Goal: Task Accomplishment & Management: Manage account settings

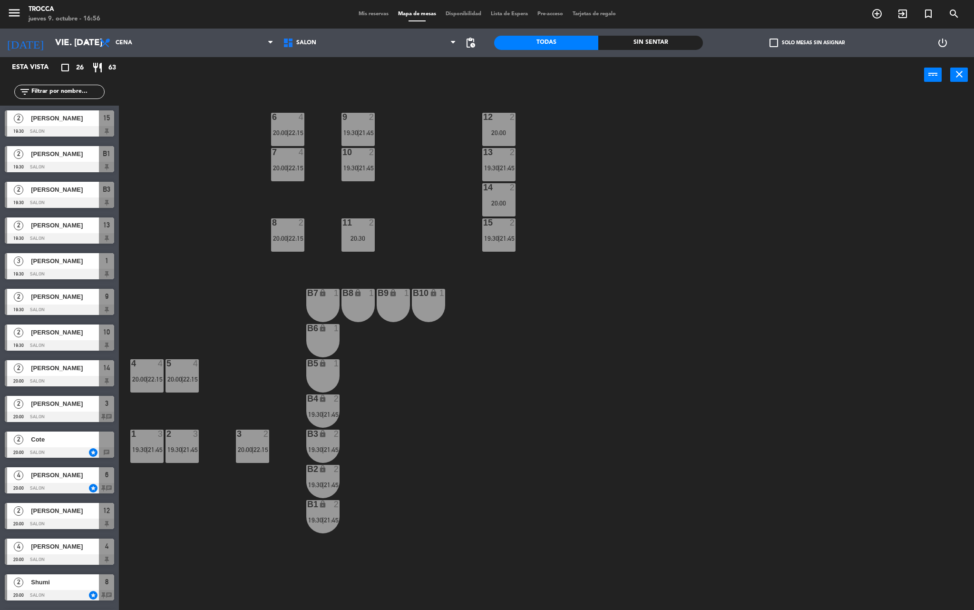
scroll to position [3, 0]
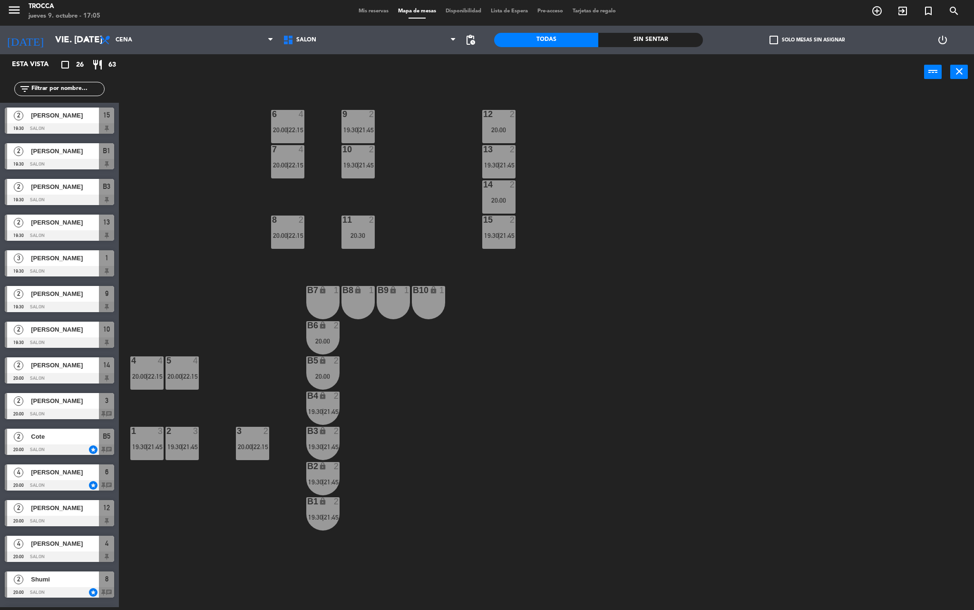
click at [833, 509] on div "9 2 19:30 | 21:45 12 2 20:00 6 4 20:00 | 22:15 7 4 20:00 | 22:15 10 2 19:30 | 2…" at bounding box center [550, 351] width 845 height 517
click at [58, 39] on input "vie. [DATE]" at bounding box center [107, 40] width 115 height 20
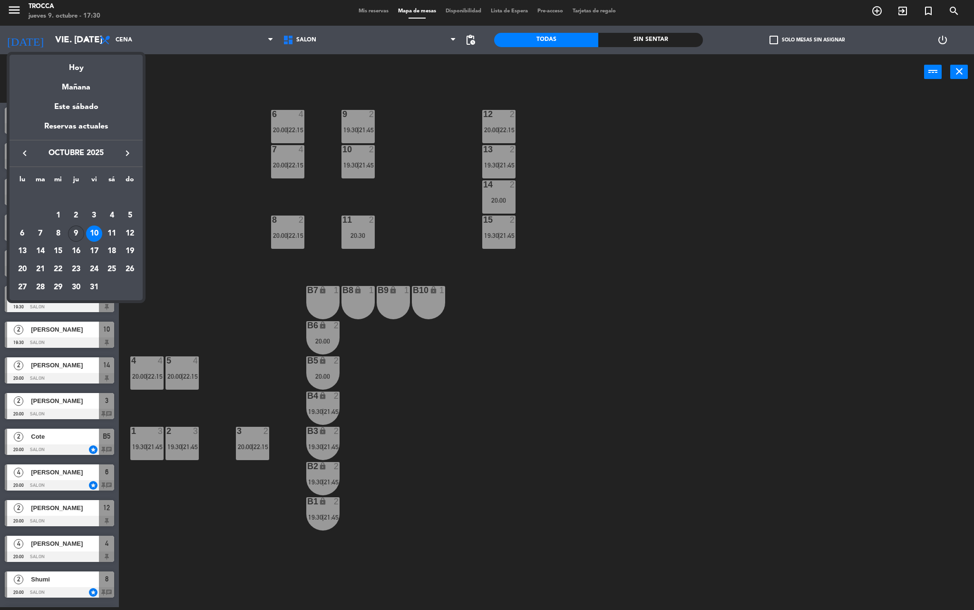
click at [76, 227] on div "9" at bounding box center [76, 233] width 16 height 16
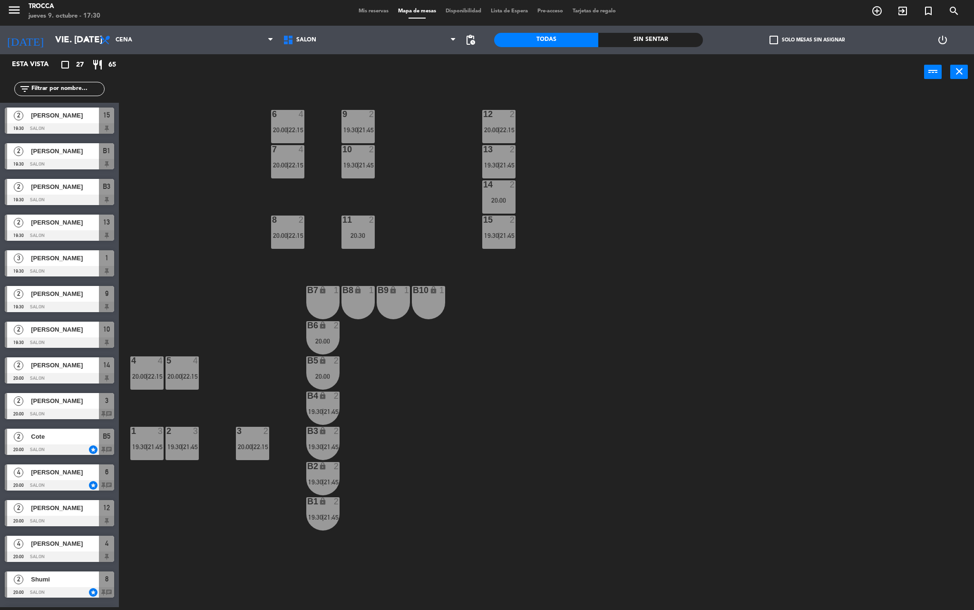
type input "[DEMOGRAPHIC_DATA] [DATE]"
click at [490, 126] on div "21:45" at bounding box center [498, 129] width 33 height 7
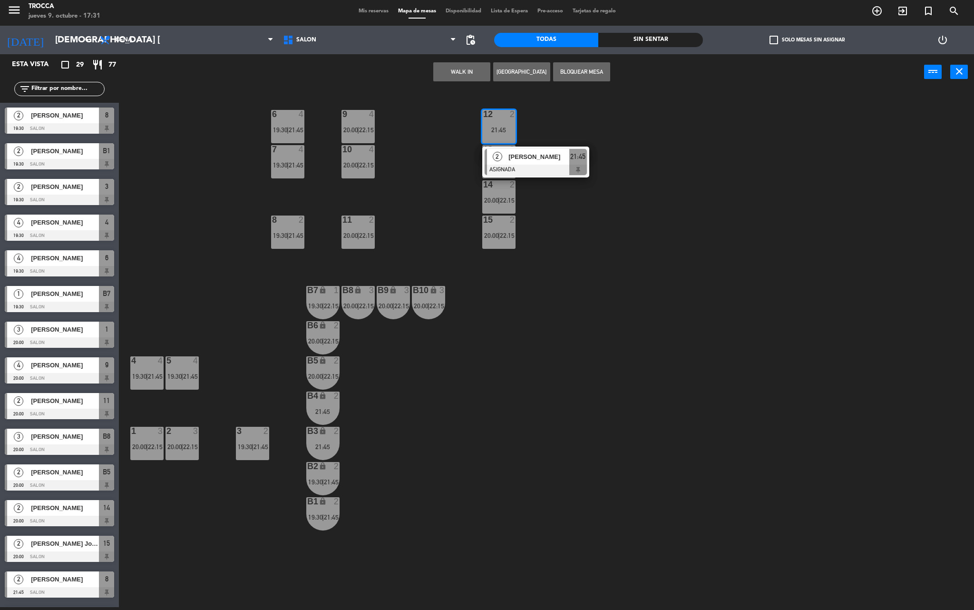
click at [618, 233] on div "9 4 20:00 | 22:15 12 2 21:45 2 [PERSON_NAME] ASIGNADA 21:45 6 4 19:30 | 21:45 7…" at bounding box center [550, 351] width 845 height 517
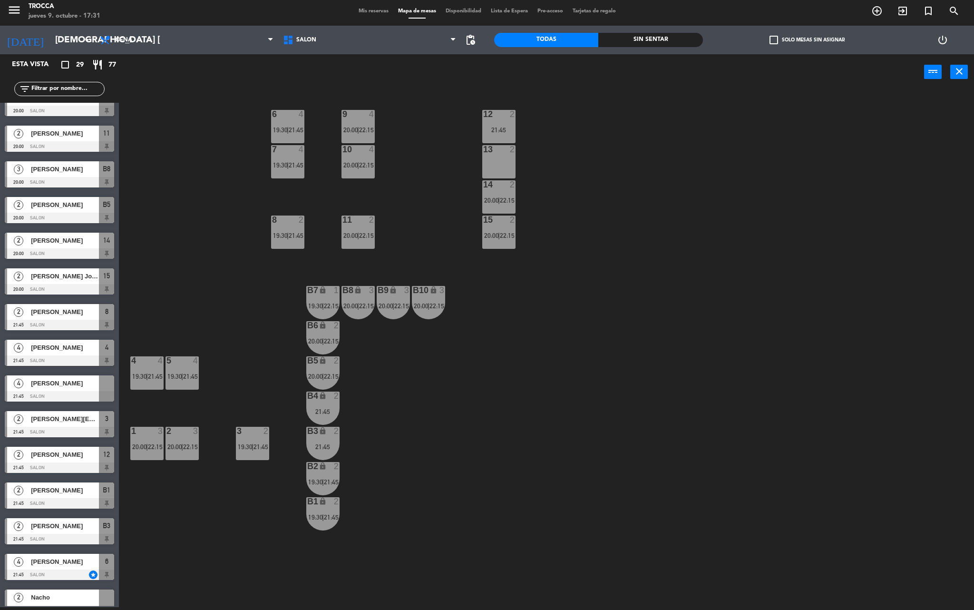
scroll to position [532, 0]
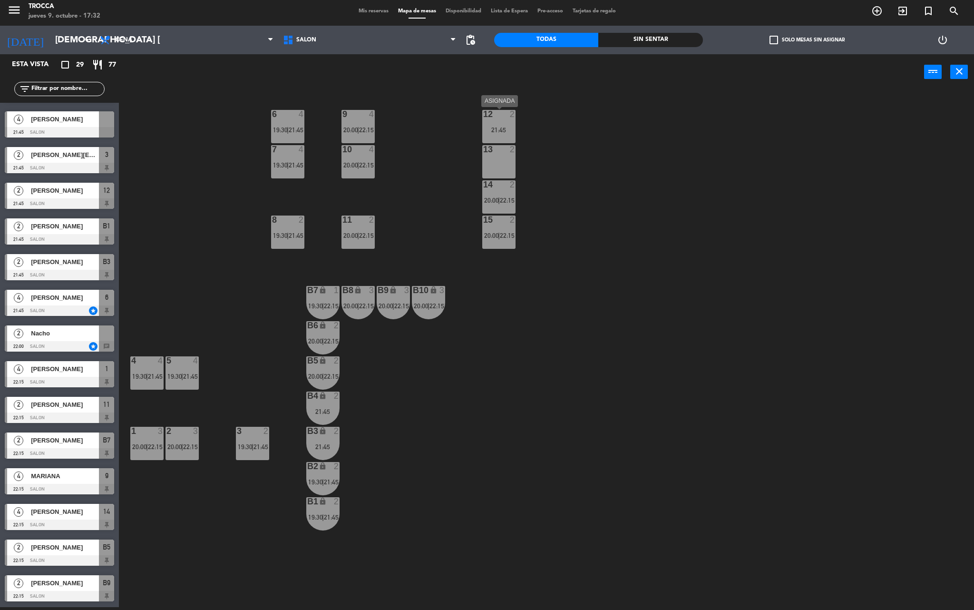
click at [508, 129] on div "21:45" at bounding box center [498, 129] width 33 height 7
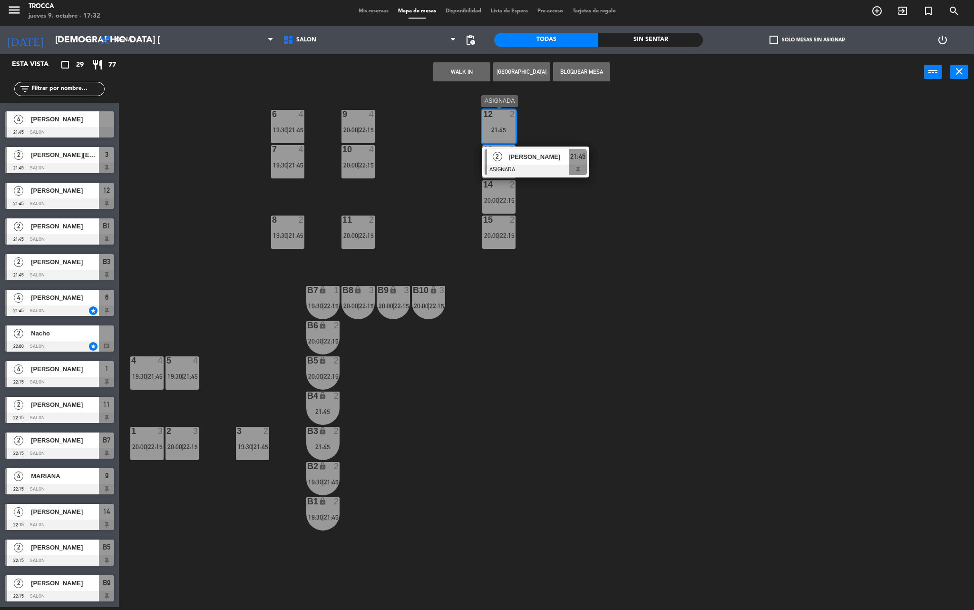
click at [532, 161] on span "[PERSON_NAME]" at bounding box center [538, 157] width 61 height 10
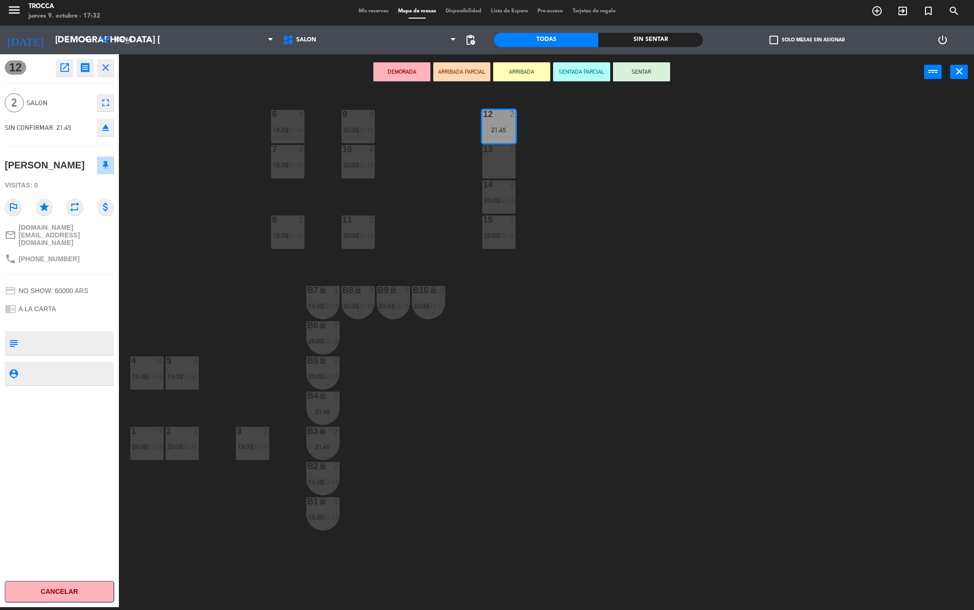
click at [49, 255] on span "[PHONE_NUMBER]" at bounding box center [49, 259] width 61 height 8
copy span "541157109814"
click at [63, 132] on div "SIN CONFIRMAR 21:45" at bounding box center [38, 127] width 67 height 11
click at [105, 130] on icon "eject" at bounding box center [105, 127] width 11 height 11
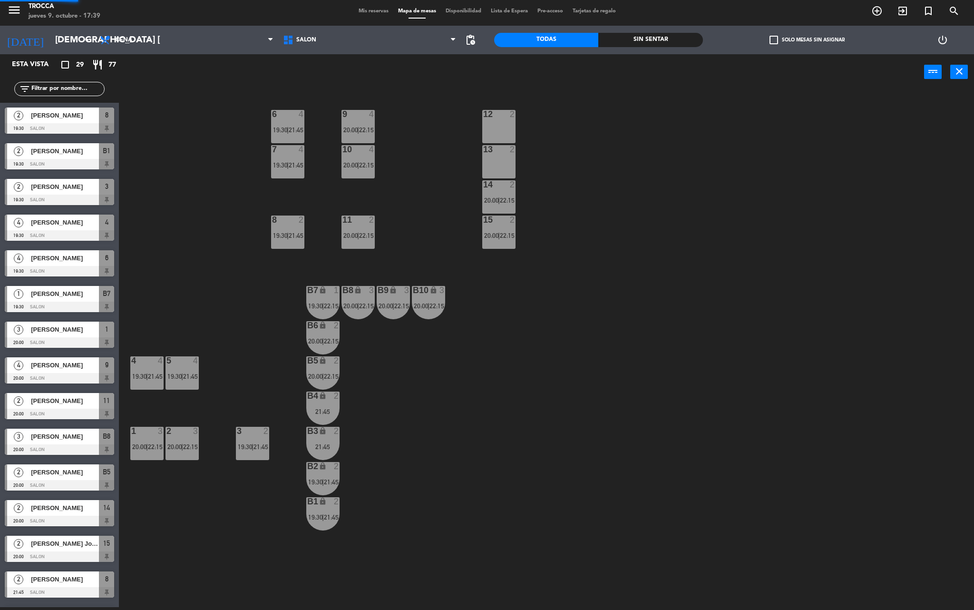
scroll to position [3, 0]
click at [363, 11] on span "Mis reservas" at bounding box center [373, 11] width 39 height 5
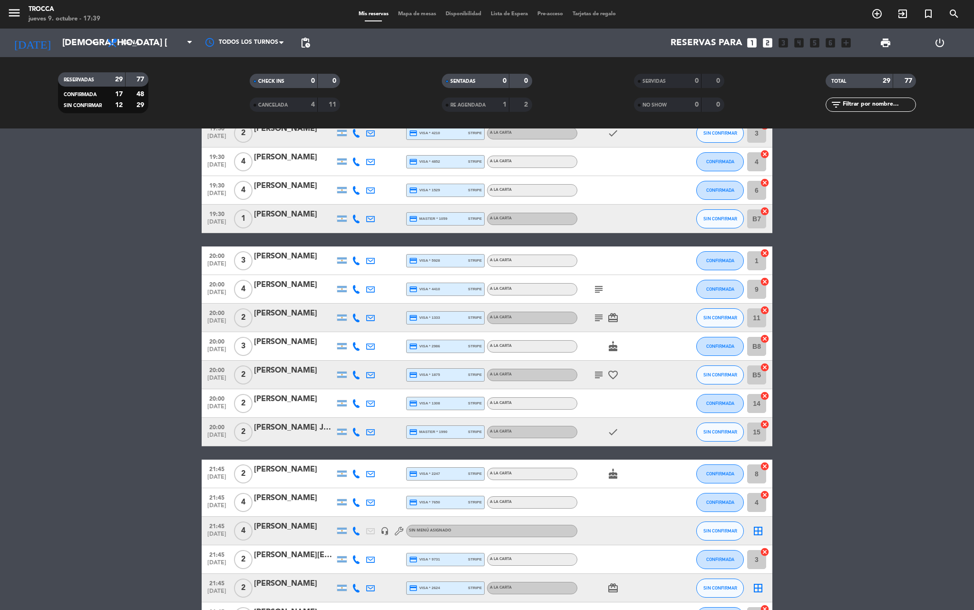
scroll to position [396, 0]
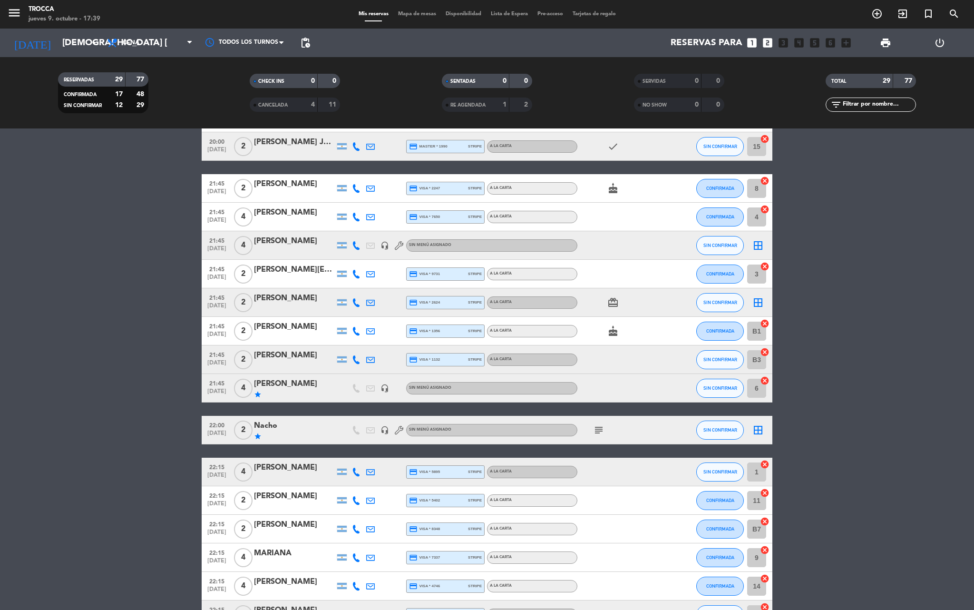
click at [292, 302] on div "[PERSON_NAME]" at bounding box center [294, 298] width 81 height 12
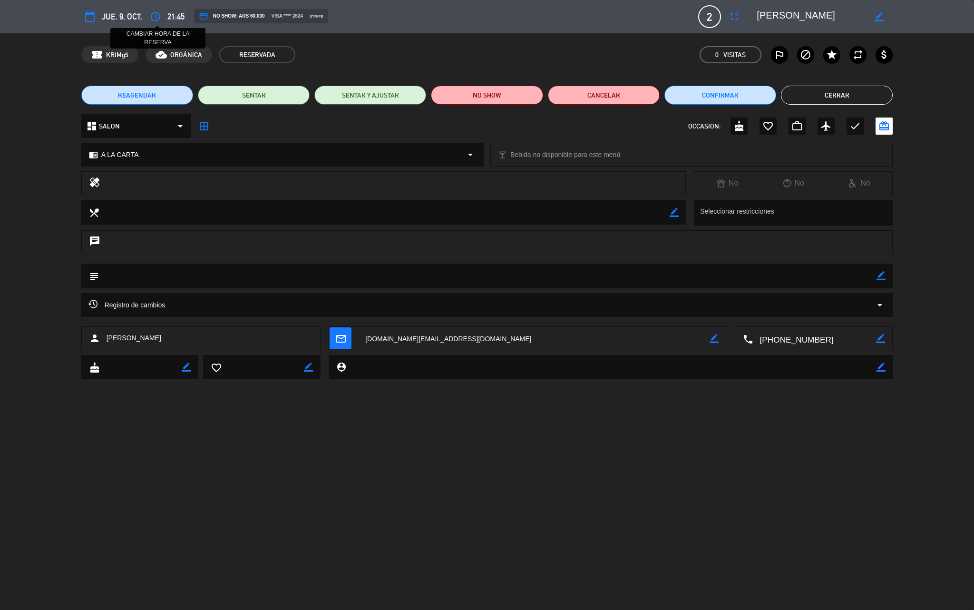
click at [154, 17] on icon "access_time" at bounding box center [155, 16] width 11 height 11
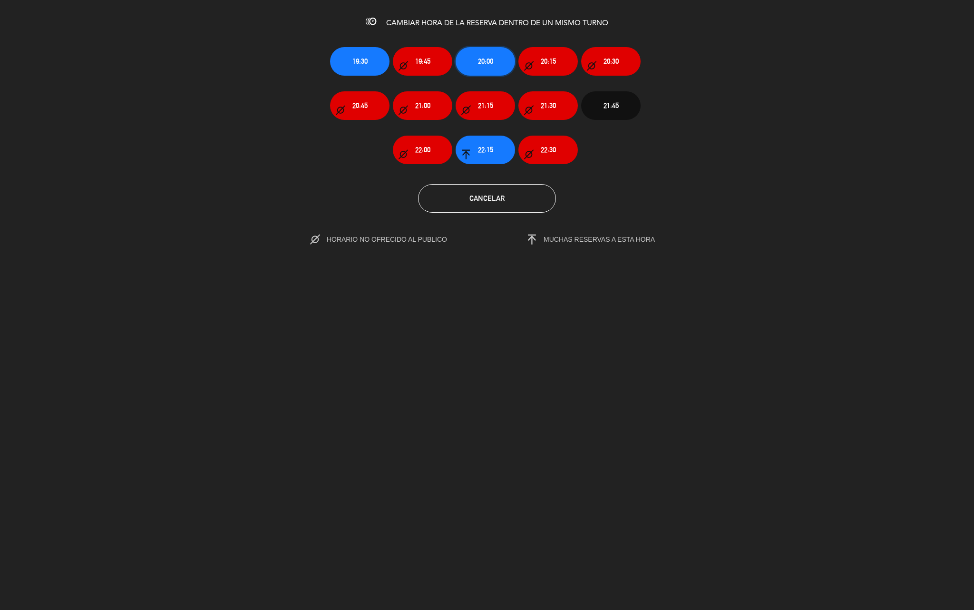
click at [475, 59] on button "20:00" at bounding box center [485, 61] width 59 height 29
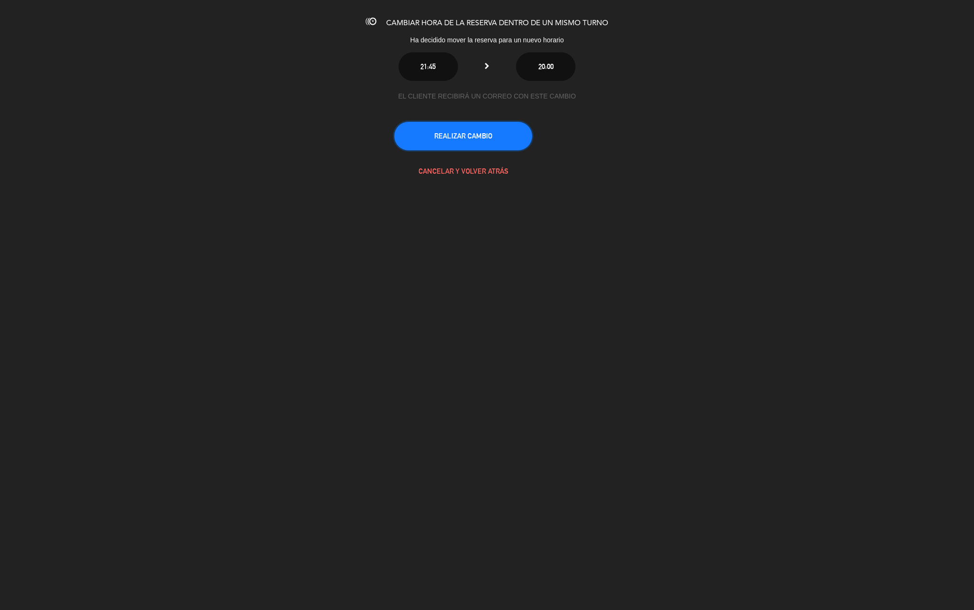
click at [489, 134] on button "REALIZAR CAMBIO" at bounding box center [463, 136] width 138 height 29
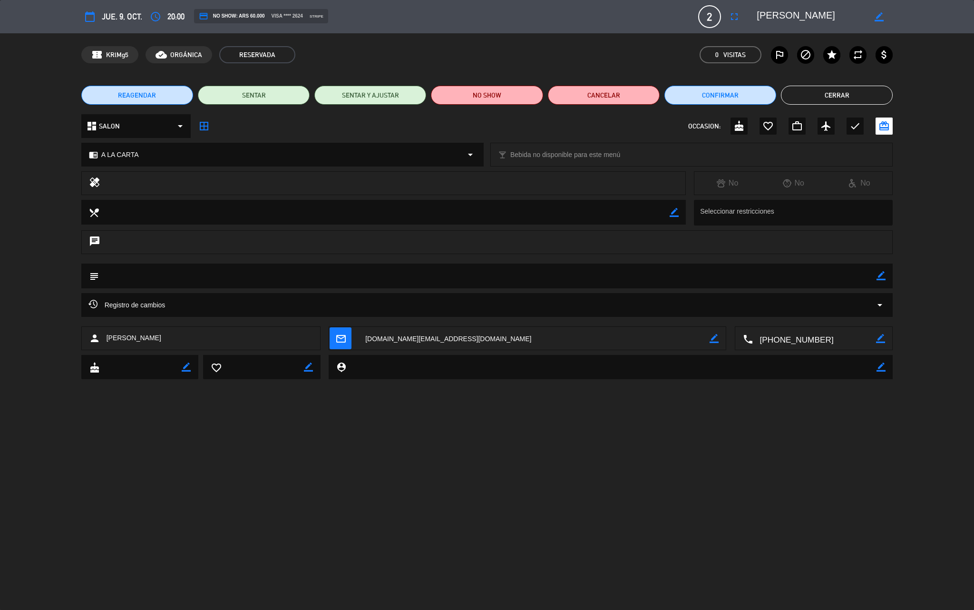
click at [796, 107] on div "REAGENDAR SENTAR SENTAR Y AJUSTAR NO SHOW Cancelar Confirmar Cerrar" at bounding box center [487, 95] width 974 height 38
click at [797, 94] on button "Cerrar" at bounding box center [837, 95] width 112 height 19
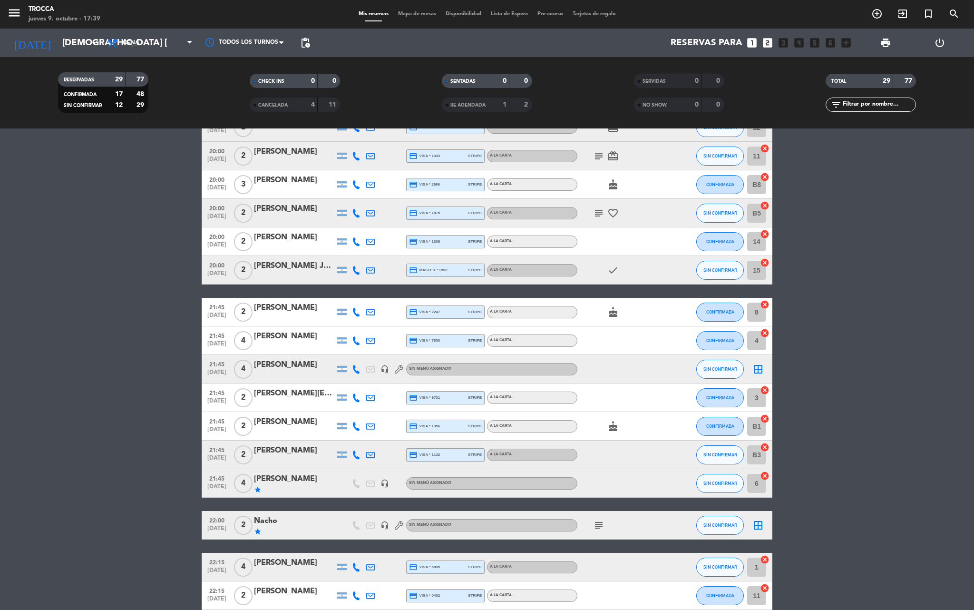
scroll to position [0, 0]
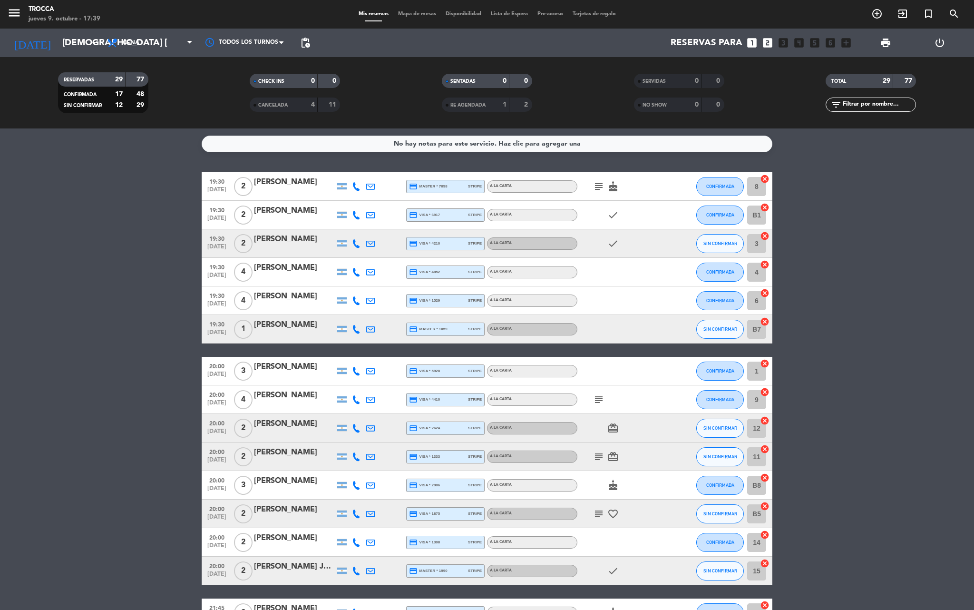
click at [762, 420] on icon "cancel" at bounding box center [765, 421] width 10 height 10
click at [403, 17] on div "Mis reservas Mapa de mesas Disponibilidad Lista de Espera Pre-acceso Tarjetas d…" at bounding box center [487, 14] width 267 height 9
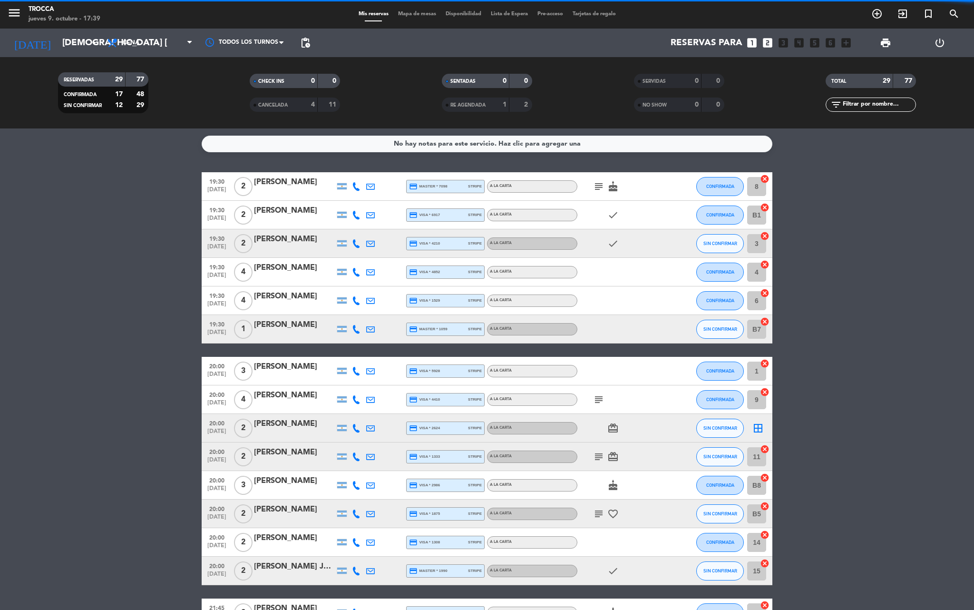
click at [403, 13] on span "Mapa de mesas" at bounding box center [417, 13] width 48 height 5
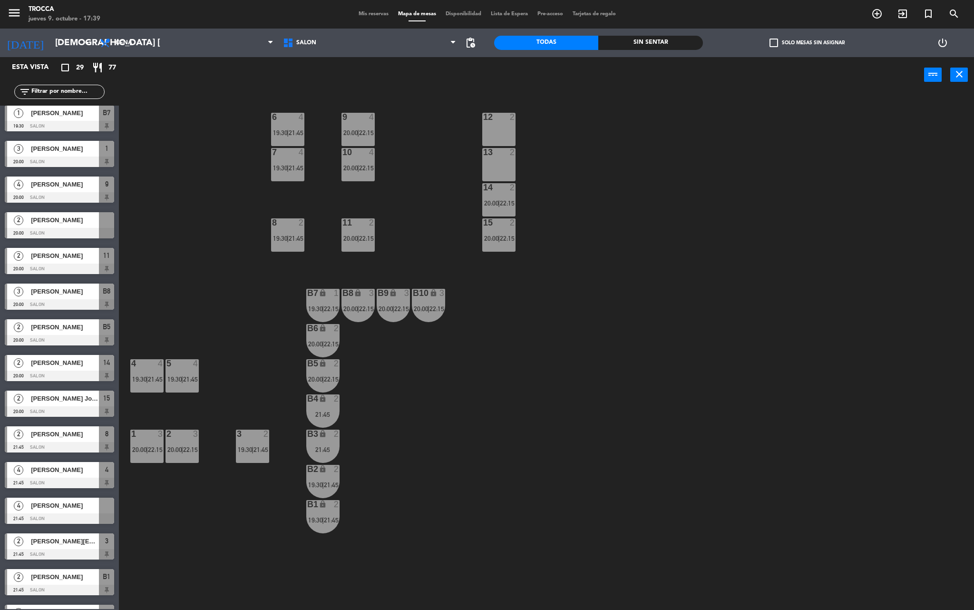
scroll to position [190, 0]
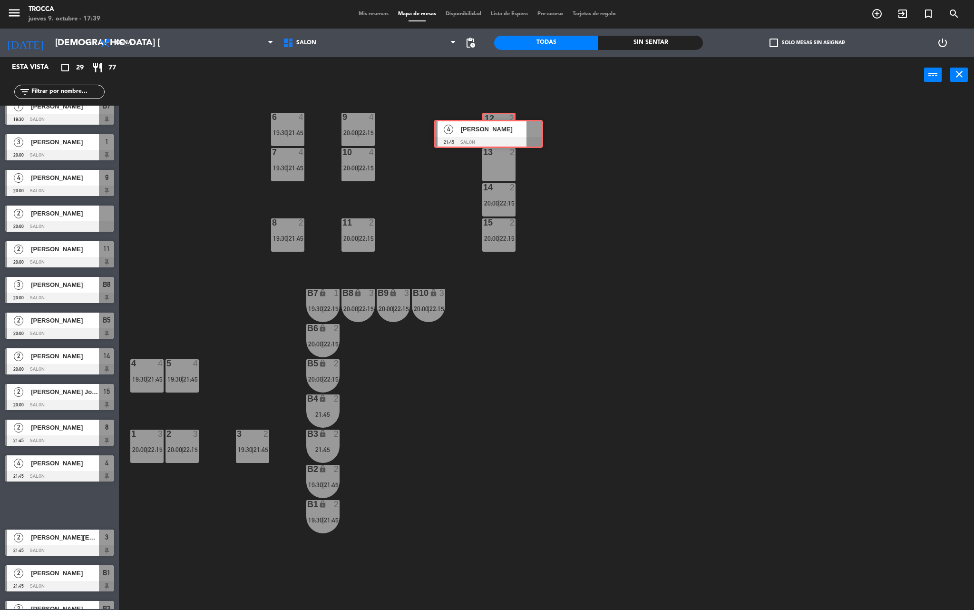
drag, startPoint x: 67, startPoint y: 511, endPoint x: 495, endPoint y: 140, distance: 567.0
click at [495, 140] on div "Esta vista crop_square 29 restaurant 77 filter_list 2 [PERSON_NAME] 19:30 SALON…" at bounding box center [487, 334] width 974 height 555
drag, startPoint x: 67, startPoint y: 501, endPoint x: 503, endPoint y: 164, distance: 551.8
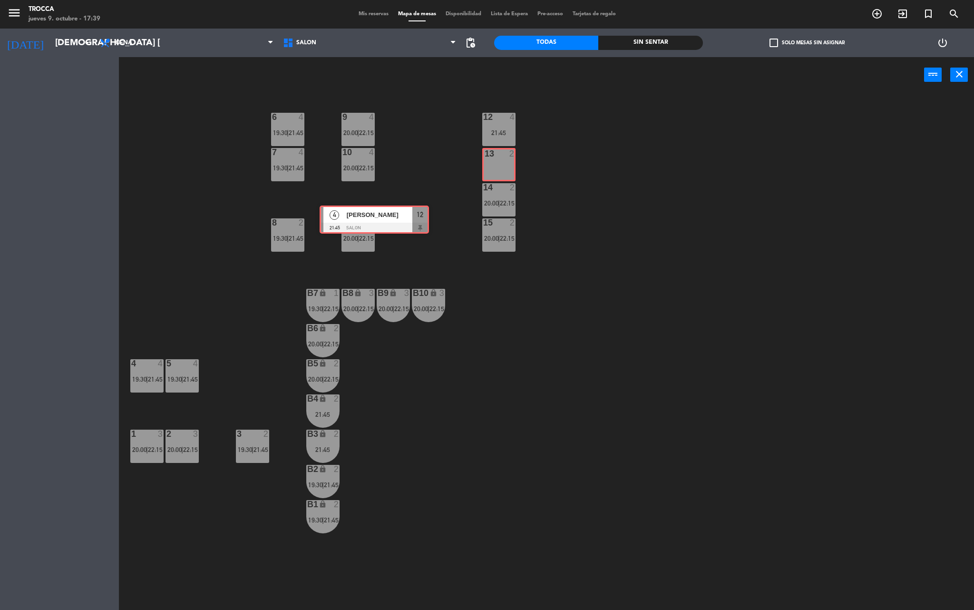
click at [503, 164] on div "Esta vista crop_square 29 restaurant 77 filter_list 2 [PERSON_NAME] 19:30 SALON…" at bounding box center [487, 334] width 974 height 555
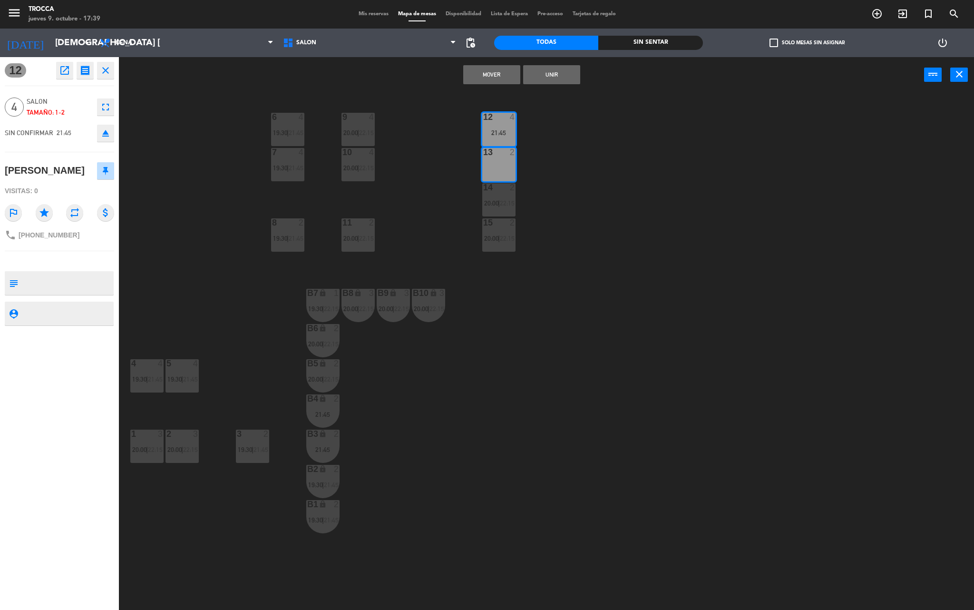
click at [562, 74] on button "Unir" at bounding box center [551, 74] width 57 height 19
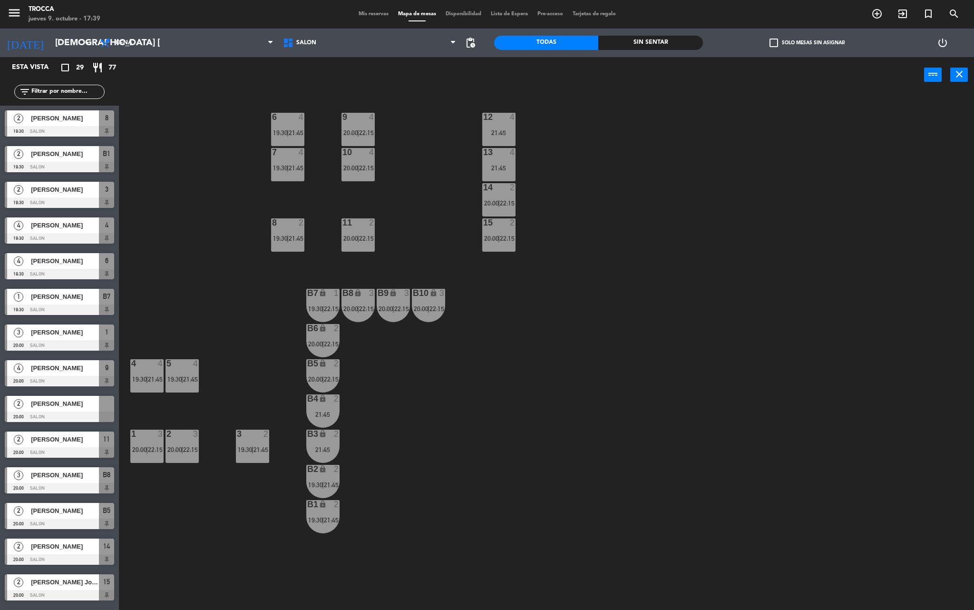
scroll to position [3, 0]
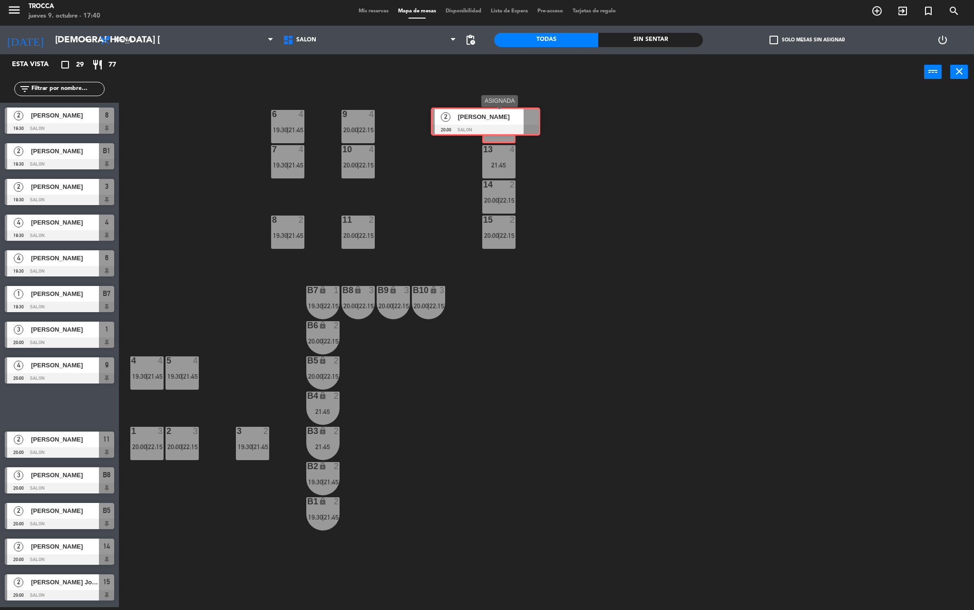
drag, startPoint x: 71, startPoint y: 398, endPoint x: 497, endPoint y: 113, distance: 512.7
click at [497, 113] on div "Esta vista crop_square 29 restaurant 77 filter_list 2 [PERSON_NAME] 19:30 SALON…" at bounding box center [487, 331] width 974 height 555
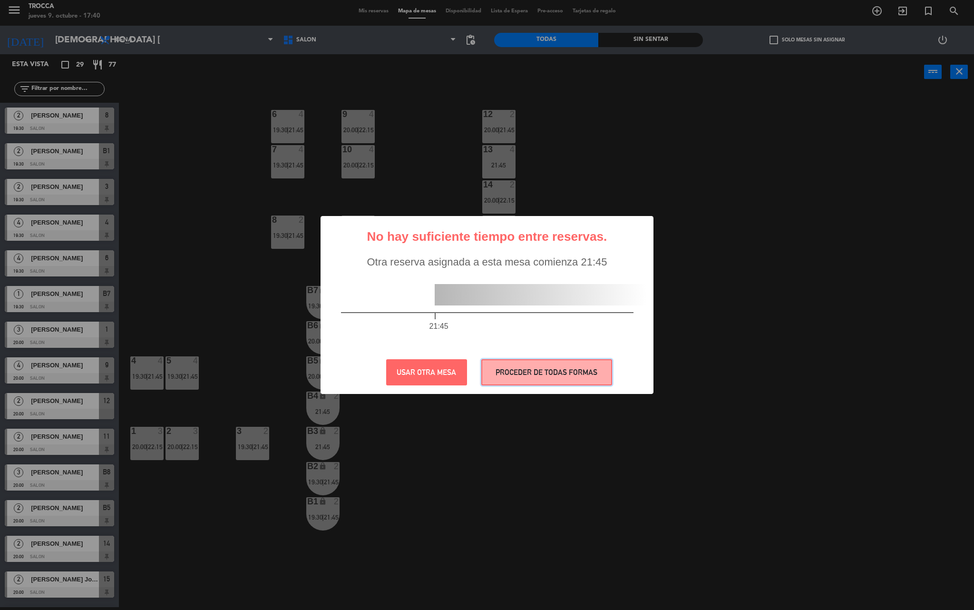
click at [516, 372] on button "PROCEDER DE TODAS FORMAS" at bounding box center [546, 372] width 131 height 26
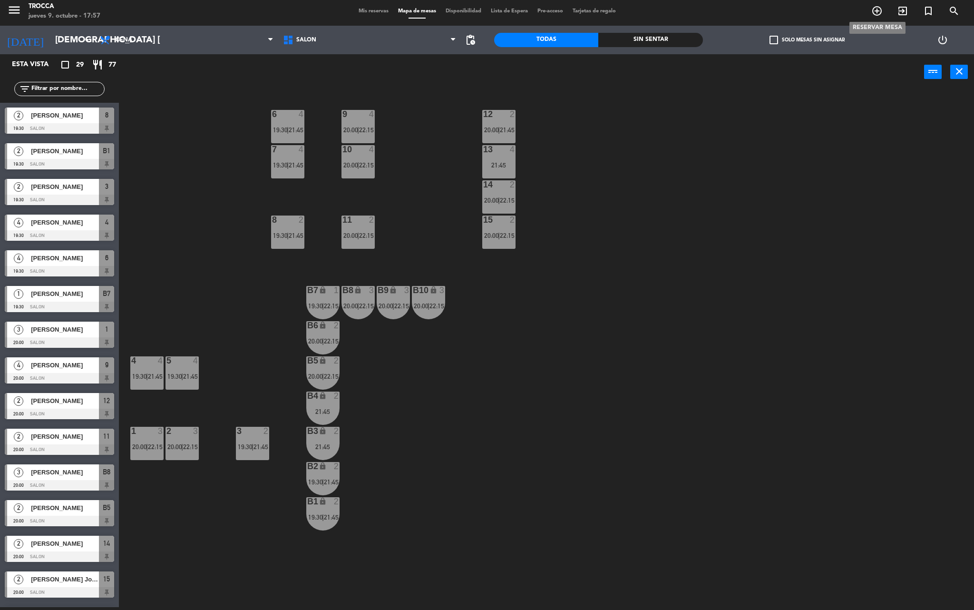
click at [878, 10] on icon "add_circle_outline" at bounding box center [876, 10] width 11 height 11
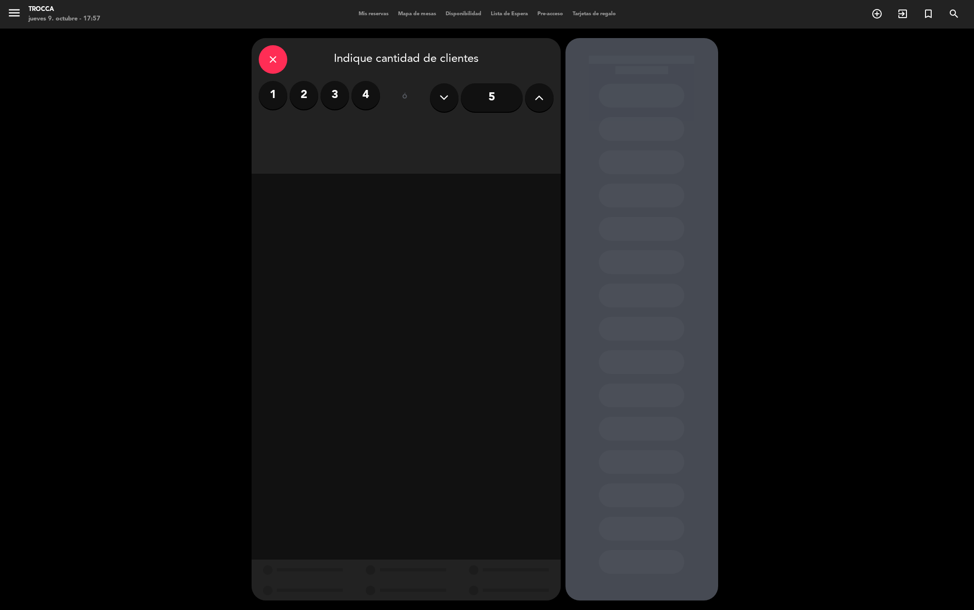
click at [365, 101] on label "4" at bounding box center [365, 95] width 29 height 29
click at [299, 79] on div "close Indique cantidad de clientes 1 2 3 4 ó 5 Almuerzo Cena" at bounding box center [406, 106] width 309 height 136
click at [310, 104] on label "2" at bounding box center [304, 95] width 29 height 29
click at [340, 129] on div "Almuerzo" at bounding box center [332, 130] width 146 height 19
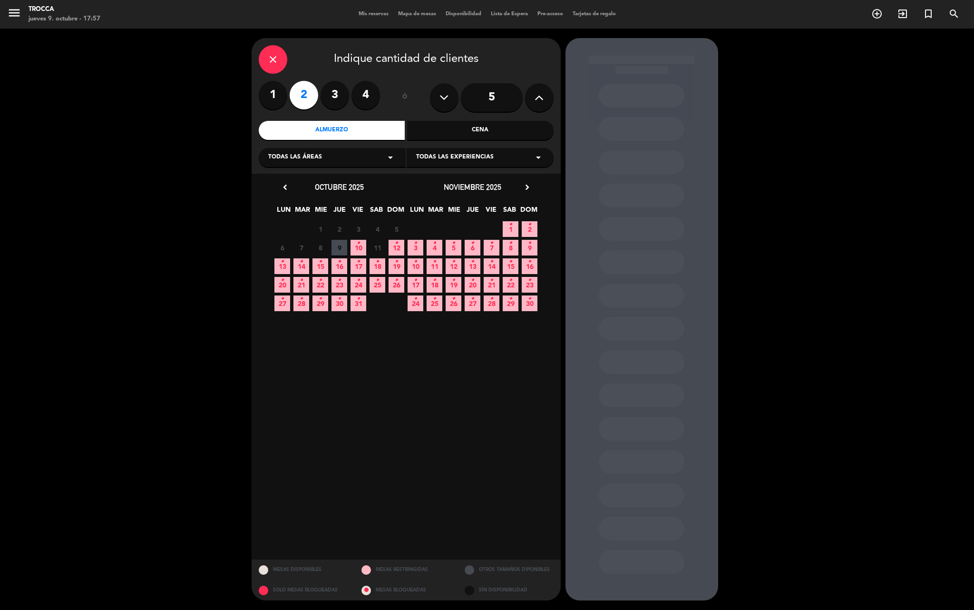
click at [395, 262] on icon "•" at bounding box center [396, 261] width 3 height 15
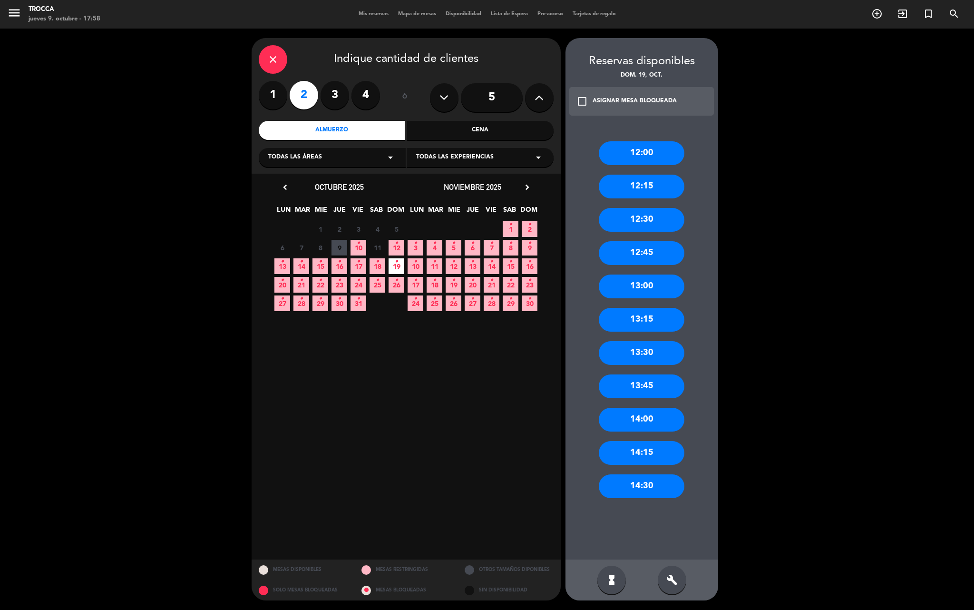
click at [651, 413] on div "14:00" at bounding box center [642, 420] width 86 height 24
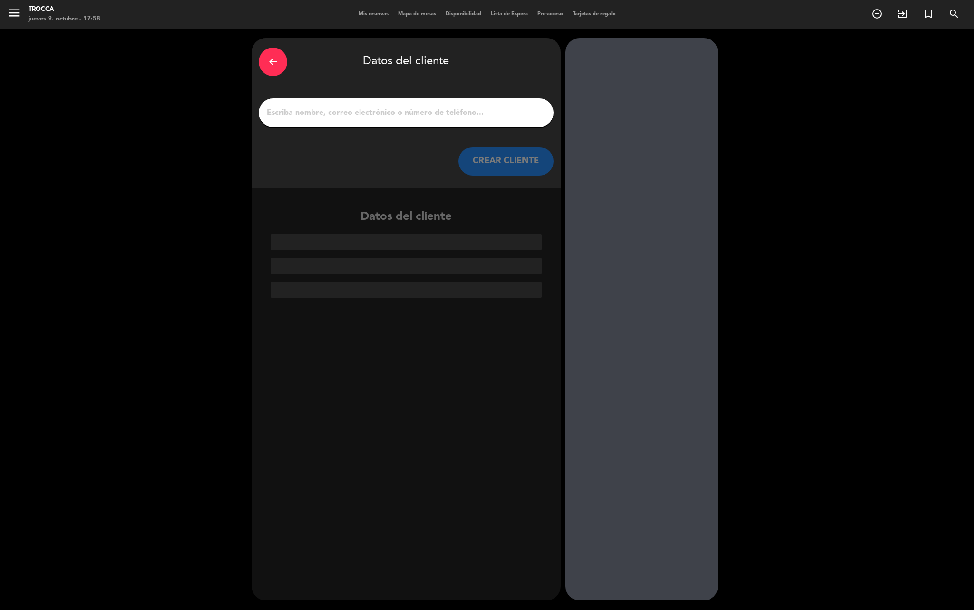
click at [343, 115] on input "1" at bounding box center [406, 112] width 281 height 13
paste input "[PERSON_NAME] [PHONE_NUMBER]"
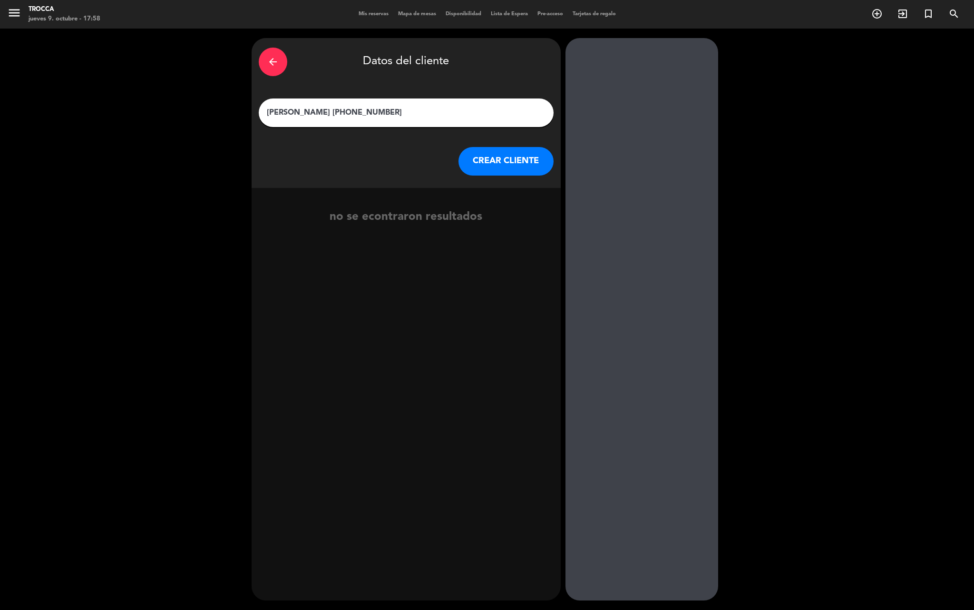
drag, startPoint x: 402, startPoint y: 119, endPoint x: 315, endPoint y: 108, distance: 88.1
click at [315, 108] on input "[PERSON_NAME] [PHONE_NUMBER]" at bounding box center [406, 112] width 281 height 13
type input "[PERSON_NAME]"
click at [509, 164] on button "CREAR CLIENTE" at bounding box center [505, 161] width 95 height 29
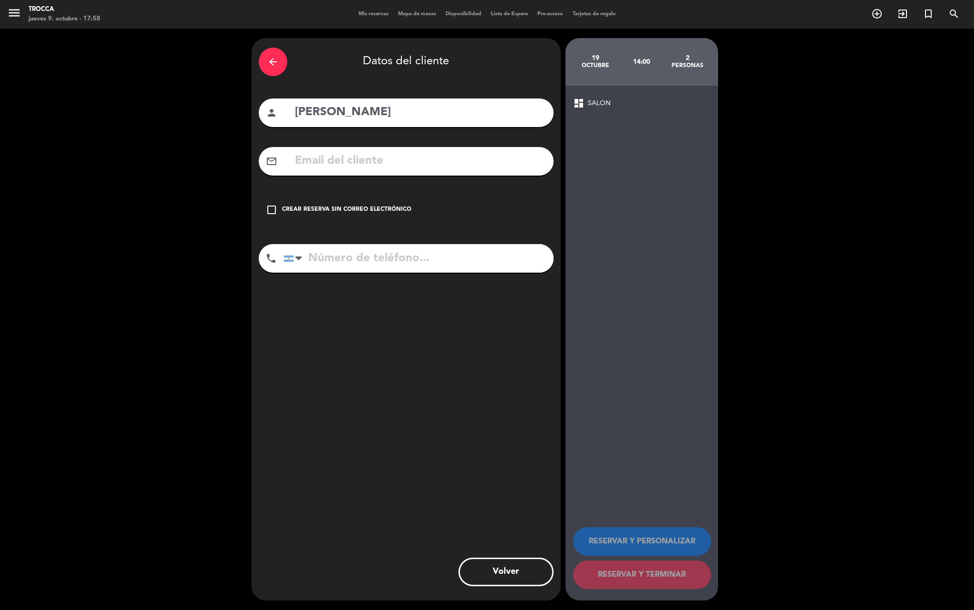
click at [371, 204] on div "check_box_outline_blank Crear reserva sin correo electrónico" at bounding box center [406, 209] width 295 height 29
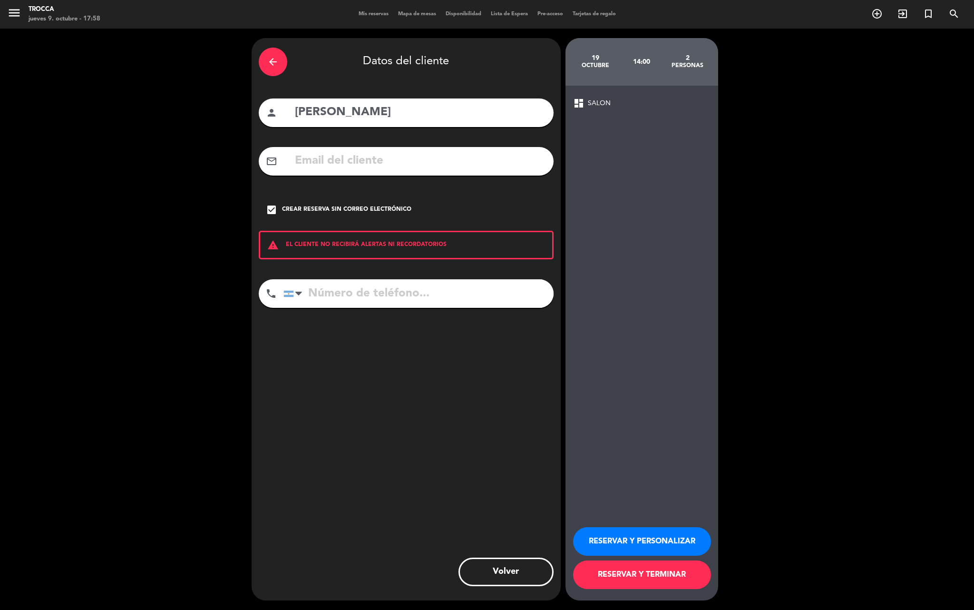
click at [387, 286] on input "tel" at bounding box center [418, 293] width 270 height 29
paste input "[PERSON_NAME] [PHONE_NUMBER]"
drag, startPoint x: 378, startPoint y: 295, endPoint x: 294, endPoint y: 310, distance: 85.1
click at [296, 308] on div "phone [GEOGRAPHIC_DATA] +1 [GEOGRAPHIC_DATA] +44 [GEOGRAPHIC_DATA] ([GEOGRAPHIC…" at bounding box center [406, 296] width 295 height 35
click at [312, 287] on input "[PHONE_NUMBER]" at bounding box center [418, 293] width 270 height 29
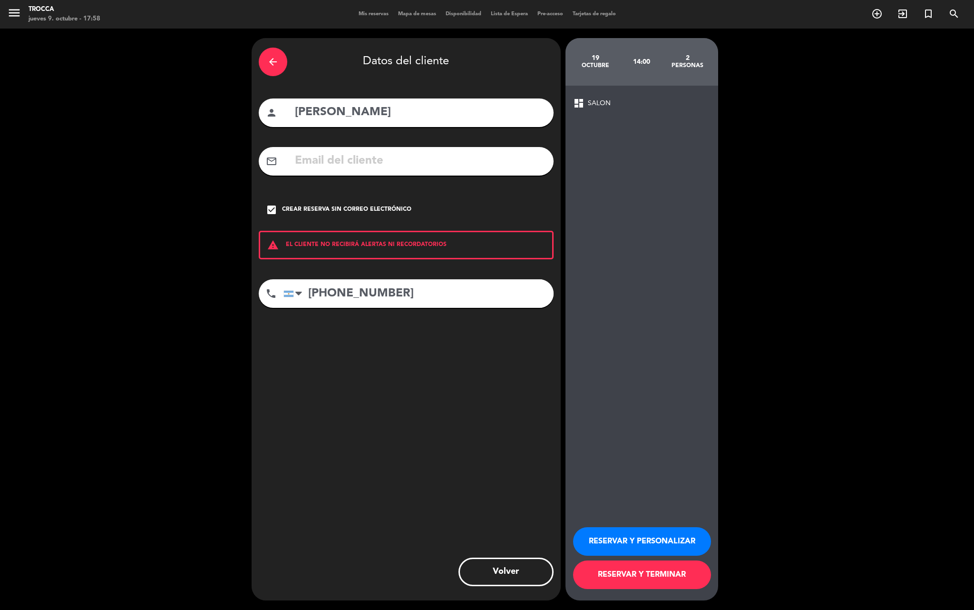
type input "[PHONE_NUMBER]"
click at [620, 534] on button "RESERVAR Y PERSONALIZAR" at bounding box center [642, 541] width 138 height 29
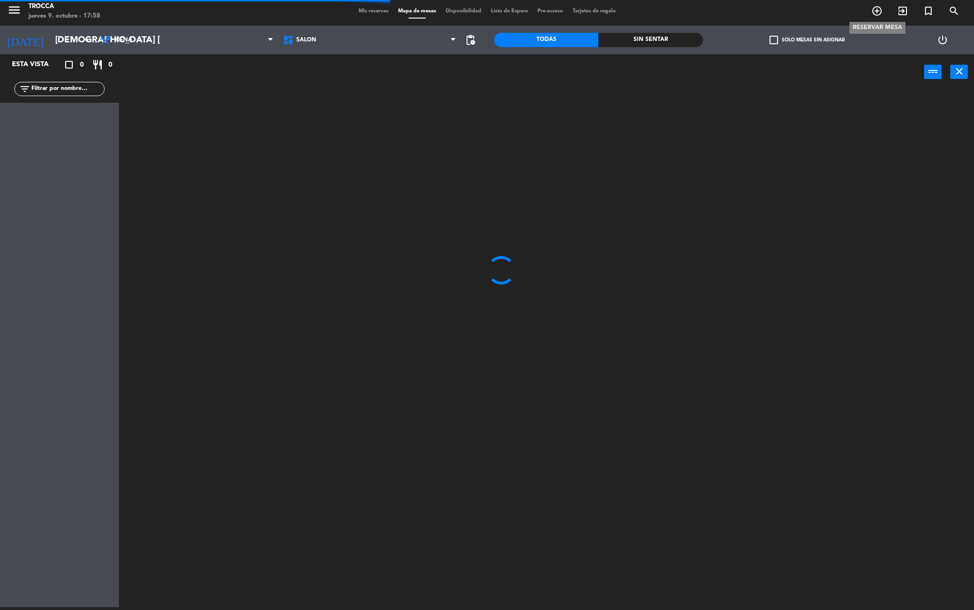
click at [876, 17] on icon "add_circle_outline" at bounding box center [876, 10] width 11 height 11
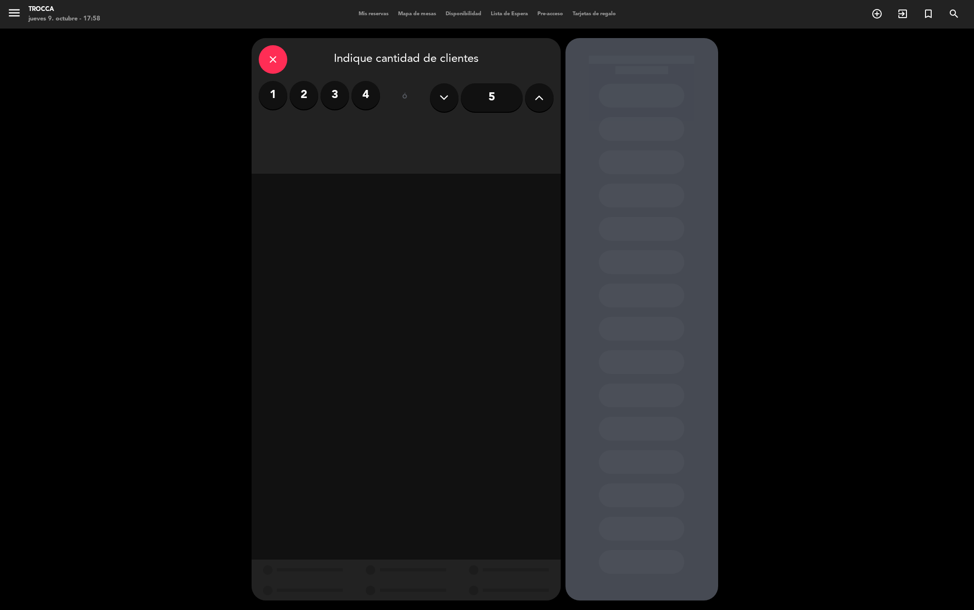
click at [368, 94] on label "4" at bounding box center [365, 95] width 29 height 29
click at [383, 126] on div "Almuerzo" at bounding box center [332, 130] width 146 height 19
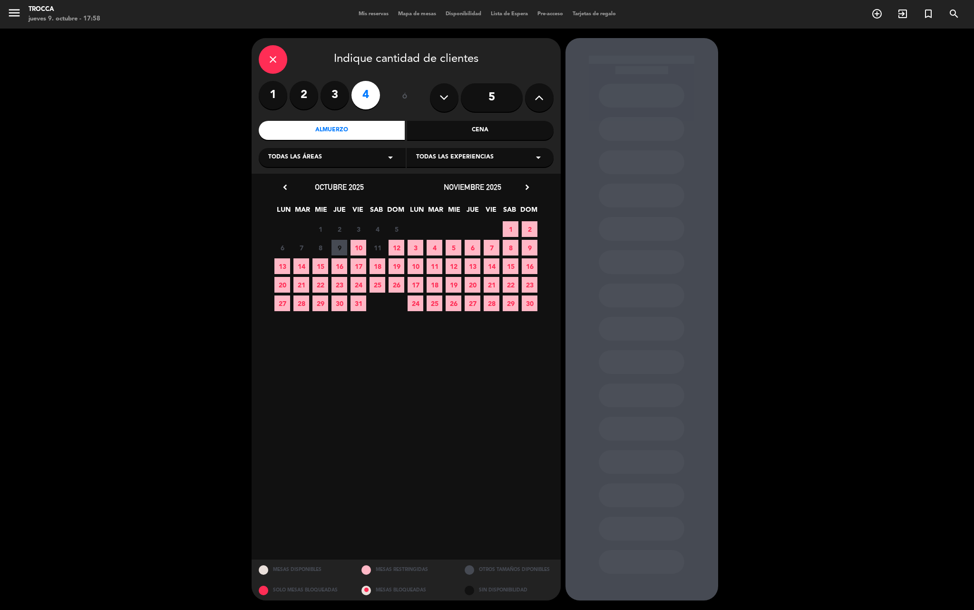
click at [395, 262] on span "19" at bounding box center [396, 266] width 16 height 16
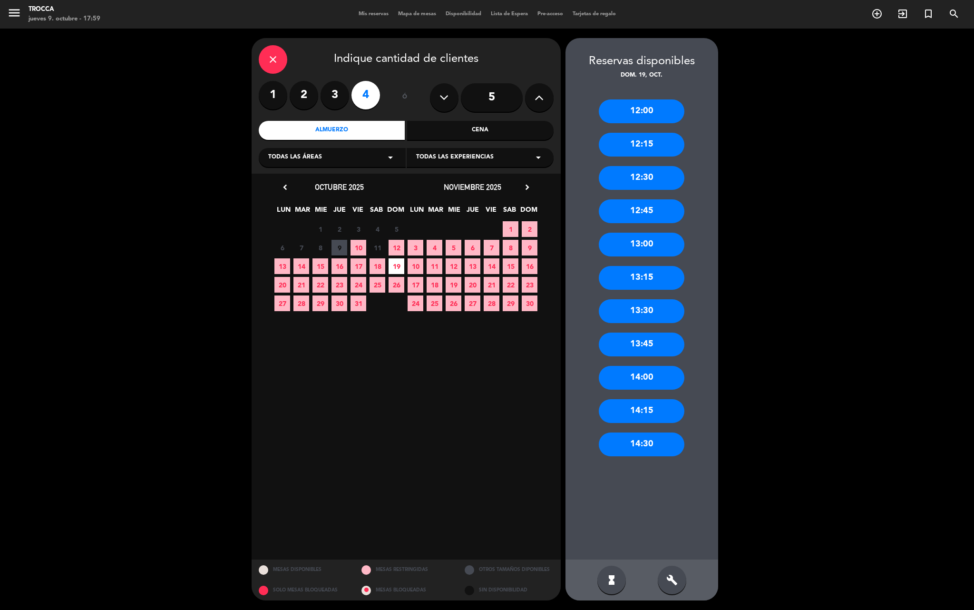
click at [654, 385] on div "14:00" at bounding box center [642, 378] width 86 height 24
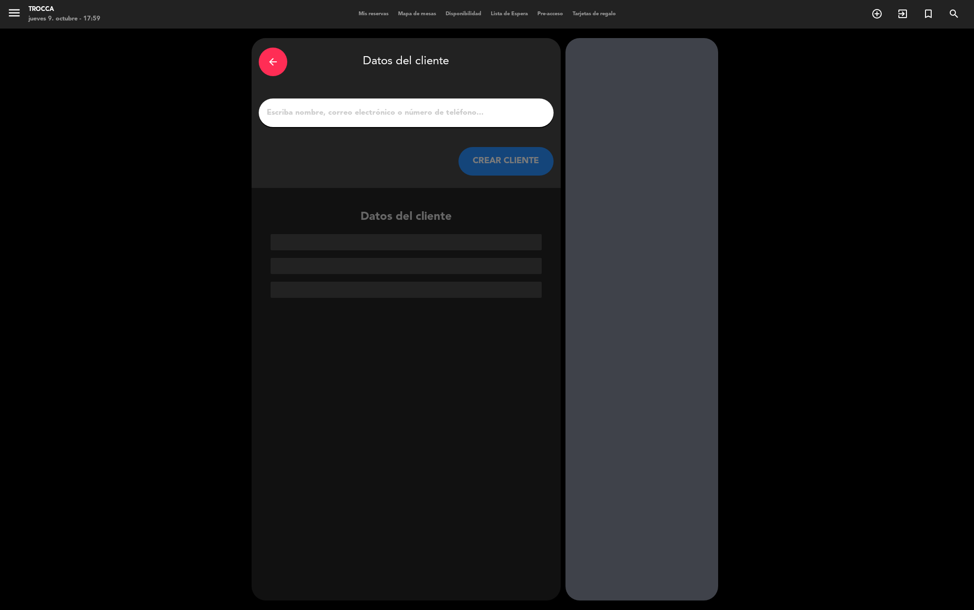
click at [350, 116] on input "1" at bounding box center [406, 112] width 281 height 13
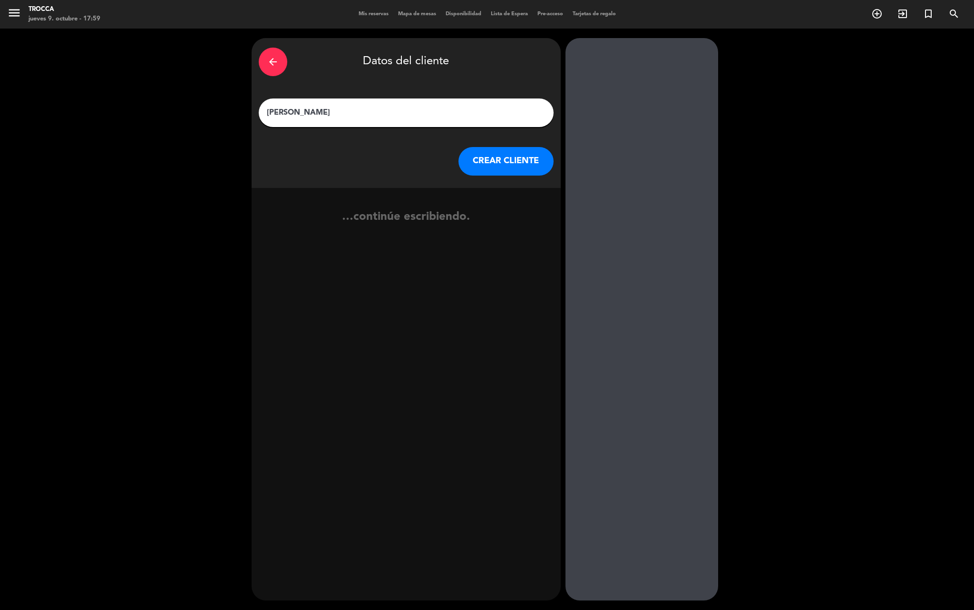
type input "[PERSON_NAME]"
click at [526, 227] on icon "exit_to_app" at bounding box center [533, 223] width 14 height 12
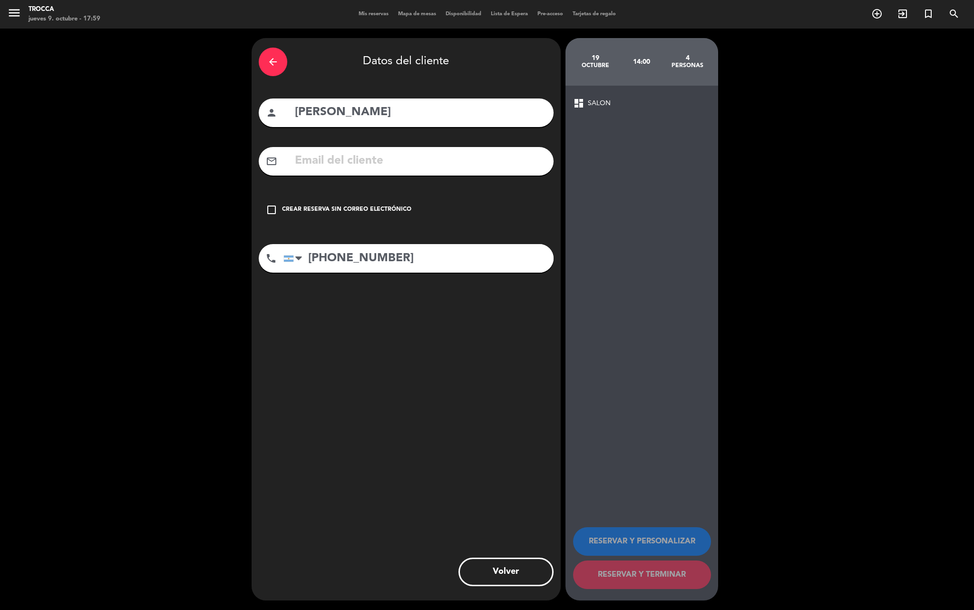
click at [377, 154] on input "text" at bounding box center [420, 160] width 252 height 19
paste input "[EMAIL_ADDRESS][DOMAIN_NAME]"
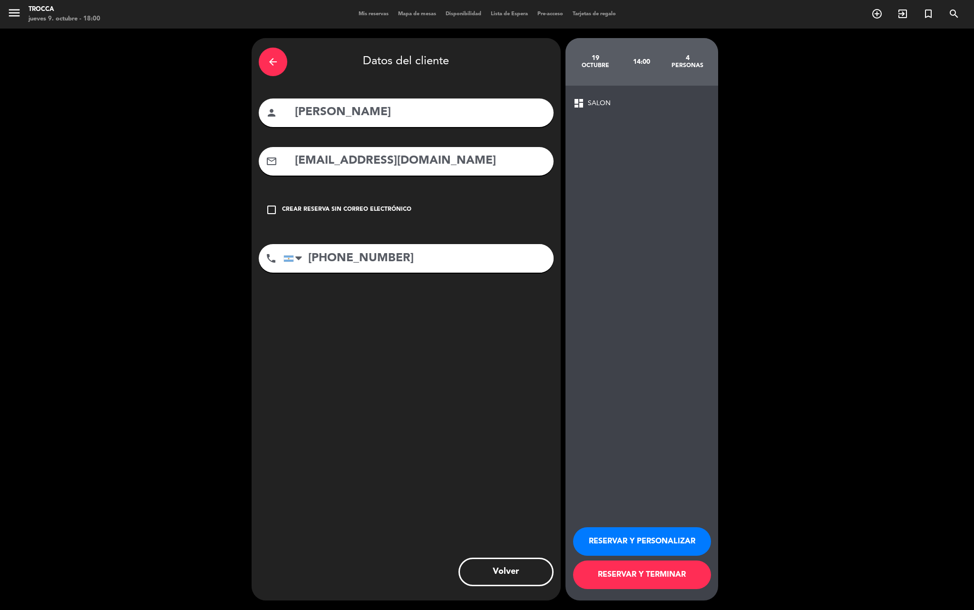
type input "[EMAIL_ADDRESS][DOMAIN_NAME]"
drag, startPoint x: 646, startPoint y: 540, endPoint x: 673, endPoint y: 536, distance: 27.8
click at [673, 536] on button "RESERVAR Y PERSONALIZAR" at bounding box center [642, 541] width 138 height 29
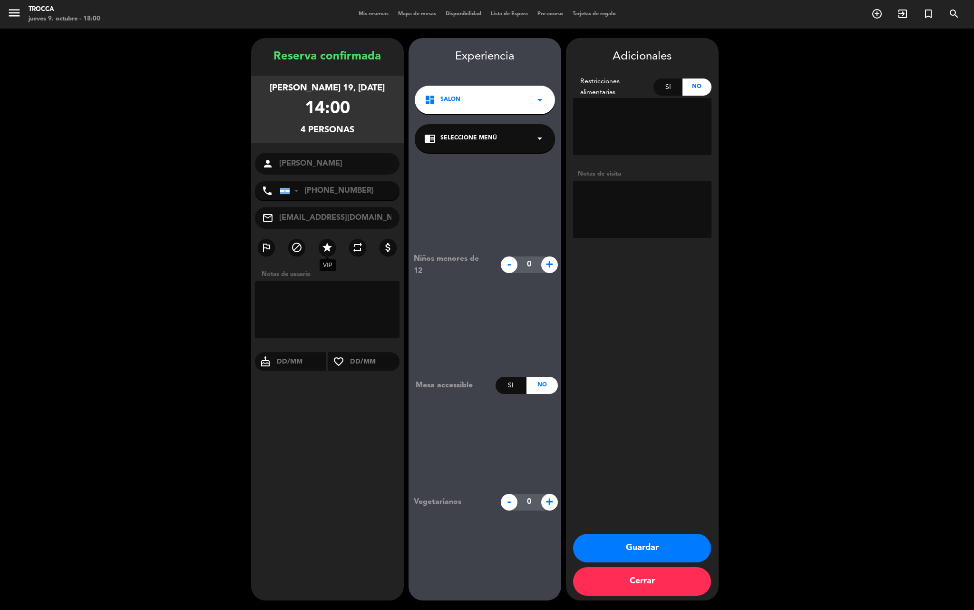
click at [329, 254] on label "star" at bounding box center [327, 247] width 17 height 17
click at [606, 201] on textarea at bounding box center [642, 209] width 138 height 57
type textarea "Envía Fer, Carga Micaela."
click at [602, 544] on button "Guardar" at bounding box center [642, 548] width 138 height 29
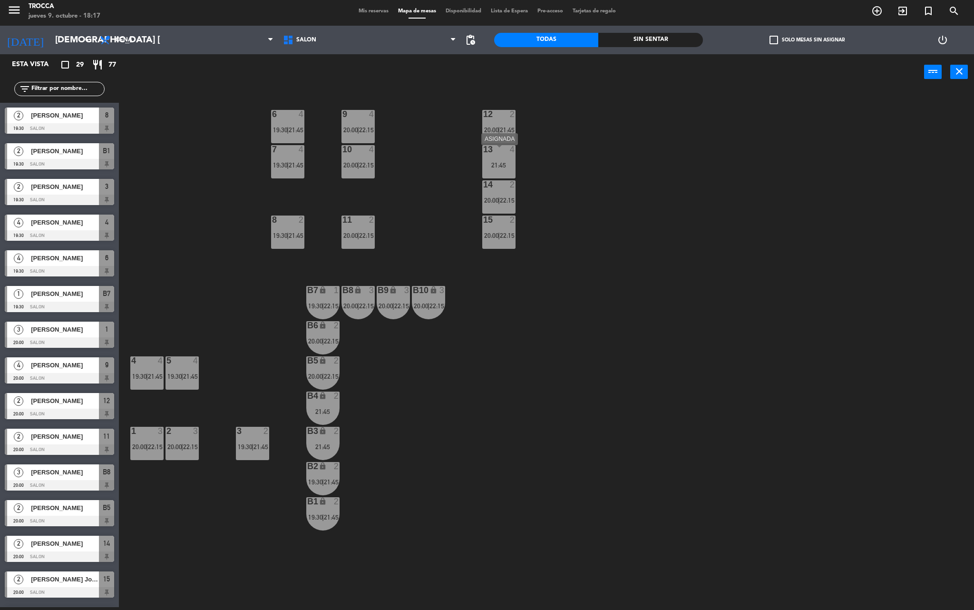
click at [495, 166] on div "21:45" at bounding box center [498, 165] width 33 height 7
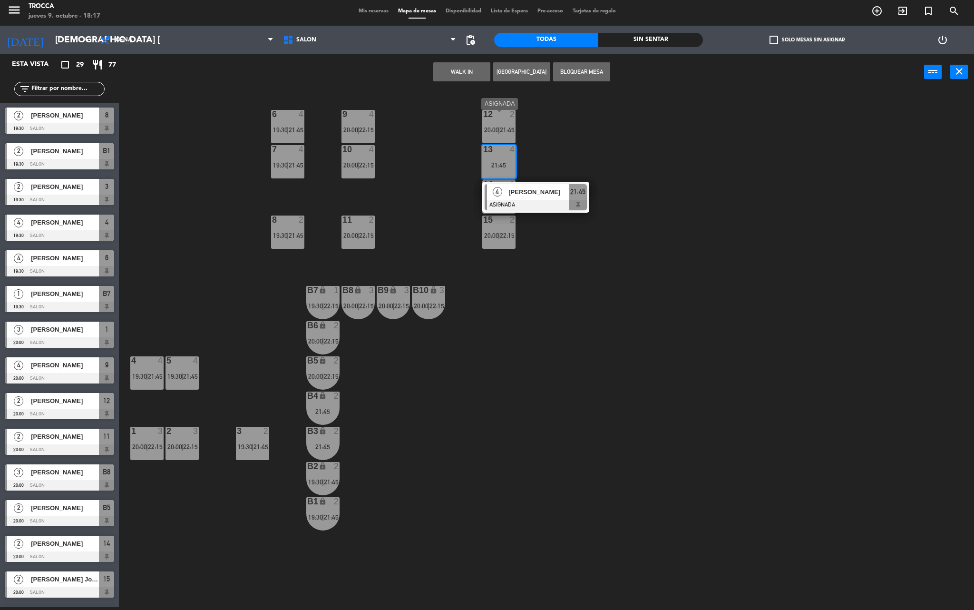
click at [491, 134] on span "20:00" at bounding box center [491, 130] width 15 height 8
click at [552, 190] on span "[PERSON_NAME]" at bounding box center [538, 185] width 61 height 10
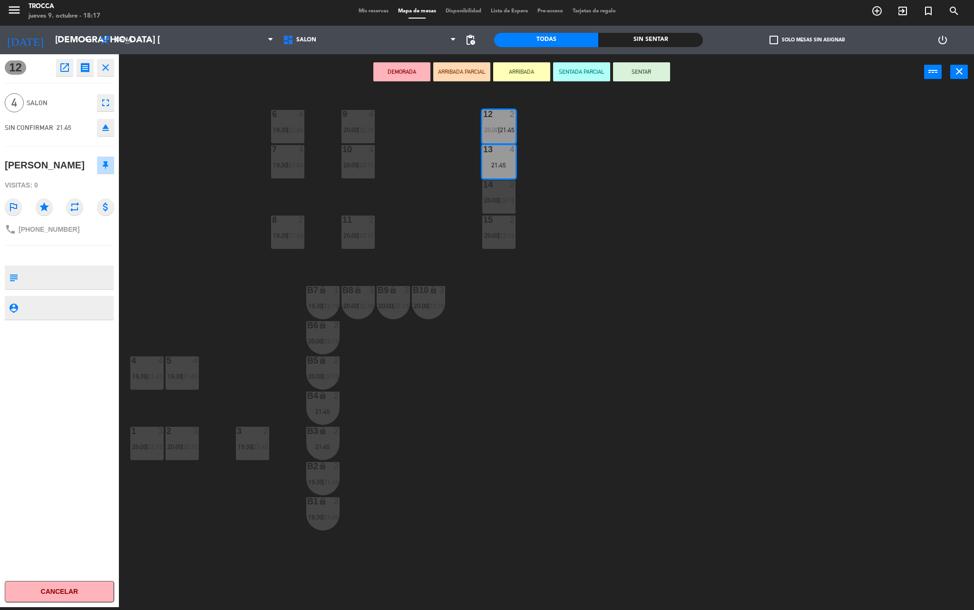
click at [40, 97] on div "4 SALON fullscreen" at bounding box center [59, 103] width 109 height 26
click at [39, 104] on span "SALON" at bounding box center [60, 102] width 66 height 11
click at [369, 9] on div "menu Trocca jueves 9. octubre - 18:17 Mis reservas Mapa de mesas Disponibilidad…" at bounding box center [487, 11] width 974 height 29
click at [365, 14] on span "Mis reservas" at bounding box center [373, 11] width 39 height 5
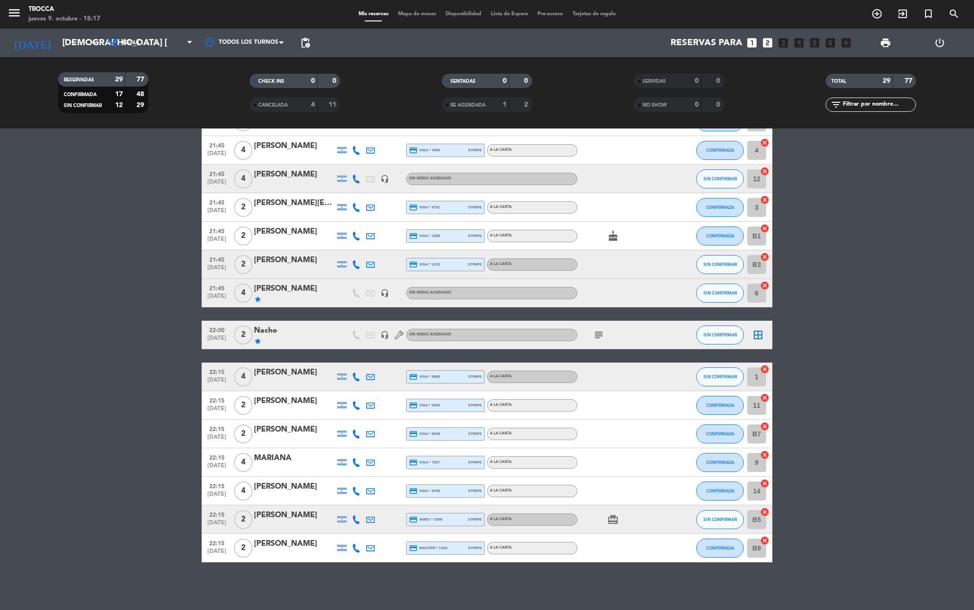
scroll to position [396, 0]
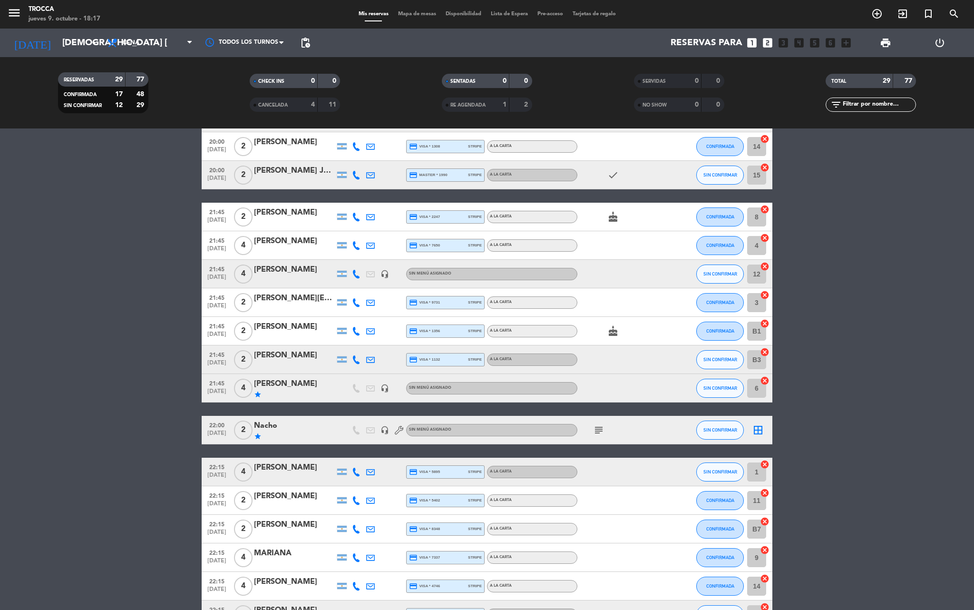
click at [303, 276] on div "[PERSON_NAME]" at bounding box center [294, 269] width 81 height 12
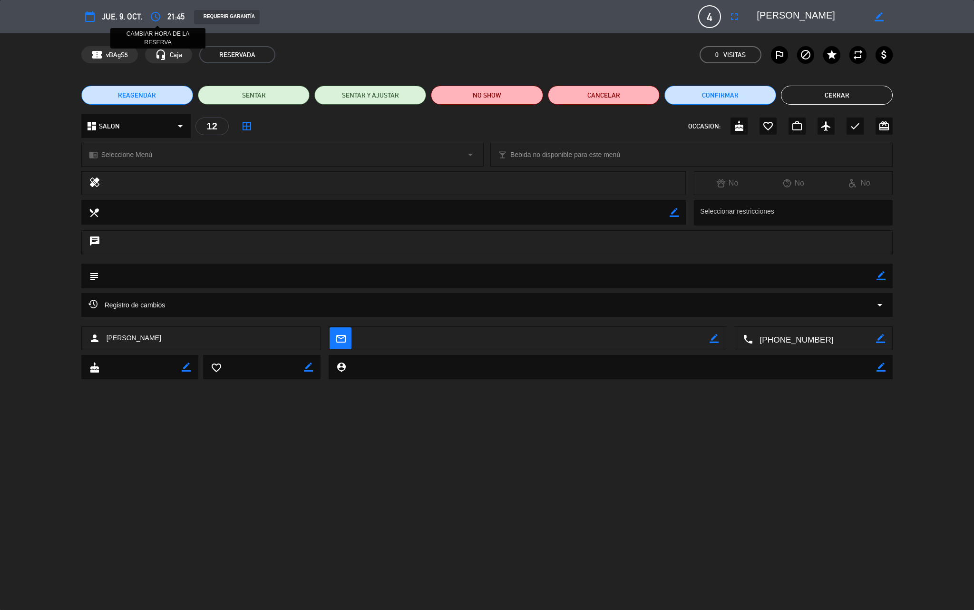
click at [152, 16] on icon "access_time" at bounding box center [155, 16] width 11 height 11
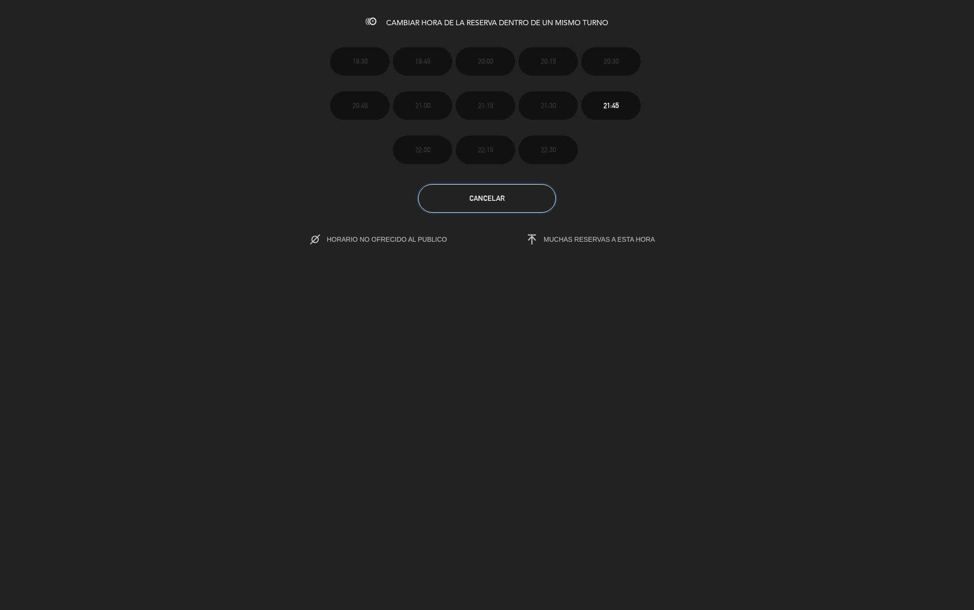
click at [537, 194] on button "Cancelar" at bounding box center [487, 198] width 138 height 29
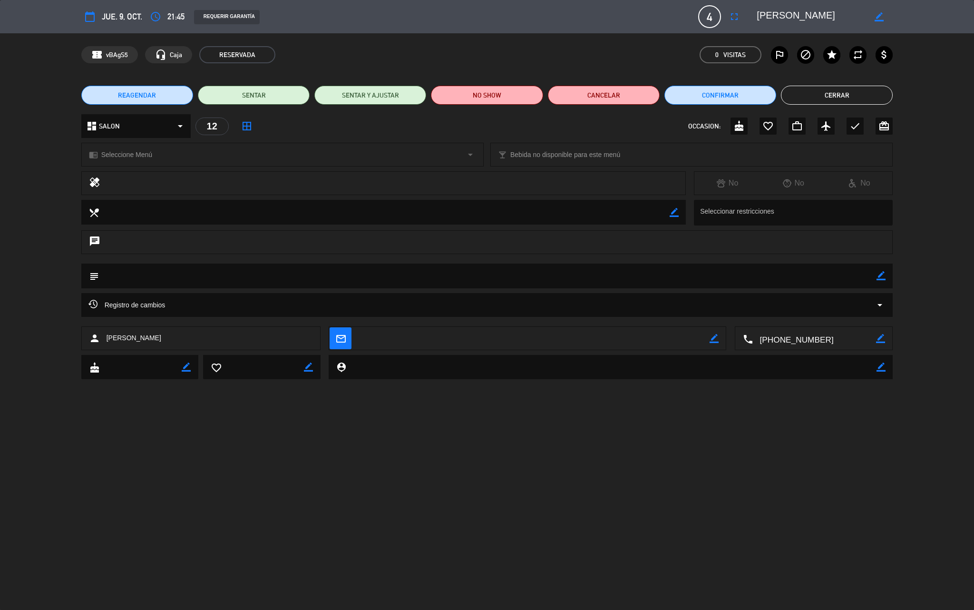
click at [167, 88] on button "REAGENDAR" at bounding box center [137, 95] width 112 height 19
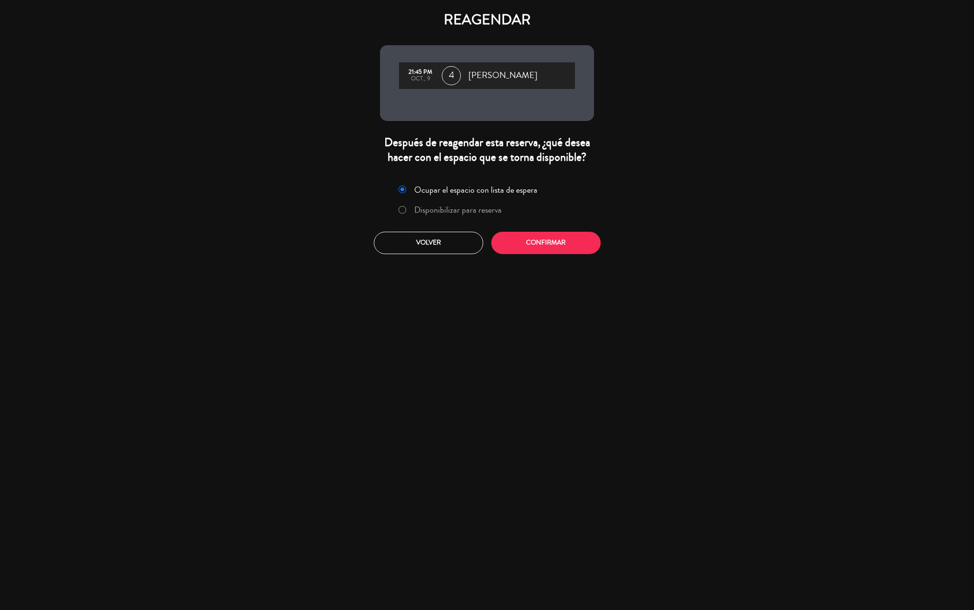
click at [472, 211] on label "Disponibilizar para reserva" at bounding box center [457, 209] width 87 height 9
click at [531, 245] on button "Confirmar" at bounding box center [545, 243] width 109 height 22
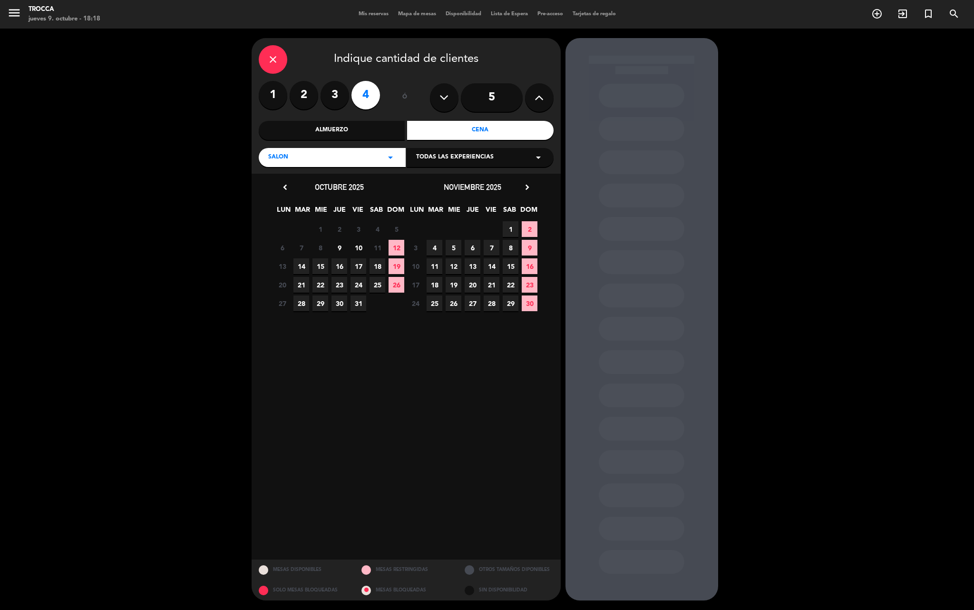
click at [341, 242] on span "9" at bounding box center [339, 248] width 16 height 16
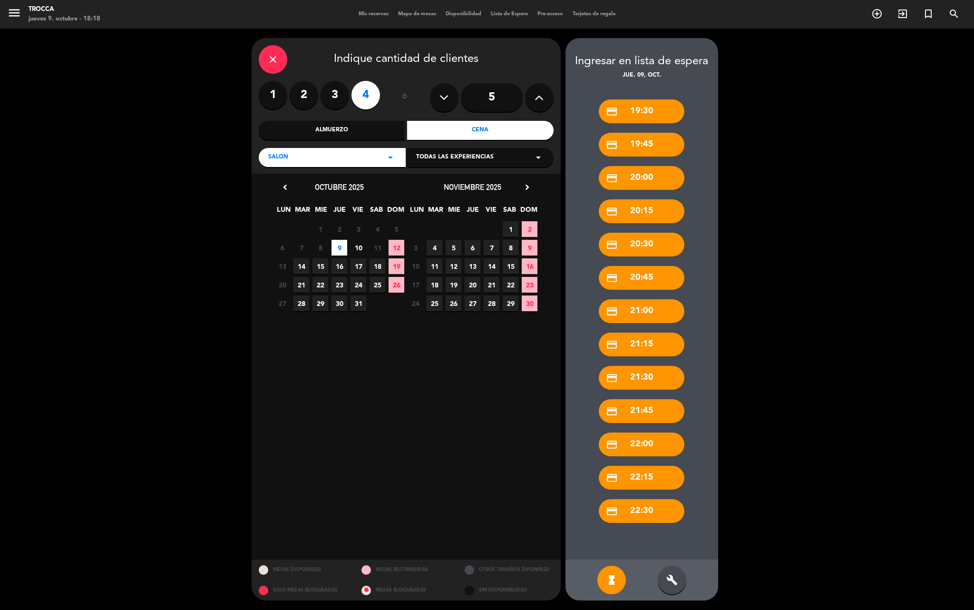
click at [676, 583] on icon "build" at bounding box center [671, 579] width 11 height 11
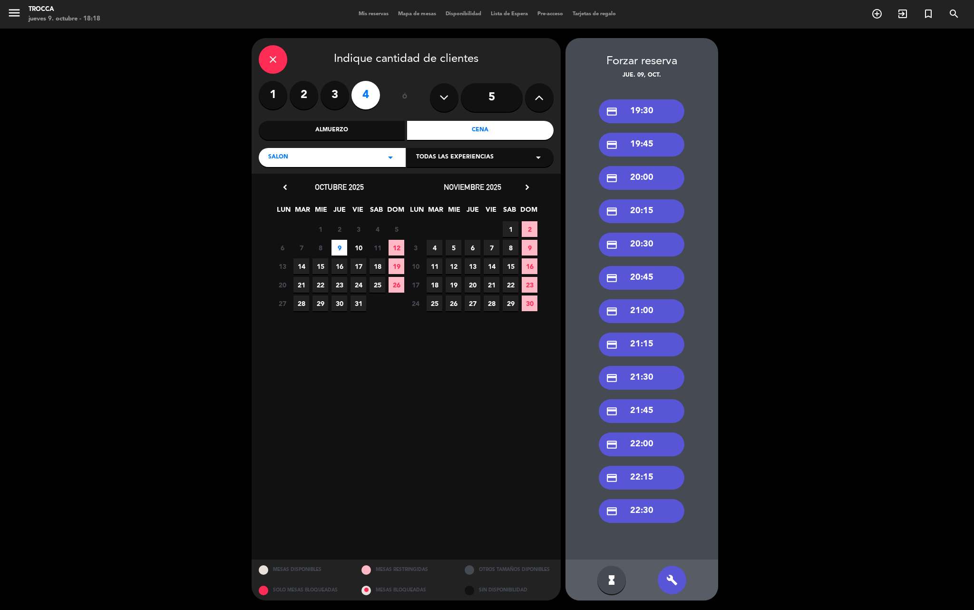
click at [654, 479] on div "credit_card 22:15" at bounding box center [642, 478] width 86 height 24
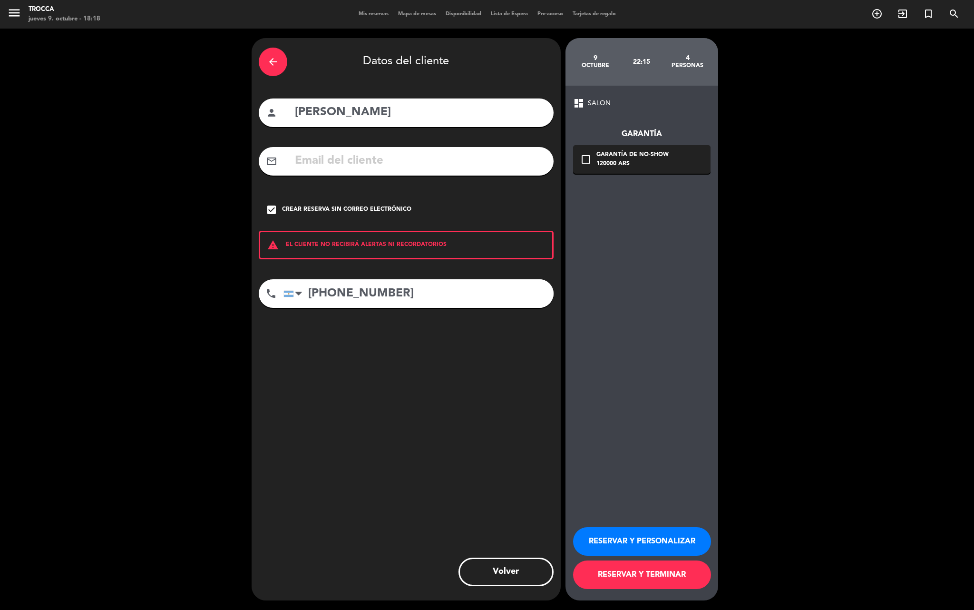
click at [650, 573] on button "RESERVAR Y TERMINAR" at bounding box center [642, 574] width 138 height 29
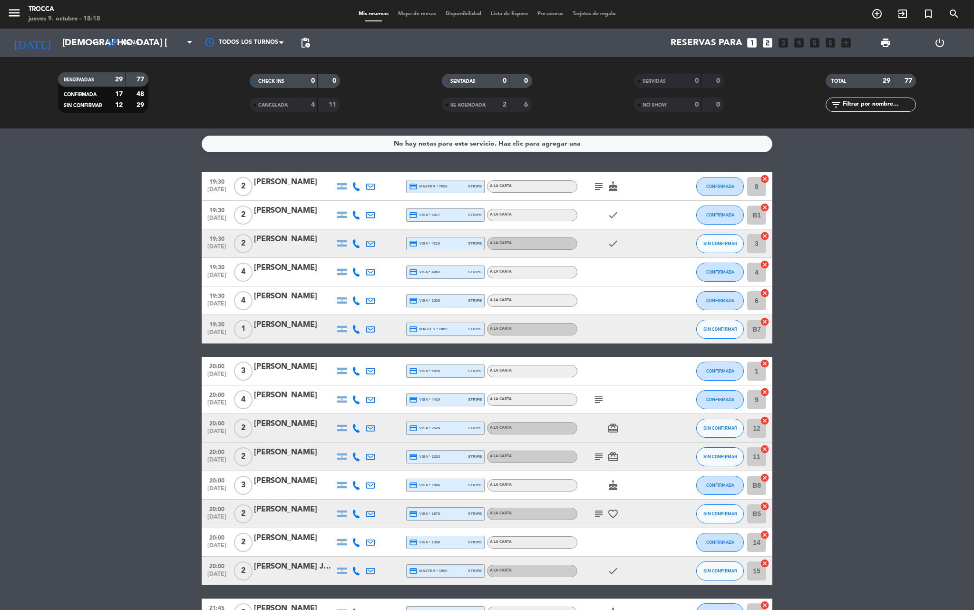
click at [409, 12] on span "Mapa de mesas" at bounding box center [417, 13] width 48 height 5
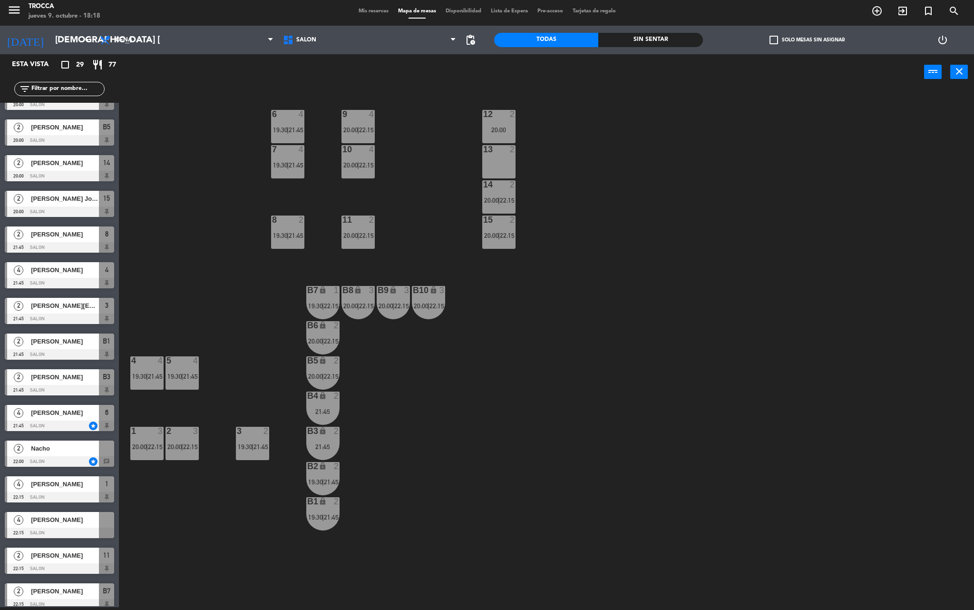
scroll to position [532, 0]
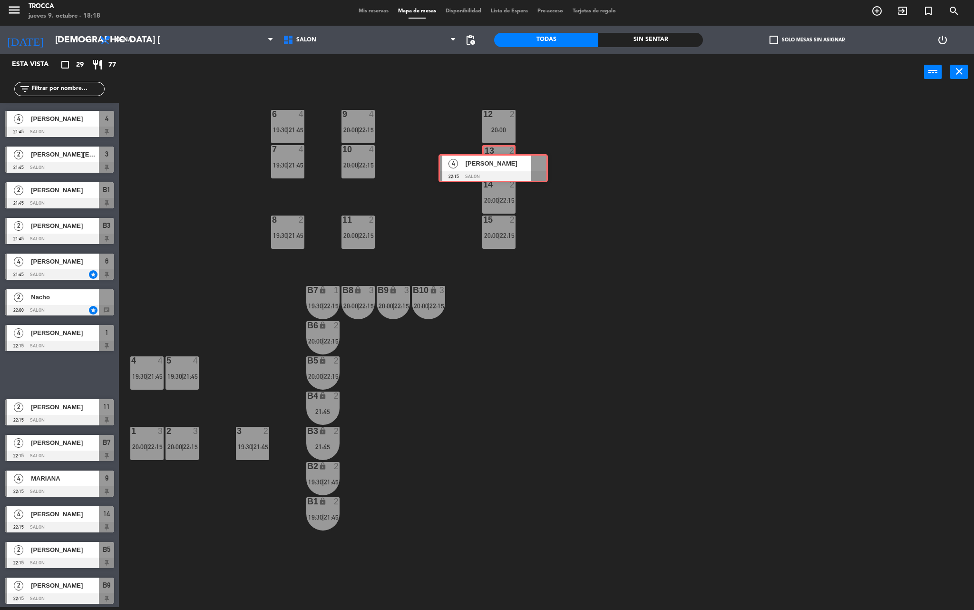
drag, startPoint x: 64, startPoint y: 375, endPoint x: 497, endPoint y: 165, distance: 481.5
click at [497, 165] on div "Esta vista crop_square 29 restaurant 77 filter_list 2 [PERSON_NAME] 19:30 SALON…" at bounding box center [487, 331] width 974 height 555
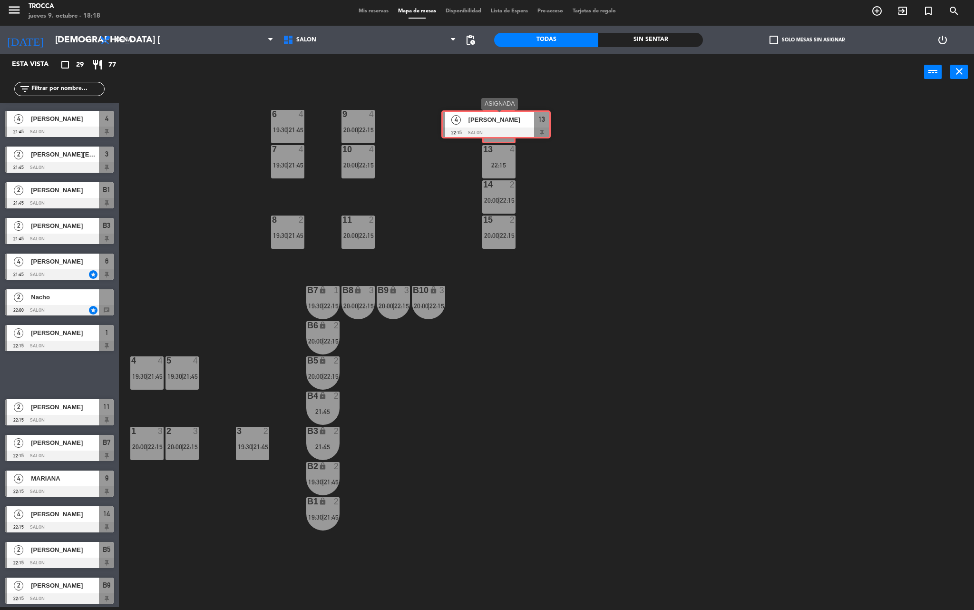
drag, startPoint x: 62, startPoint y: 372, endPoint x: 500, endPoint y: 128, distance: 501.5
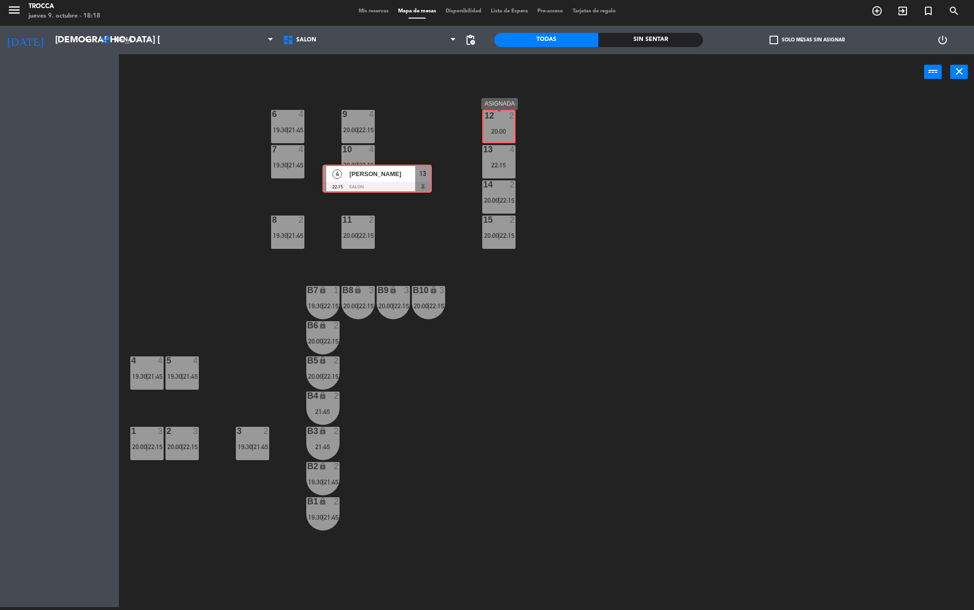
click at [500, 128] on div "Esta vista crop_square 29 restaurant 77 filter_list 2 [PERSON_NAME] 19:30 SALON…" at bounding box center [487, 331] width 974 height 555
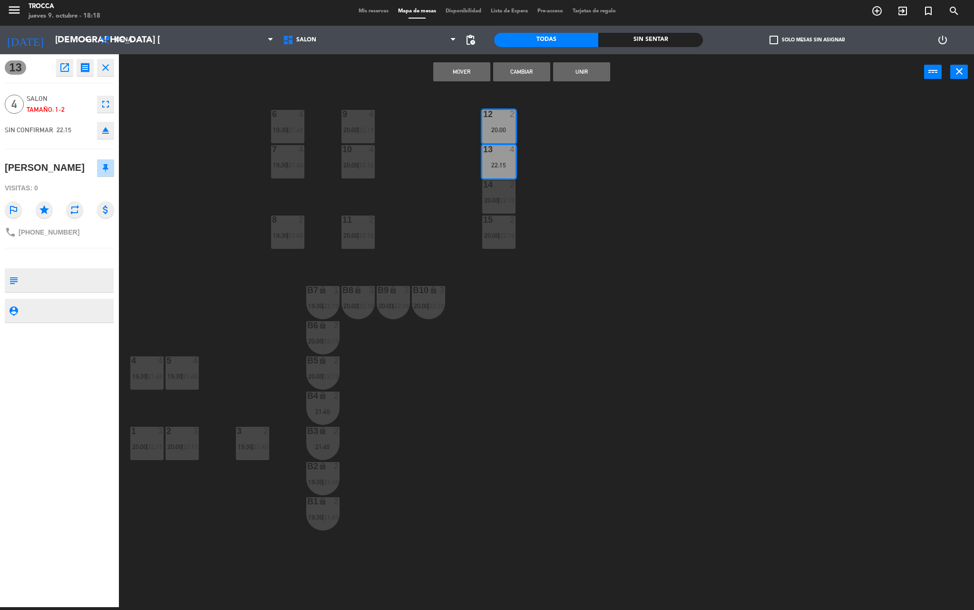
drag, startPoint x: 577, startPoint y: 69, endPoint x: 592, endPoint y: 129, distance: 61.8
click at [577, 70] on button "Unir" at bounding box center [581, 71] width 57 height 19
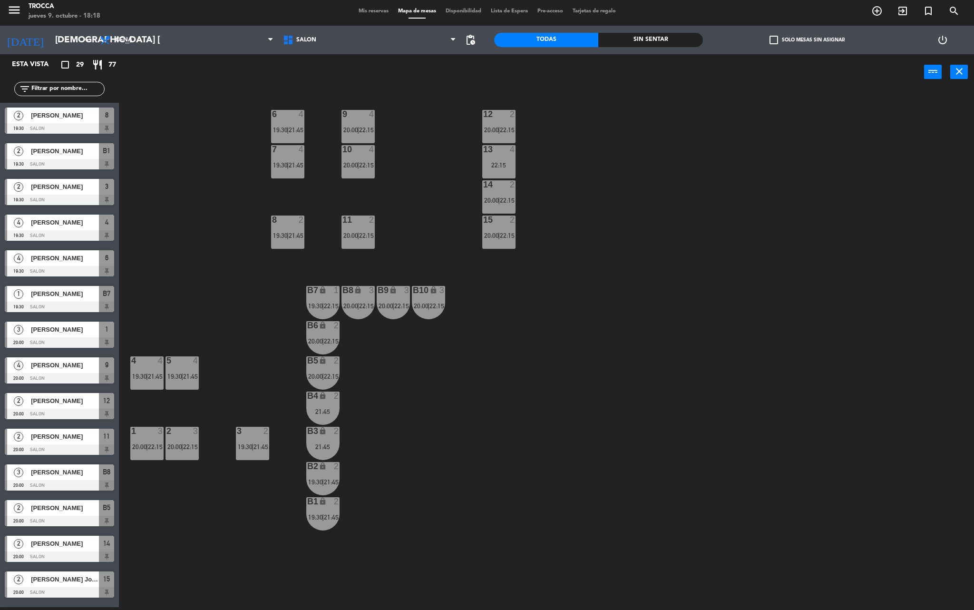
scroll to position [116, 0]
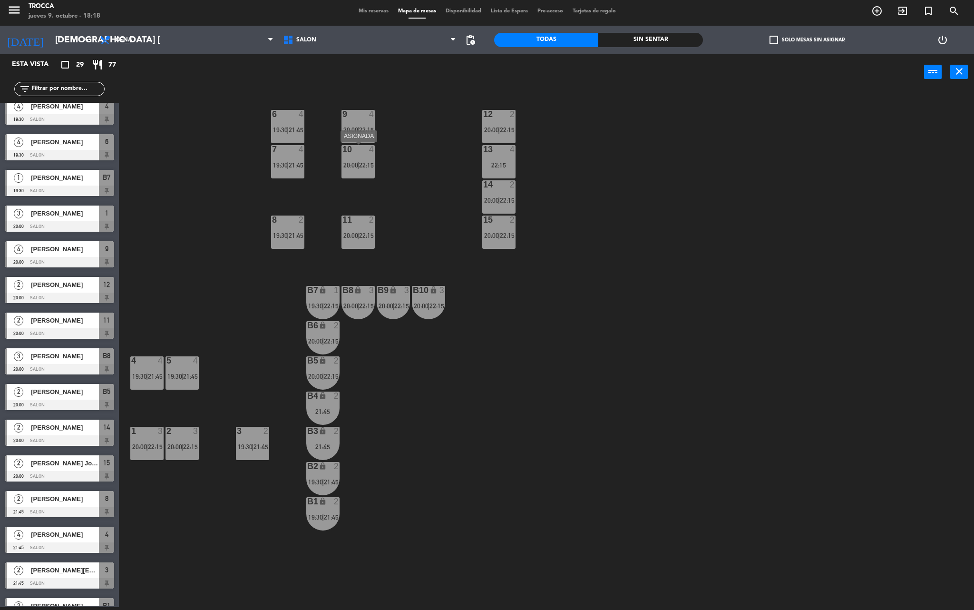
click at [355, 163] on span "20:00" at bounding box center [350, 165] width 15 height 8
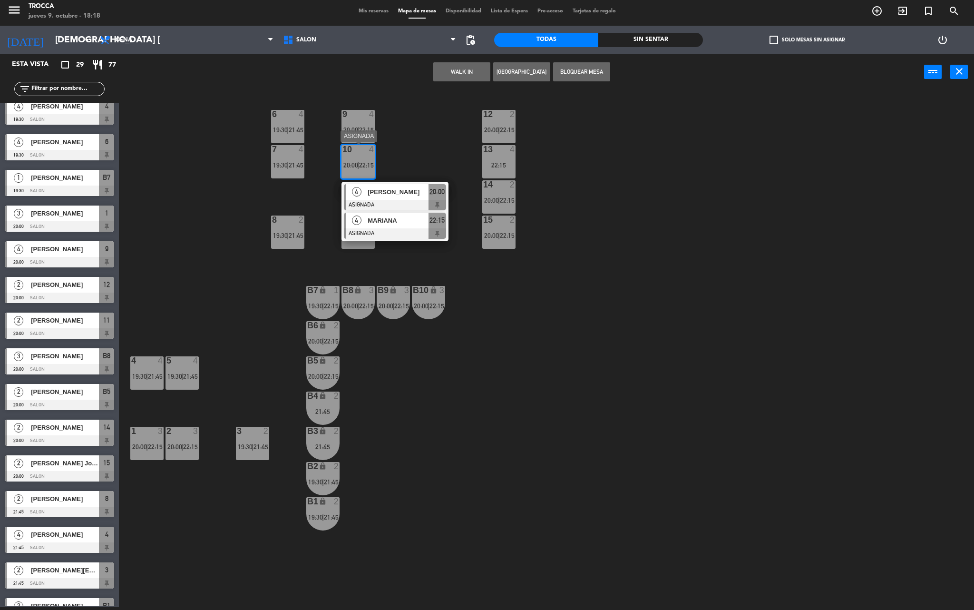
click at [397, 223] on span "MARIANA" at bounding box center [398, 220] width 61 height 10
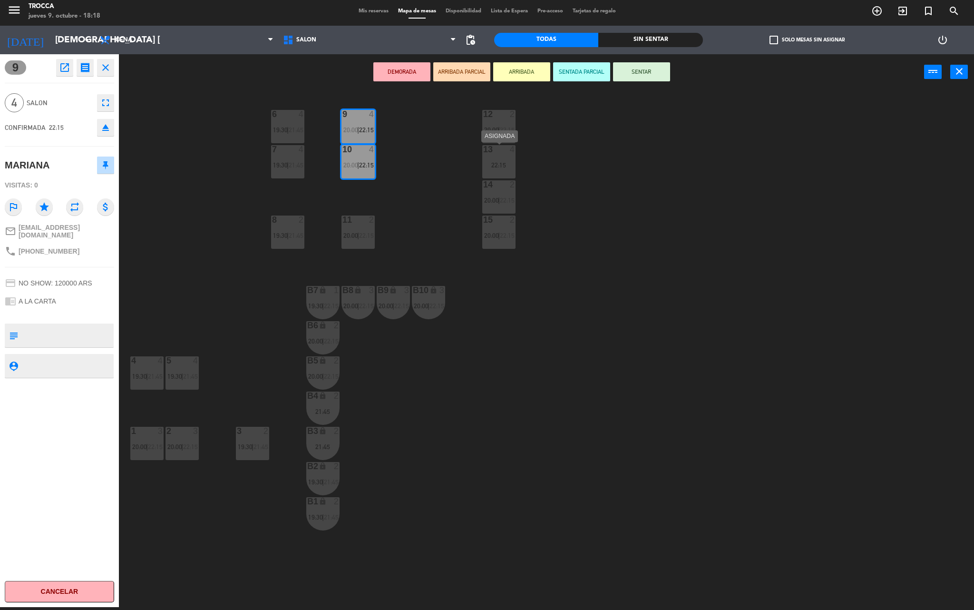
click at [494, 159] on div "13 4 22:15" at bounding box center [498, 161] width 33 height 33
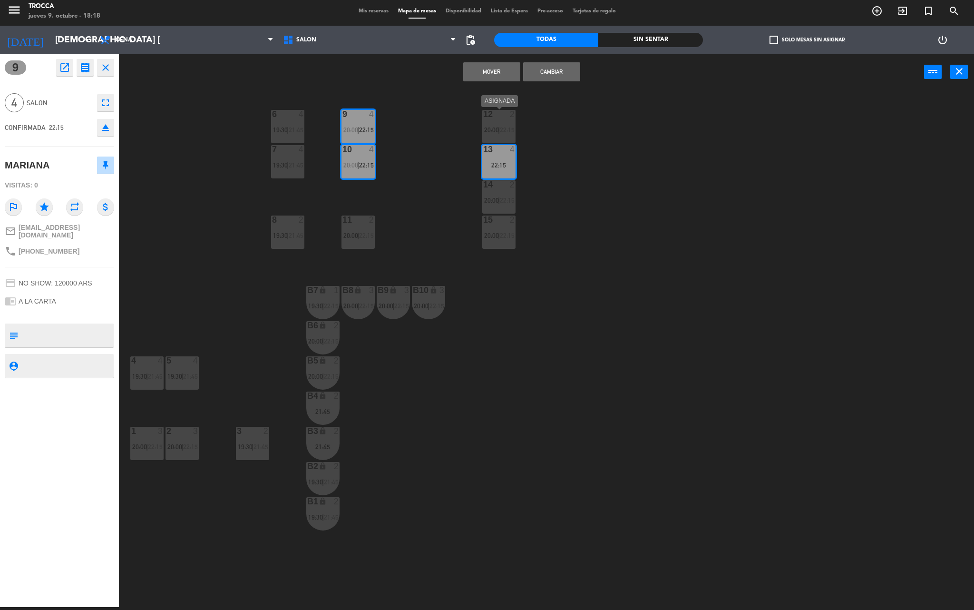
click at [502, 128] on span "22:15" at bounding box center [507, 130] width 15 height 8
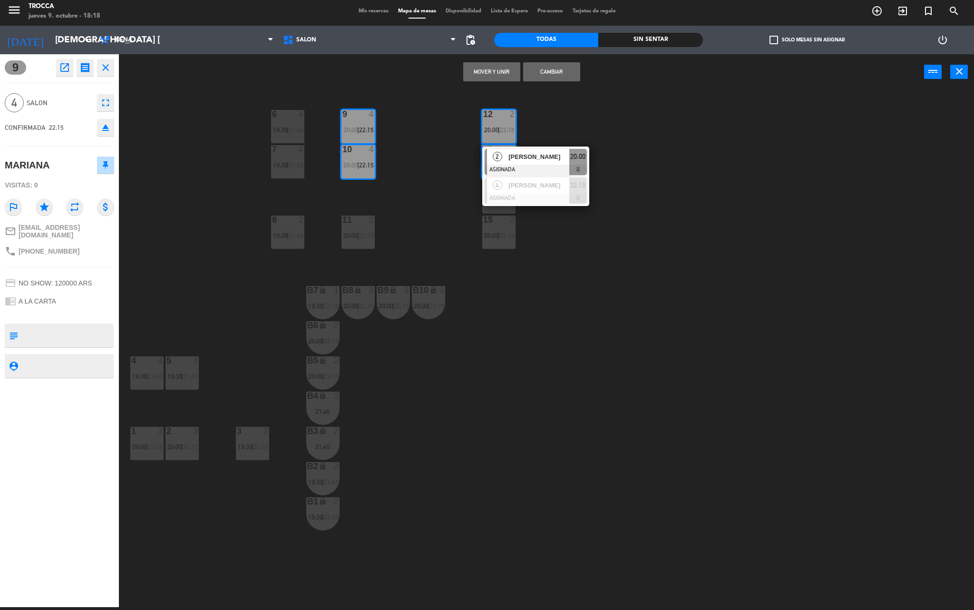
click at [539, 72] on button "Cambiar" at bounding box center [551, 71] width 57 height 19
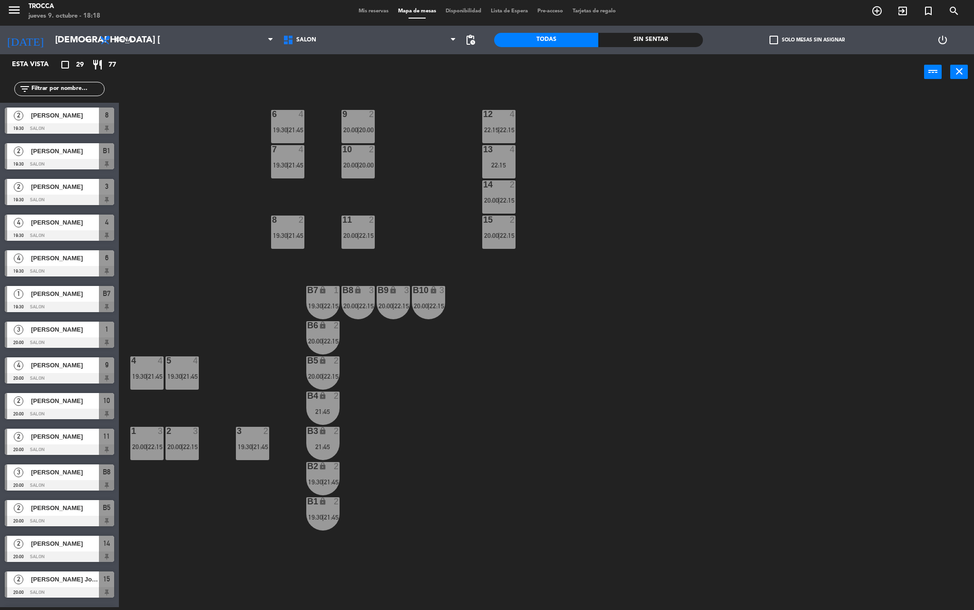
scroll to position [223, 0]
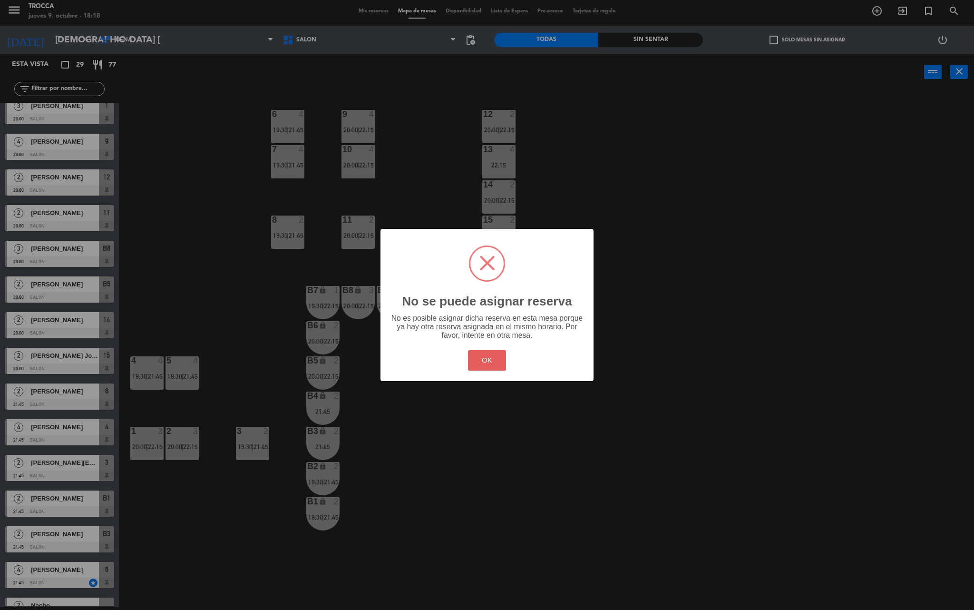
click at [494, 359] on button "OK" at bounding box center [487, 360] width 39 height 20
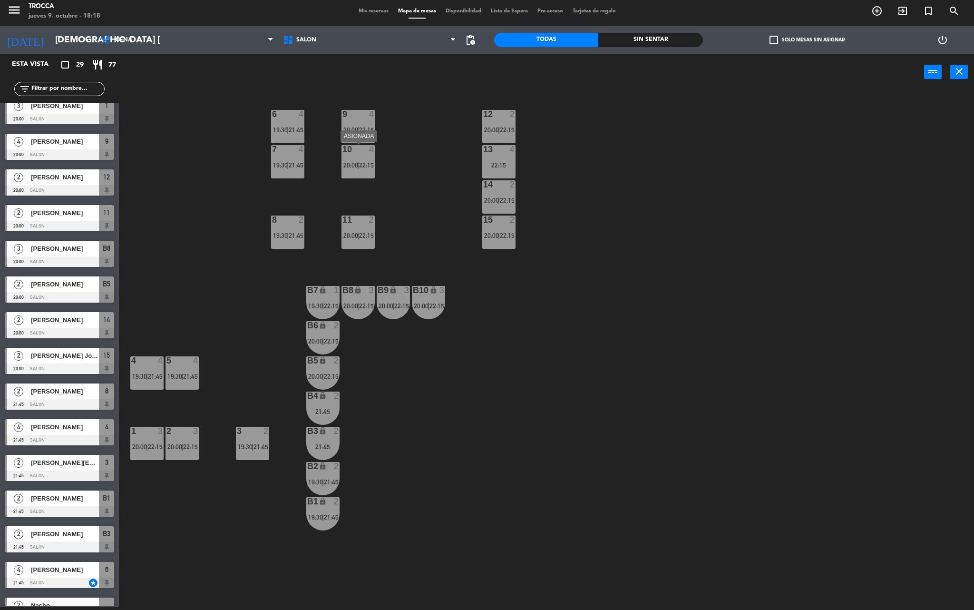
click at [356, 162] on span "20:00" at bounding box center [350, 165] width 15 height 8
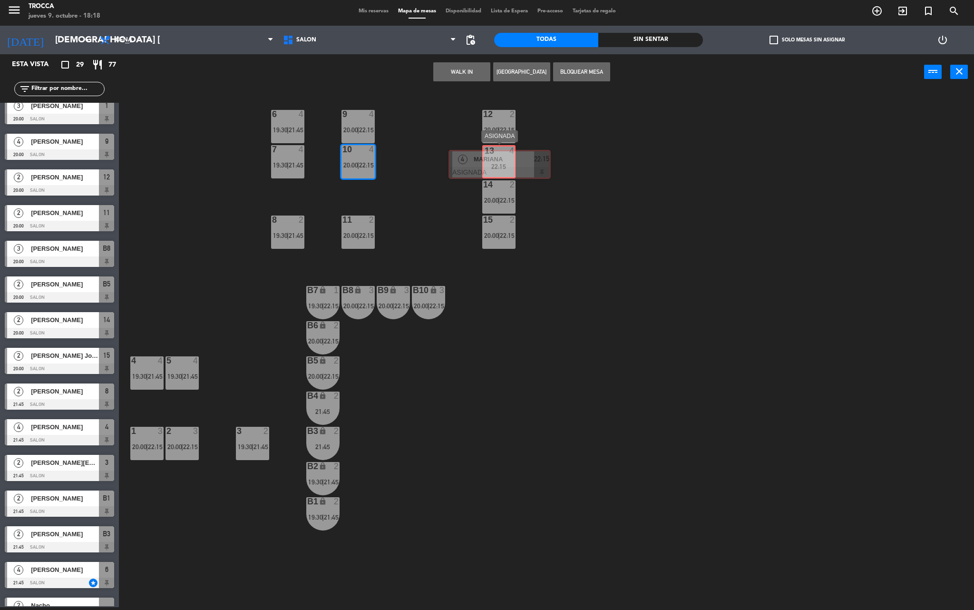
drag, startPoint x: 383, startPoint y: 232, endPoint x: 488, endPoint y: 169, distance: 122.0
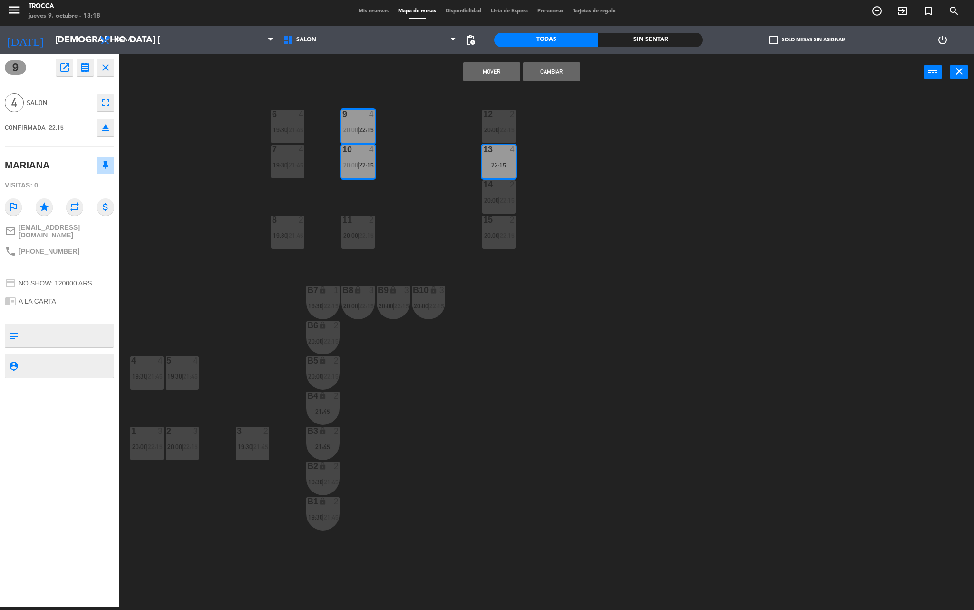
click at [536, 75] on button "Cambiar" at bounding box center [551, 71] width 57 height 19
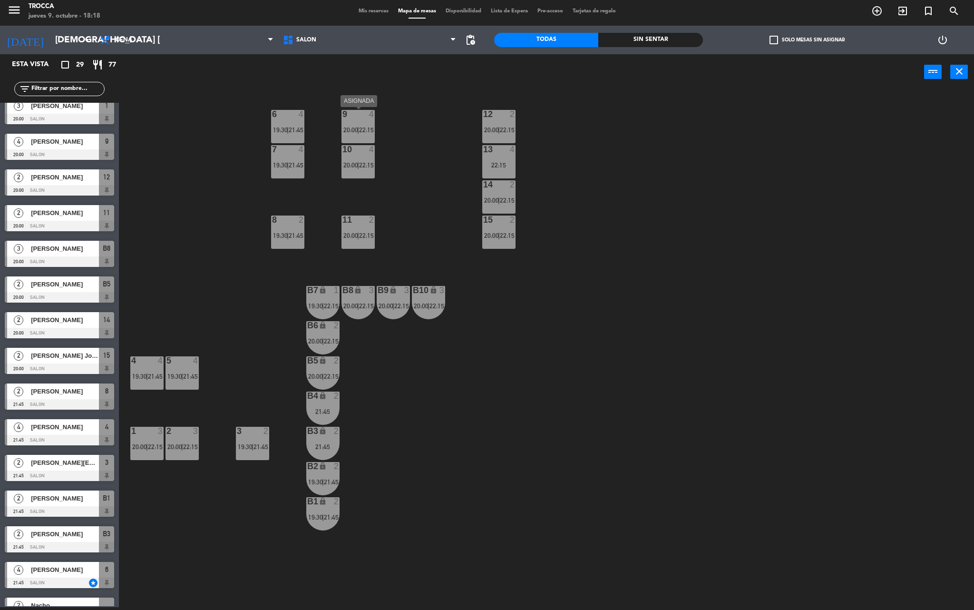
click at [367, 126] on span "22:15" at bounding box center [366, 130] width 15 height 8
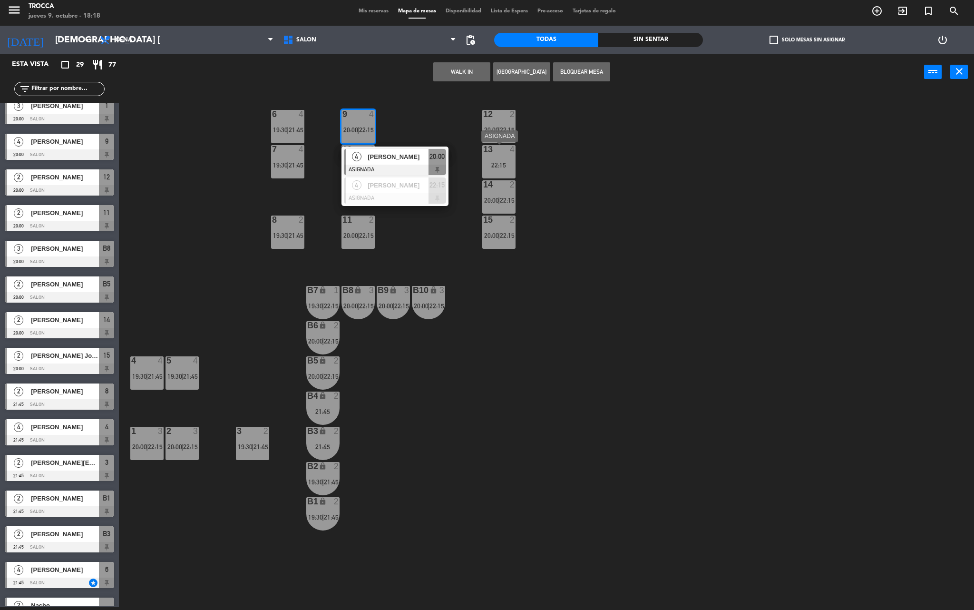
click at [483, 155] on div "13 4 22:15" at bounding box center [498, 161] width 33 height 33
click at [547, 146] on div "9 4 20:00 | 22:15 4 [PERSON_NAME] ASIGNADA 20:00 4 [PERSON_NAME] ASIGNADA 22:15…" at bounding box center [550, 351] width 845 height 517
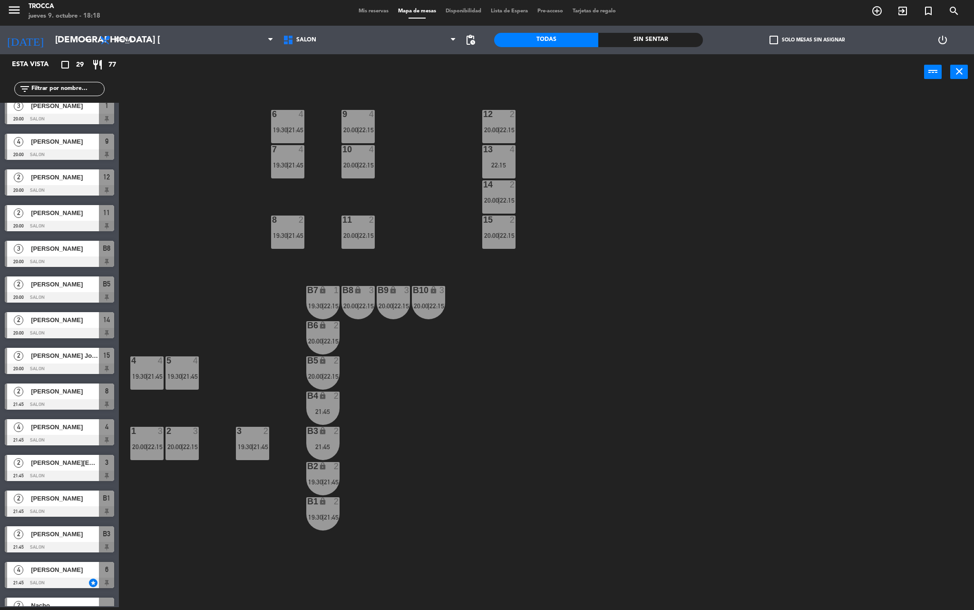
click at [350, 168] on div "10 4 20:00 | 22:15" at bounding box center [357, 161] width 33 height 33
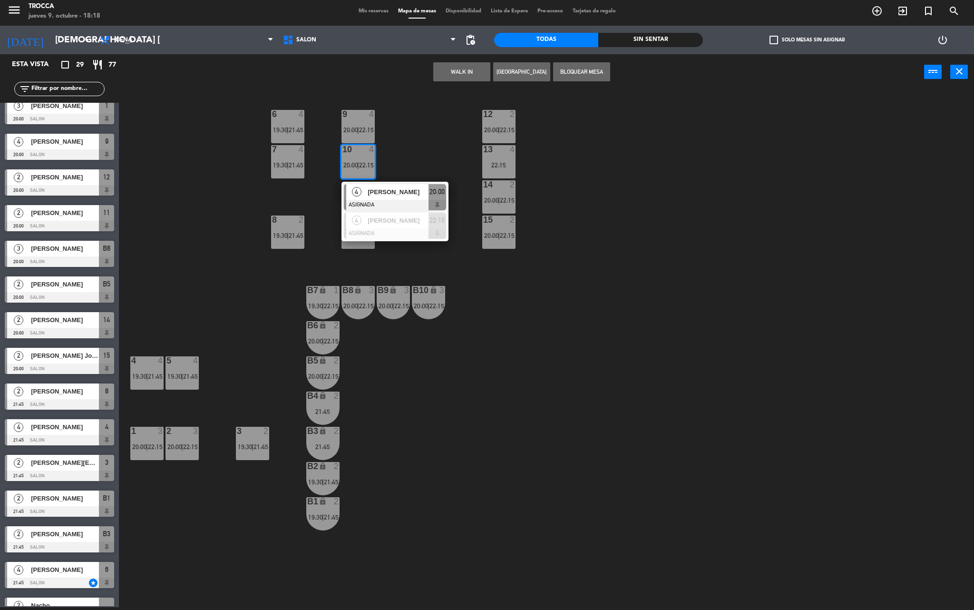
click at [529, 170] on div "9 4 20:00 | 22:15 12 2 20:00 | 22:15 6 4 19:30 | 21:45 7 4 19:30 | 21:45 10 4 2…" at bounding box center [550, 351] width 845 height 517
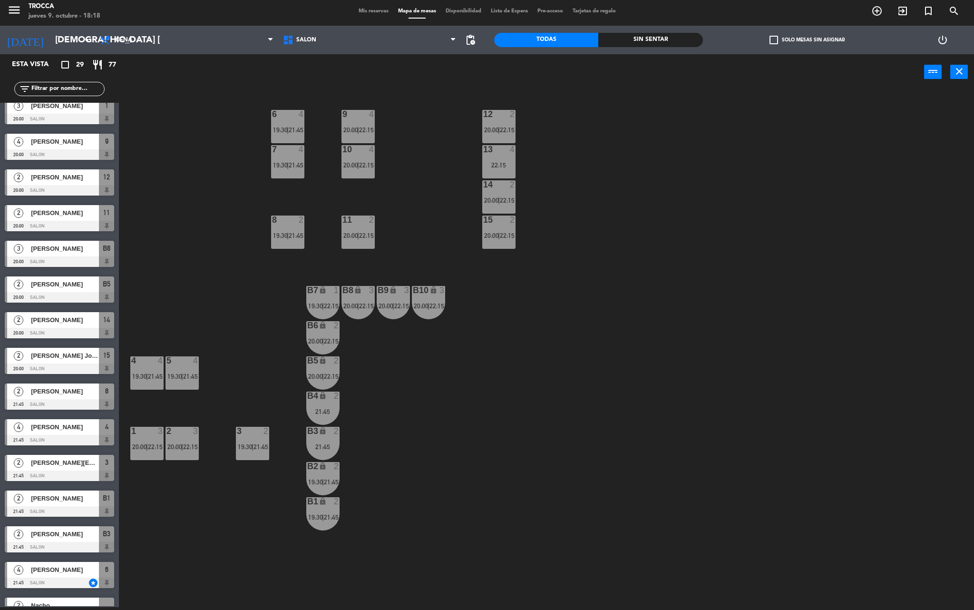
click at [512, 159] on div "13 4 22:15" at bounding box center [498, 161] width 33 height 33
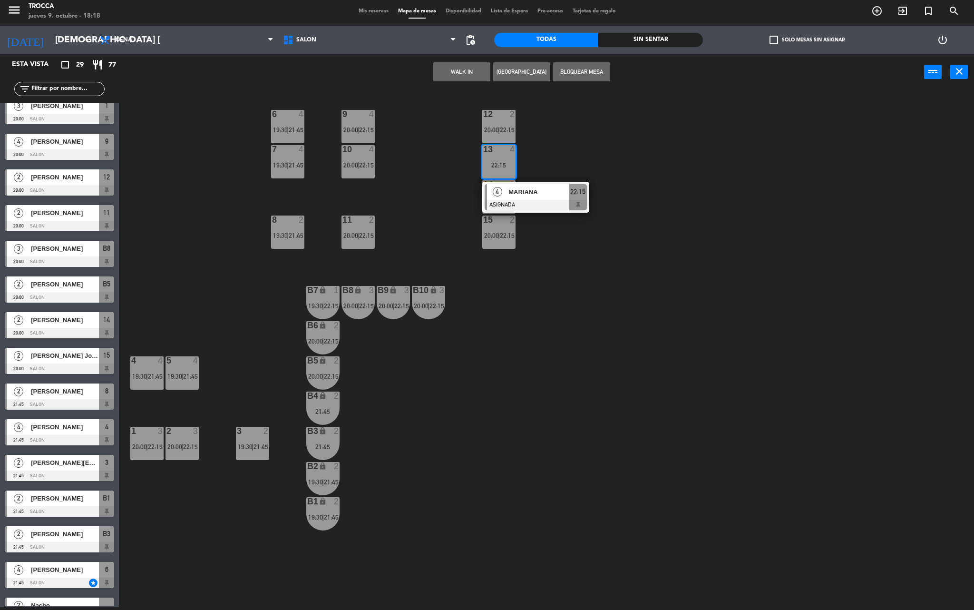
click at [621, 240] on div "9 4 20:00 | 22:15 12 2 20:00 | 22:15 6 4 19:30 | 21:45 7 4 19:30 | 21:45 10 4 2…" at bounding box center [550, 351] width 845 height 517
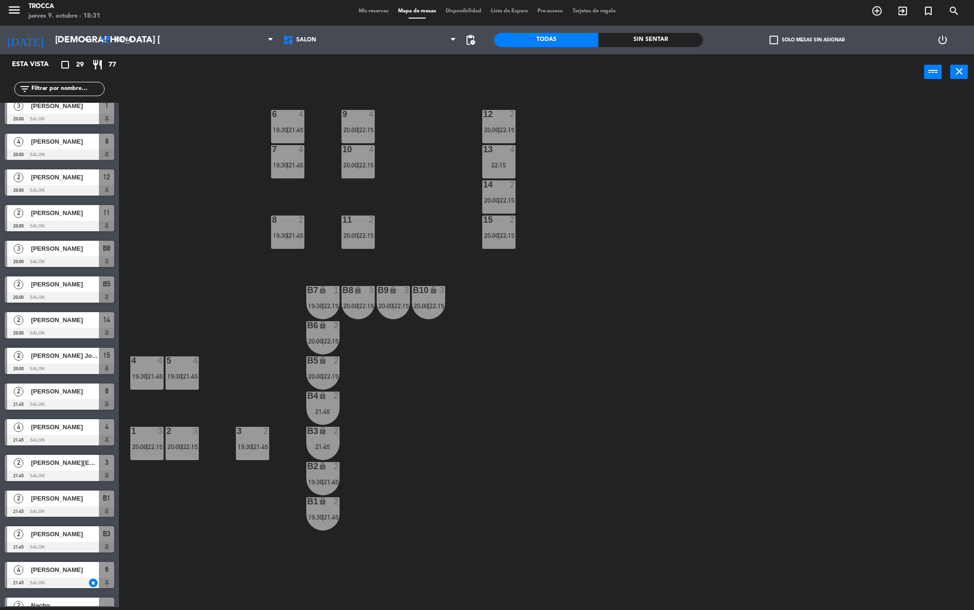
click at [358, 17] on div "menu Trocca jueves 9. octubre - 18:31 Mis reservas Mapa de mesas Disponibilidad…" at bounding box center [487, 11] width 974 height 29
click at [363, 13] on span "Mis reservas" at bounding box center [373, 11] width 39 height 5
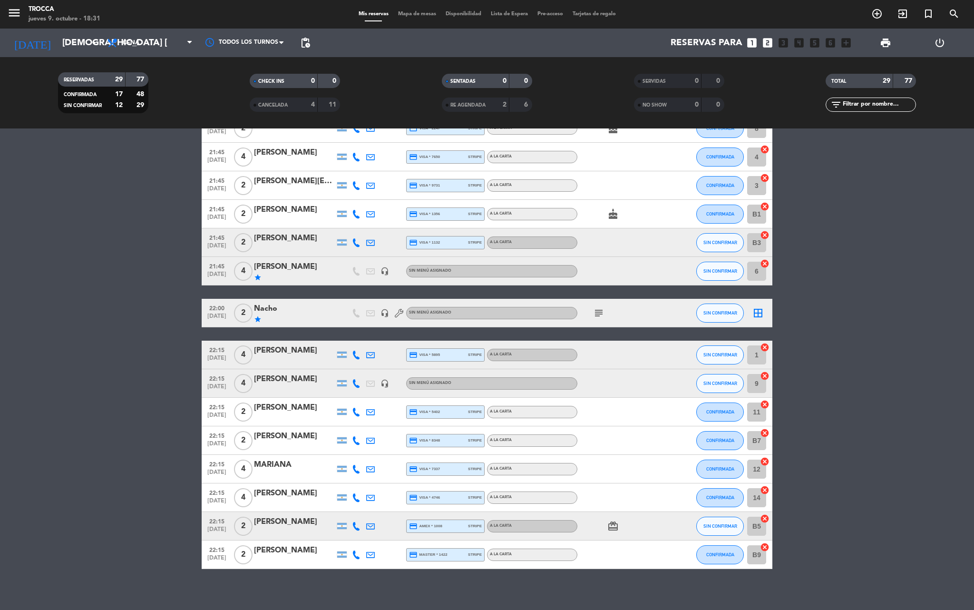
scroll to position [491, 0]
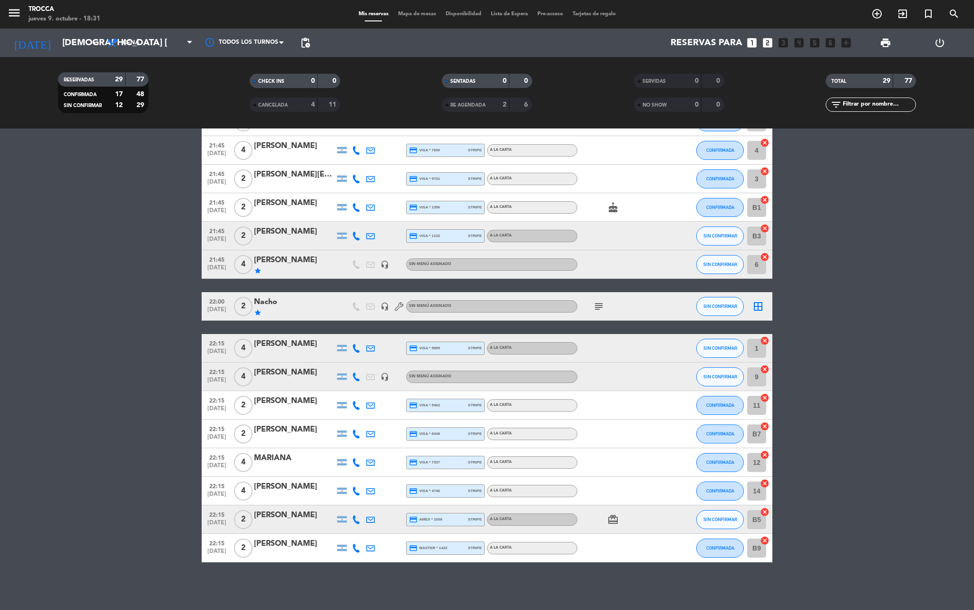
click at [301, 367] on div "[PERSON_NAME]" at bounding box center [294, 372] width 81 height 12
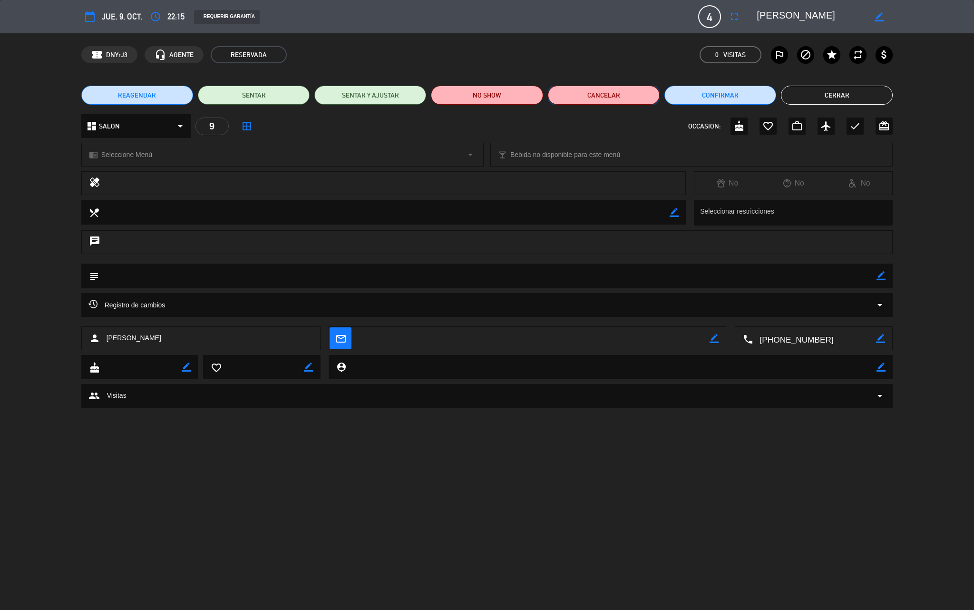
click at [590, 101] on button "Cancelar" at bounding box center [604, 95] width 112 height 19
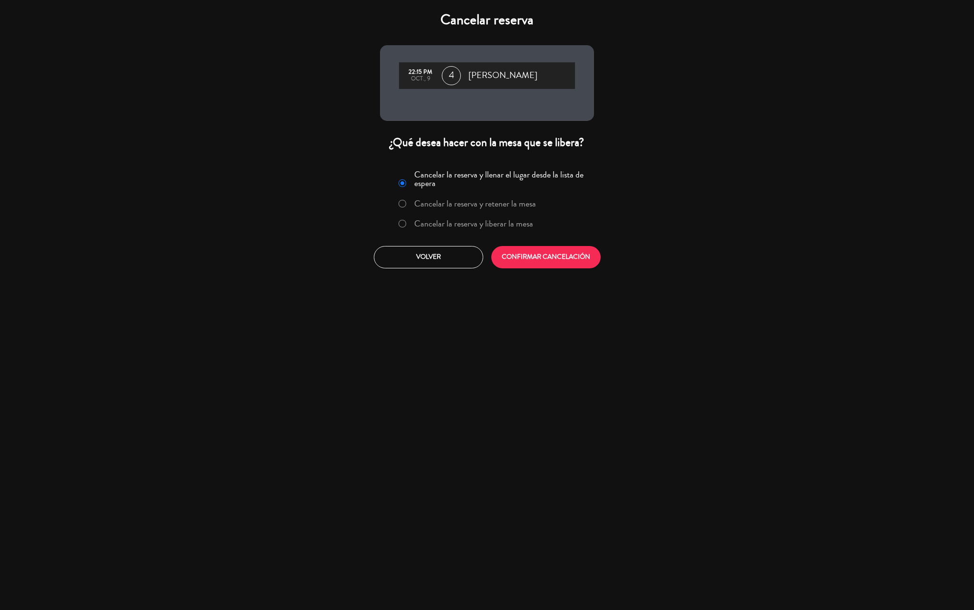
click at [486, 223] on label "Cancelar la reserva y liberar la mesa" at bounding box center [473, 223] width 119 height 9
click at [524, 261] on button "CONFIRMAR CANCELACIÓN" at bounding box center [545, 257] width 109 height 22
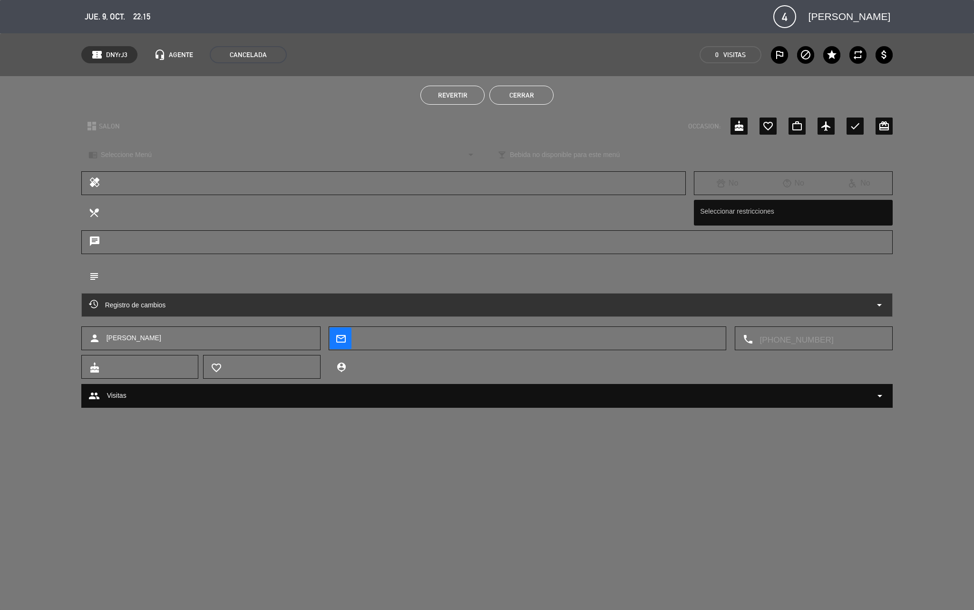
click at [535, 96] on button "Cerrar" at bounding box center [521, 95] width 64 height 19
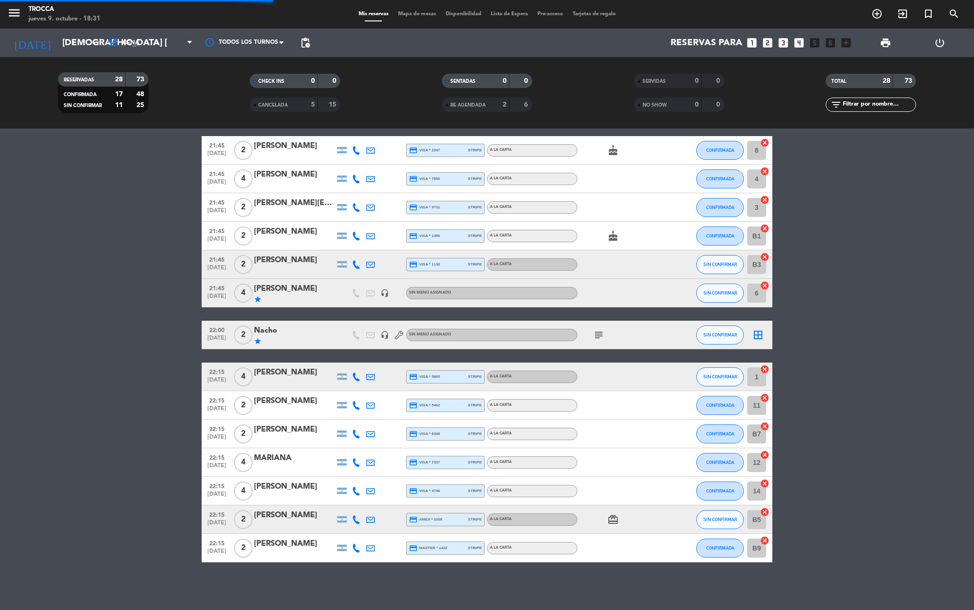
scroll to position [462, 0]
click at [408, 13] on span "Mapa de mesas" at bounding box center [417, 13] width 48 height 5
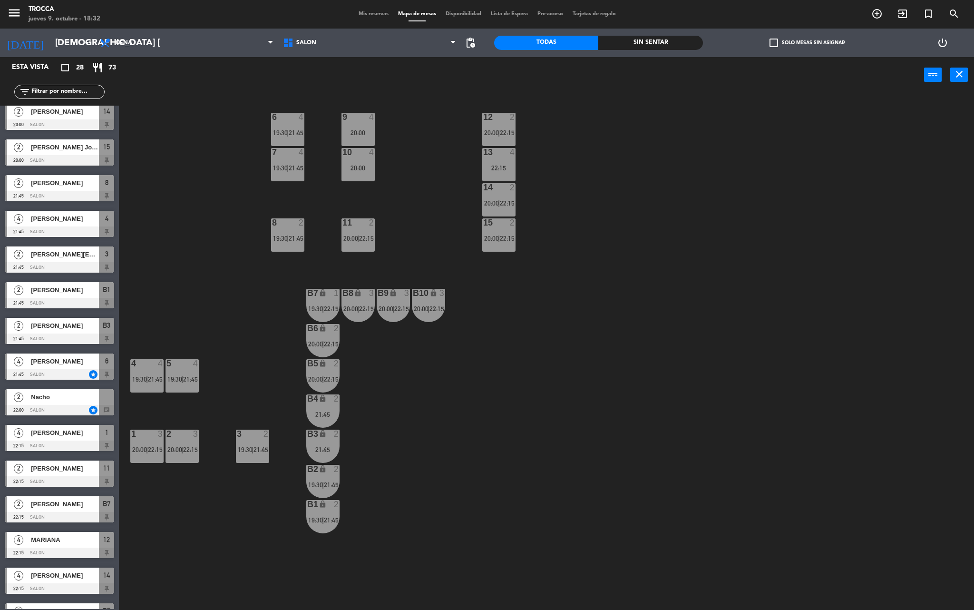
scroll to position [495, 0]
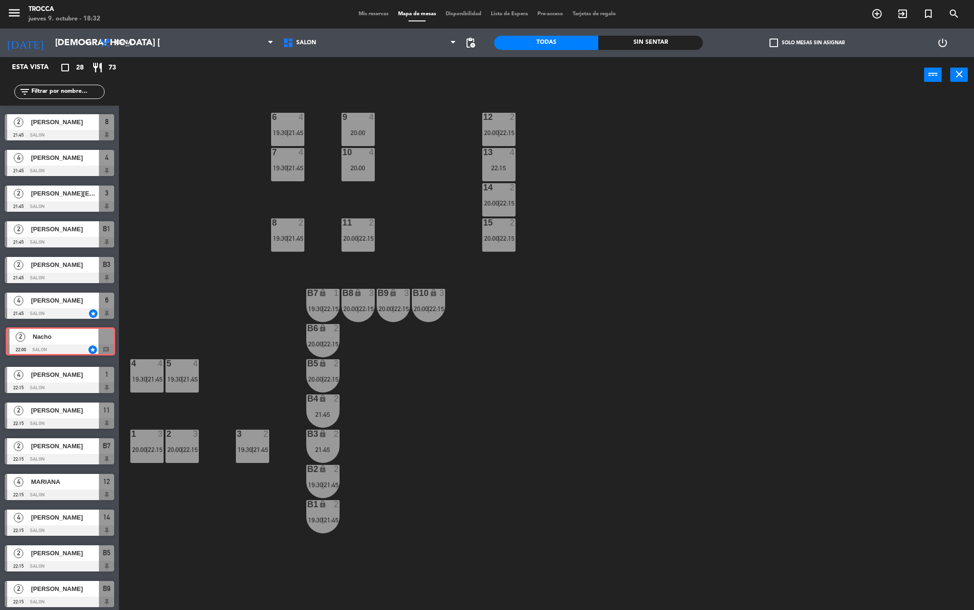
click at [57, 341] on div "2 Nacho 22:00 SALON star chat 2 Nacho 22:00 SALON star chat" at bounding box center [59, 342] width 119 height 39
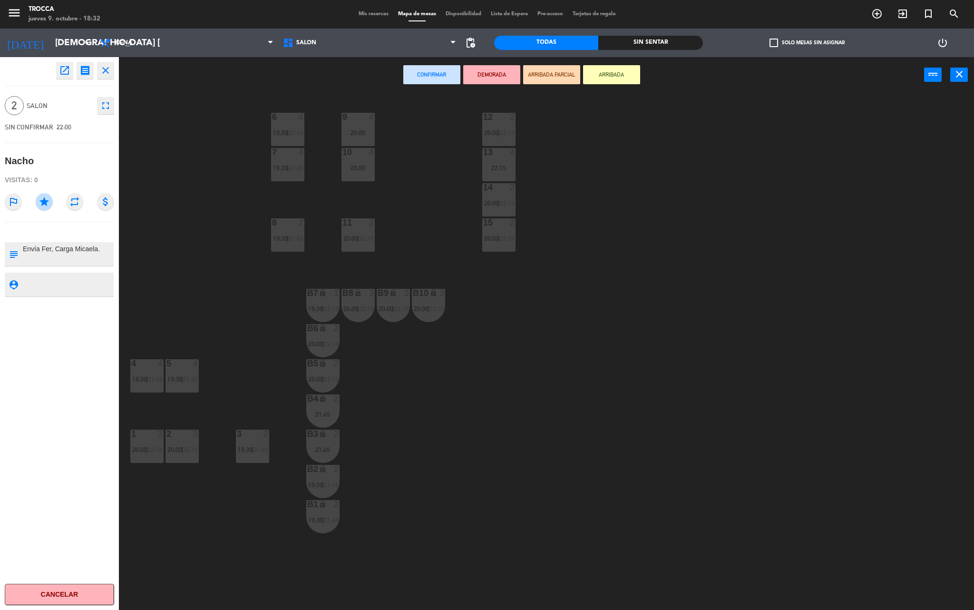
click at [458, 419] on div "9 4 20:00 12 2 20:00 | 22:15 6 4 19:30 | 21:45 7 4 19:30 | 21:45 10 4 20:00 13 …" at bounding box center [550, 354] width 845 height 517
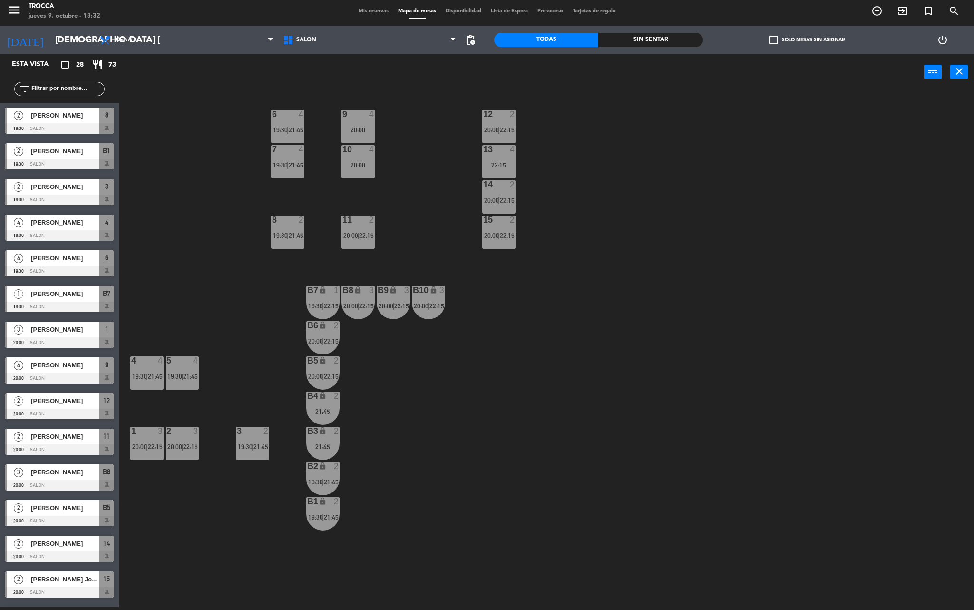
scroll to position [68, 0]
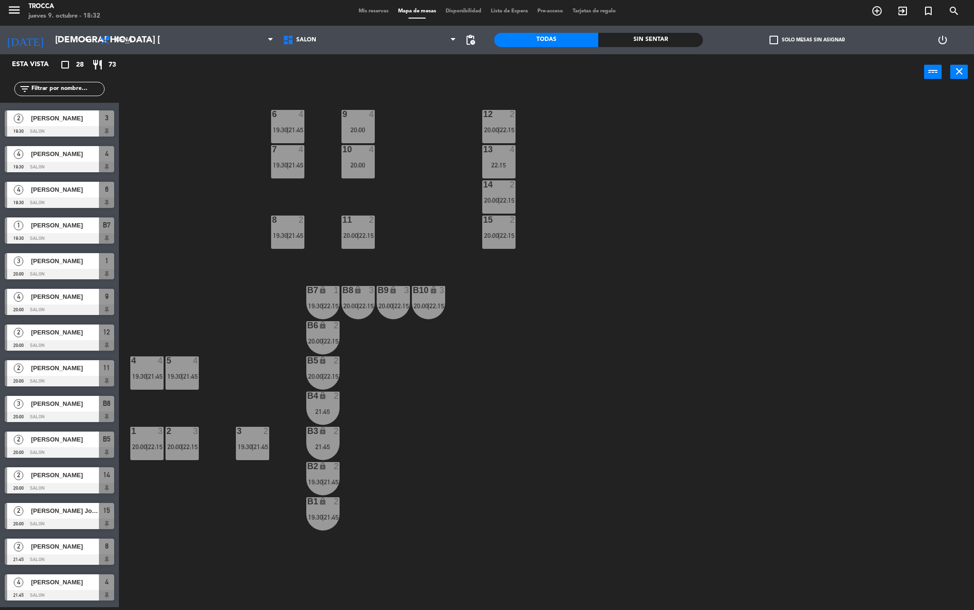
click at [498, 233] on span "|" at bounding box center [499, 236] width 2 height 8
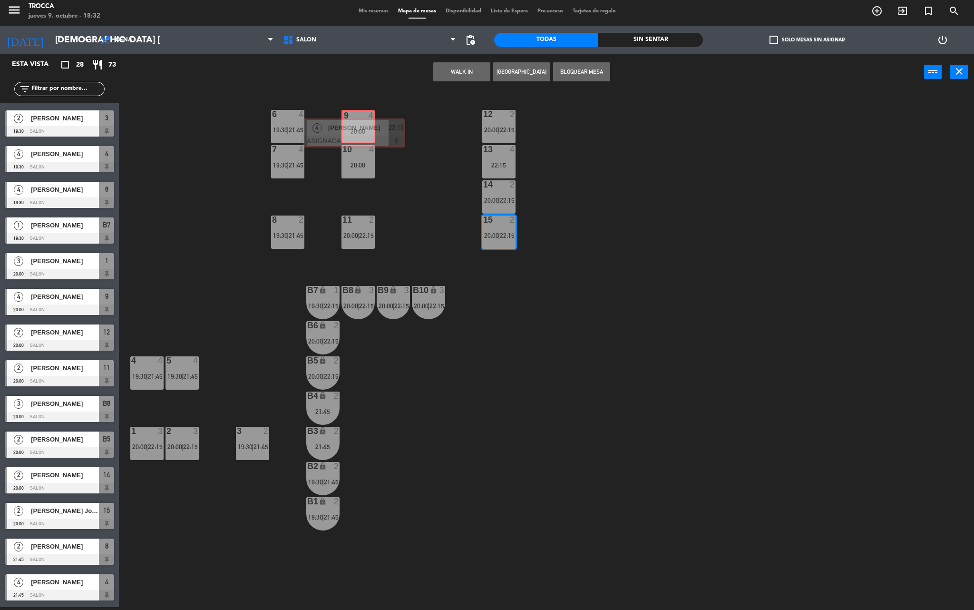
drag, startPoint x: 538, startPoint y: 287, endPoint x: 357, endPoint y: 123, distance: 245.1
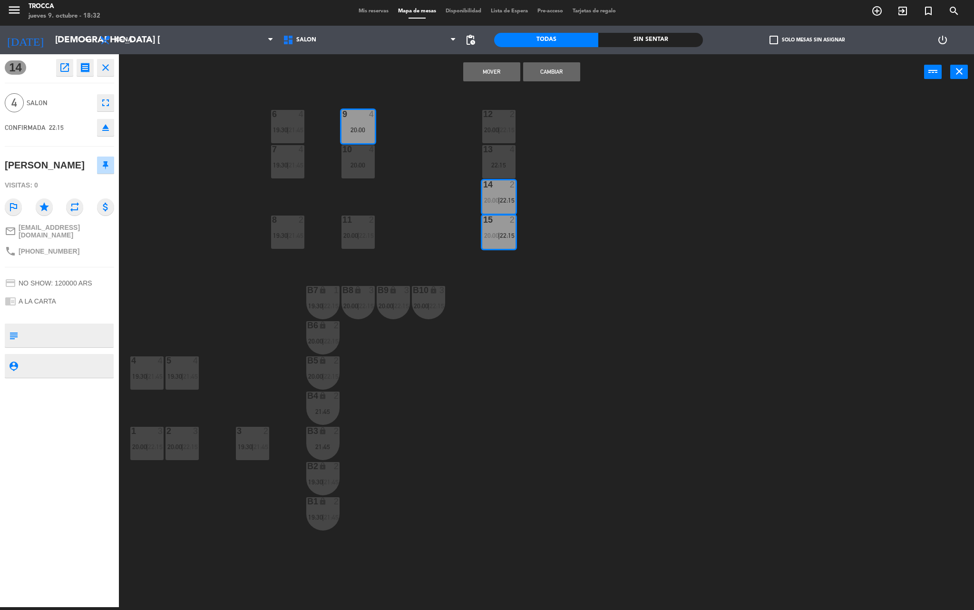
click at [353, 157] on div "10 4 20:00" at bounding box center [357, 161] width 33 height 33
click at [507, 70] on button "Mover y Unir" at bounding box center [491, 71] width 57 height 19
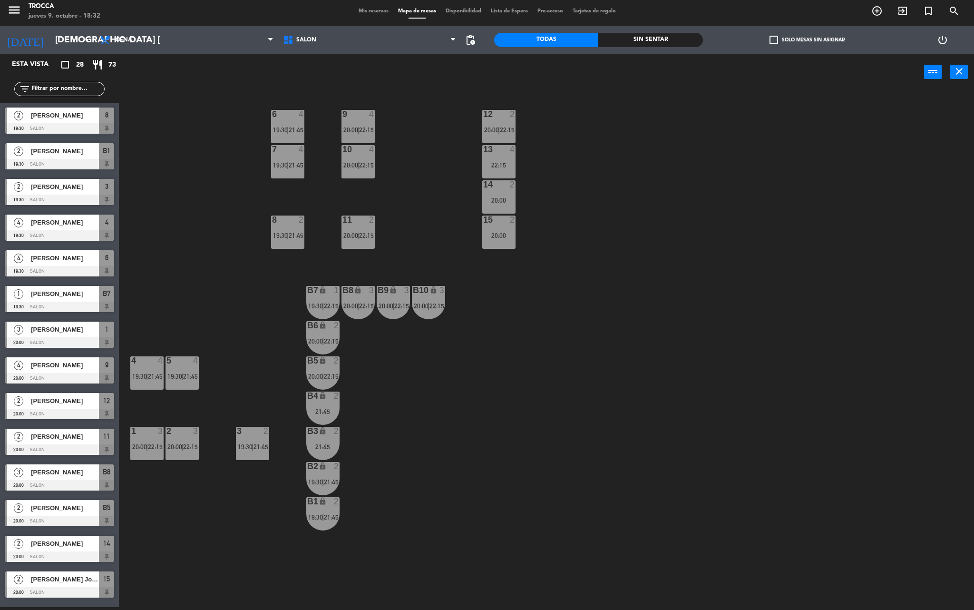
scroll to position [246, 0]
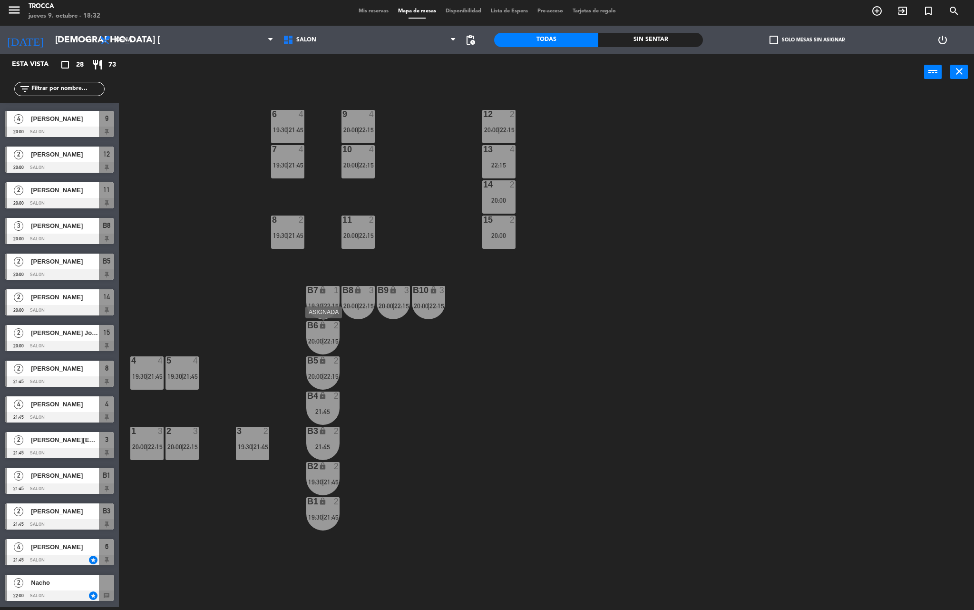
click at [319, 341] on span "20:00" at bounding box center [315, 341] width 15 height 8
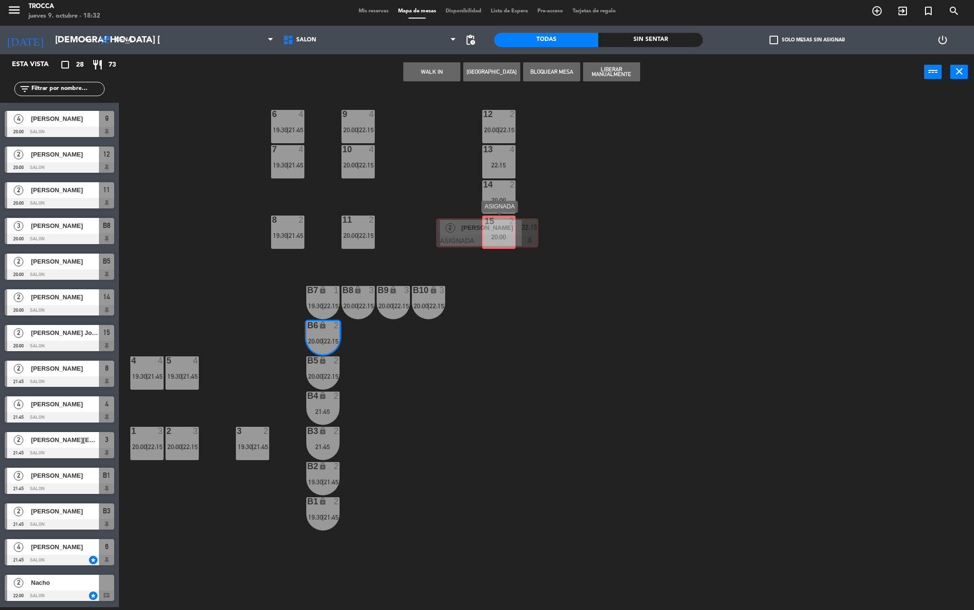
drag, startPoint x: 371, startPoint y: 405, endPoint x: 498, endPoint y: 235, distance: 212.6
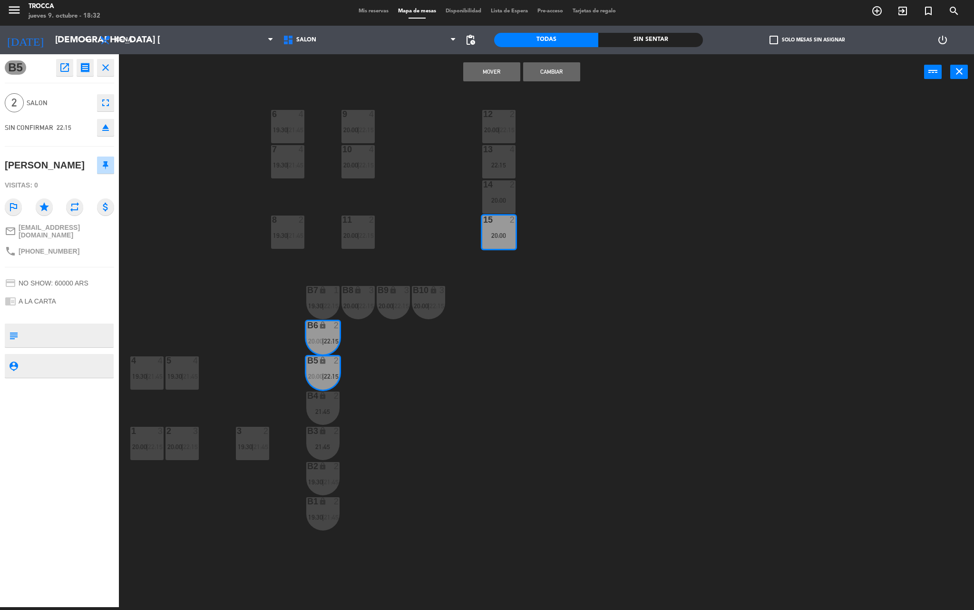
click at [502, 68] on button "Mover" at bounding box center [491, 71] width 57 height 19
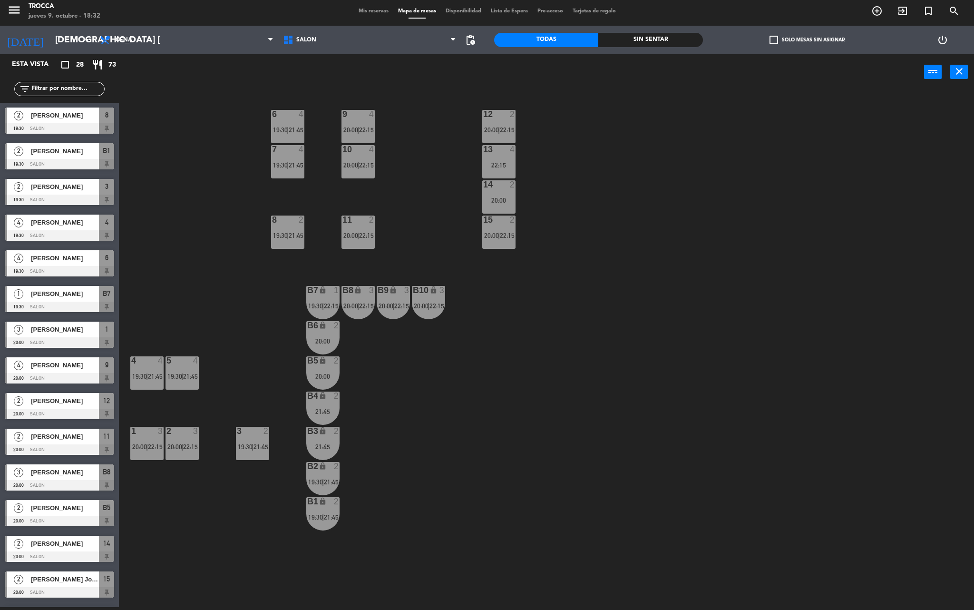
scroll to position [282, 0]
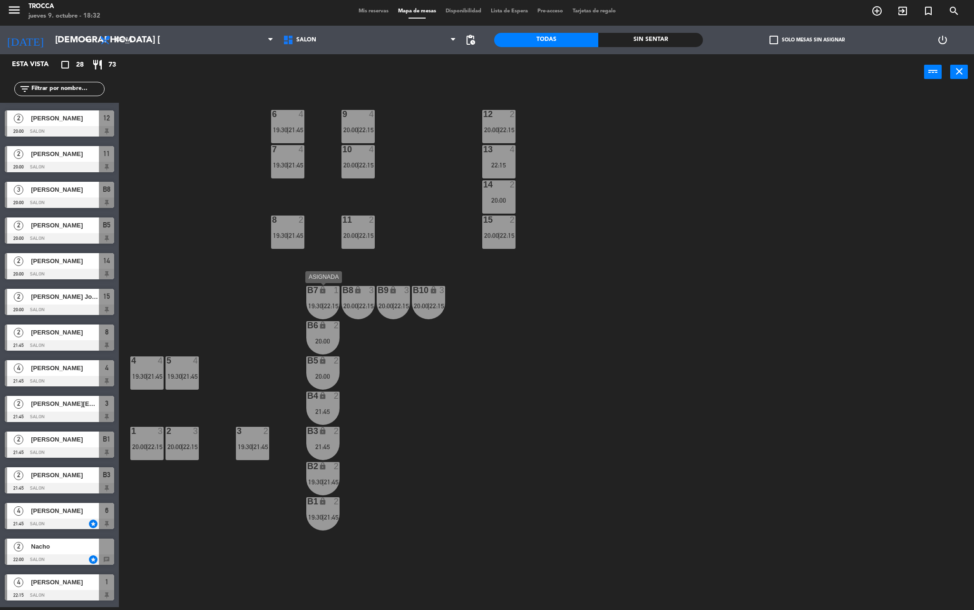
click at [319, 304] on span "19:30" at bounding box center [315, 306] width 15 height 8
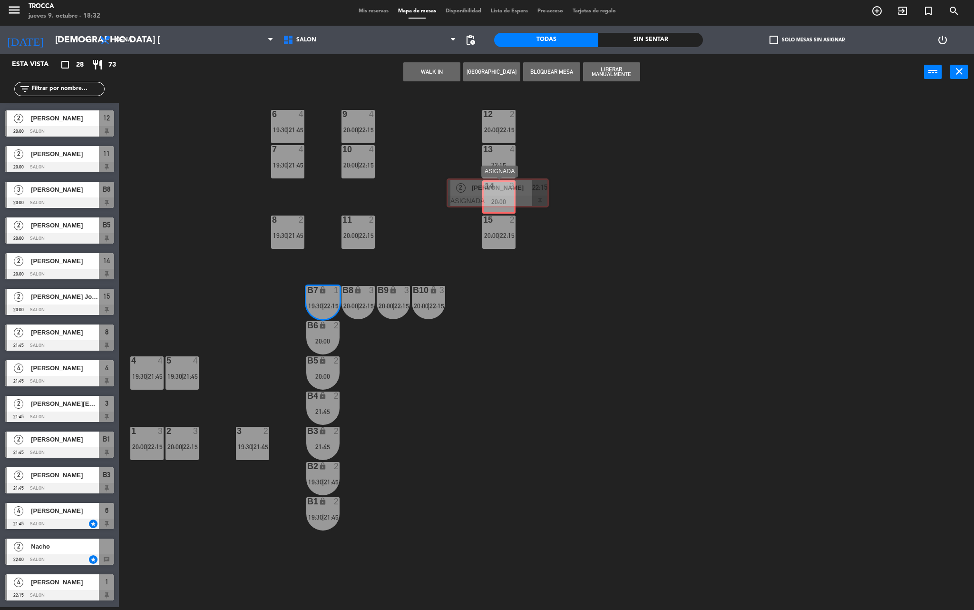
drag, startPoint x: 356, startPoint y: 367, endPoint x: 494, endPoint y: 192, distance: 222.8
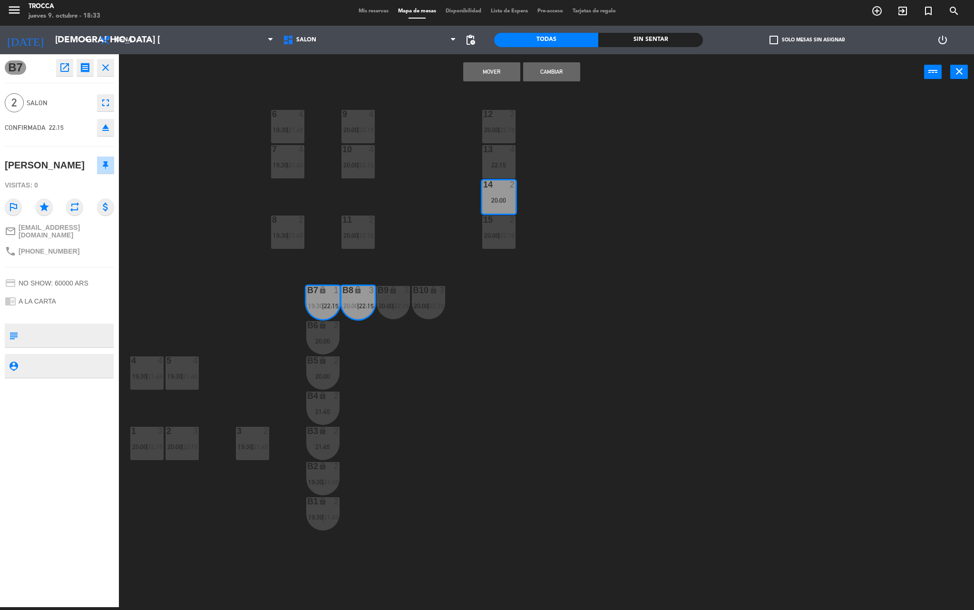
click at [500, 72] on button "Mover" at bounding box center [491, 71] width 57 height 19
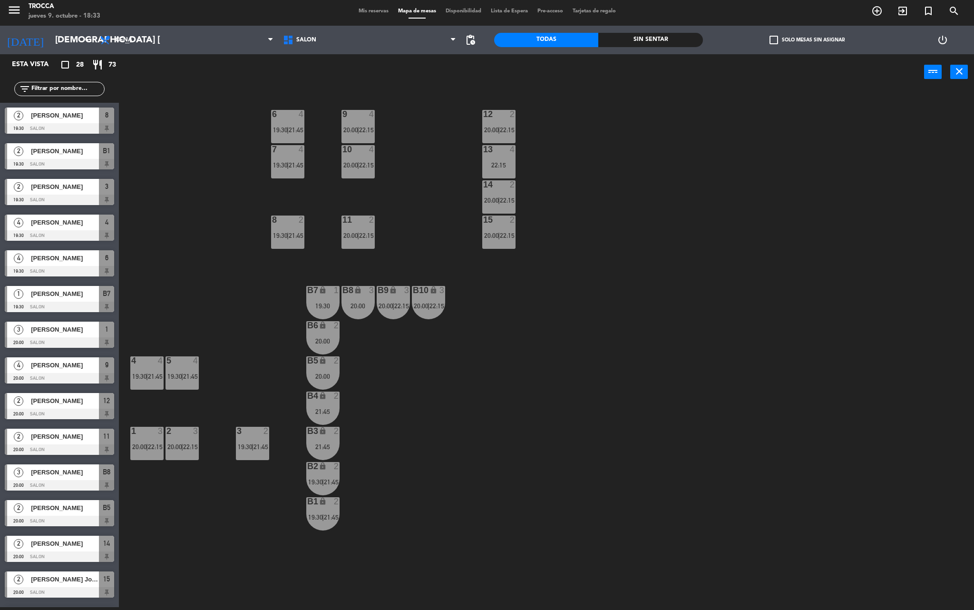
scroll to position [175, 0]
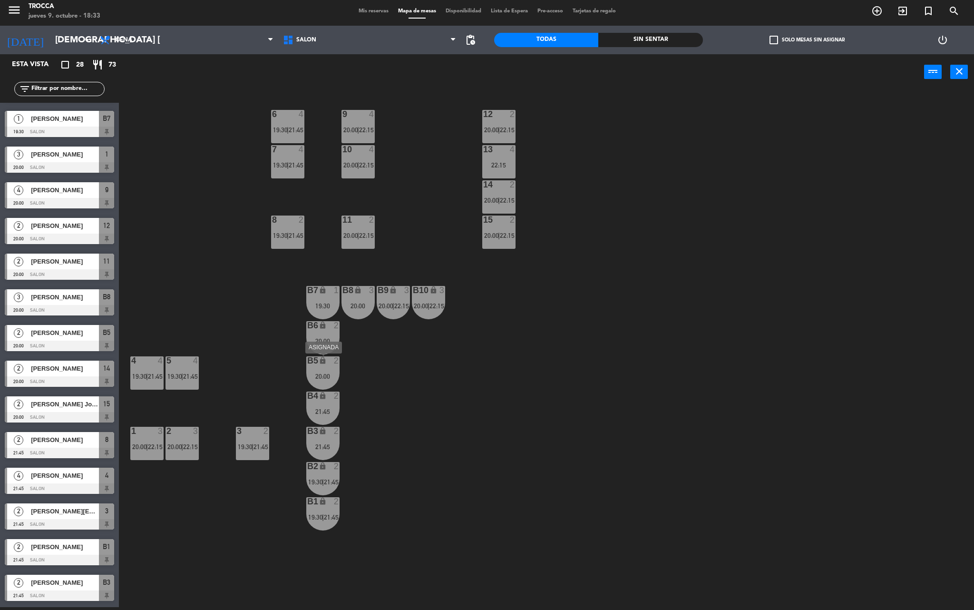
click at [315, 369] on div "B5 lock 2 20:00" at bounding box center [322, 372] width 33 height 33
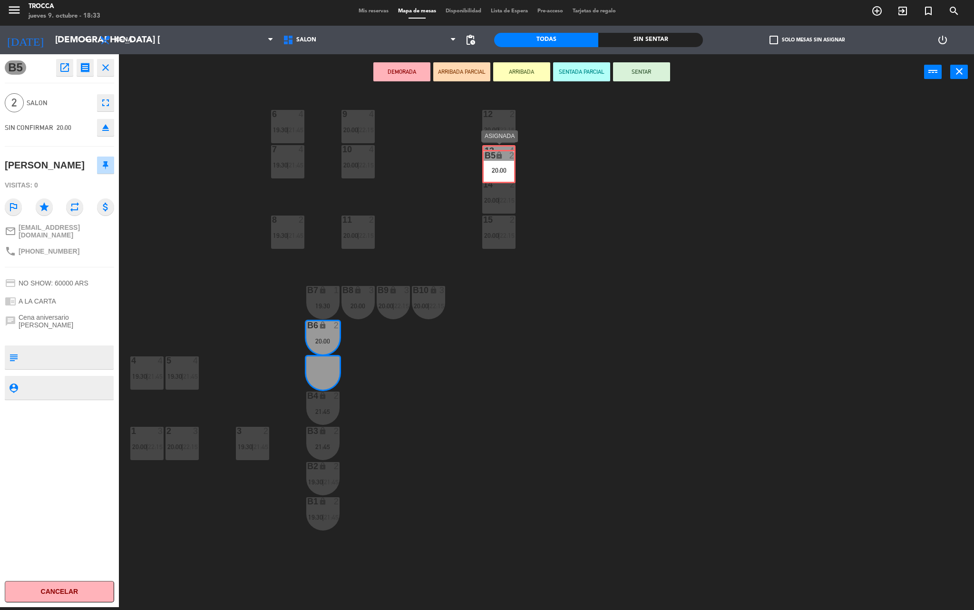
drag, startPoint x: 320, startPoint y: 367, endPoint x: 495, endPoint y: 161, distance: 271.2
click at [495, 161] on div "9 4 20:00 | 22:15 12 2 20:00 | 22:15 6 4 19:30 | 21:45 7 4 19:30 | 21:45 10 4 2…" at bounding box center [550, 351] width 845 height 517
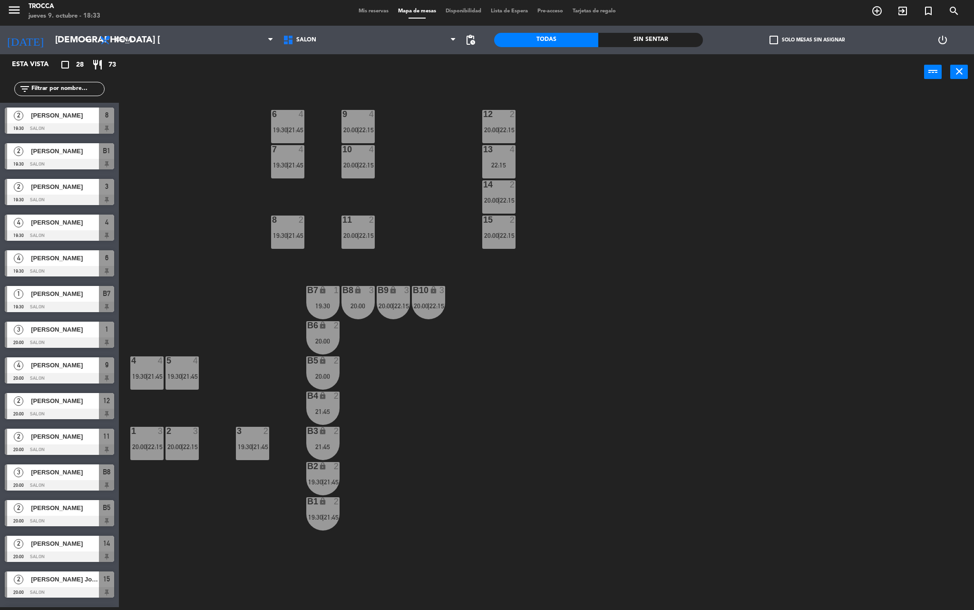
scroll to position [3, 0]
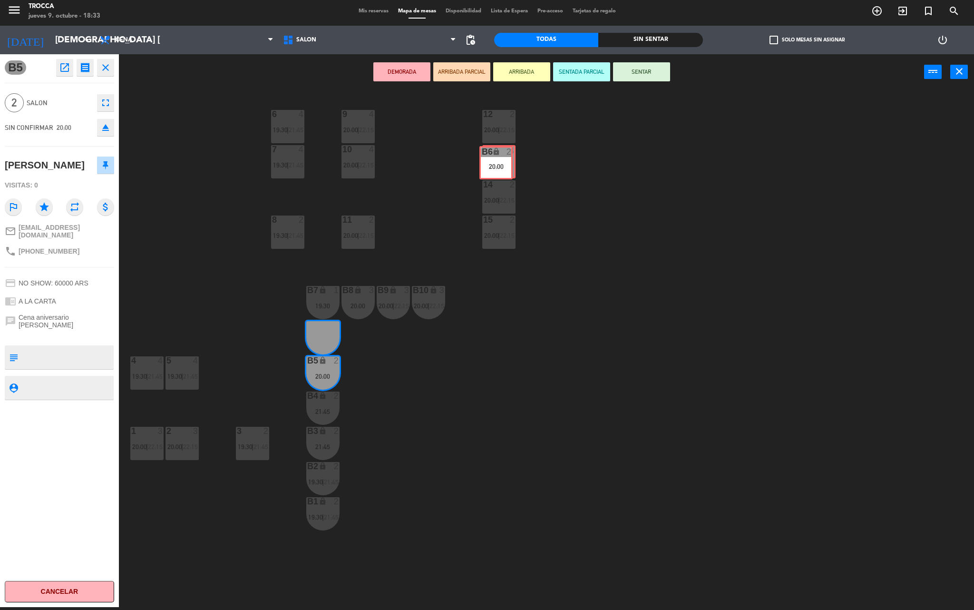
drag, startPoint x: 320, startPoint y: 328, endPoint x: 494, endPoint y: 153, distance: 246.1
click at [494, 153] on div "9 4 20:00 | 22:15 12 2 20:00 | 22:15 6 4 19:30 | 21:45 7 4 19:30 | 21:45 10 4 2…" at bounding box center [550, 351] width 845 height 517
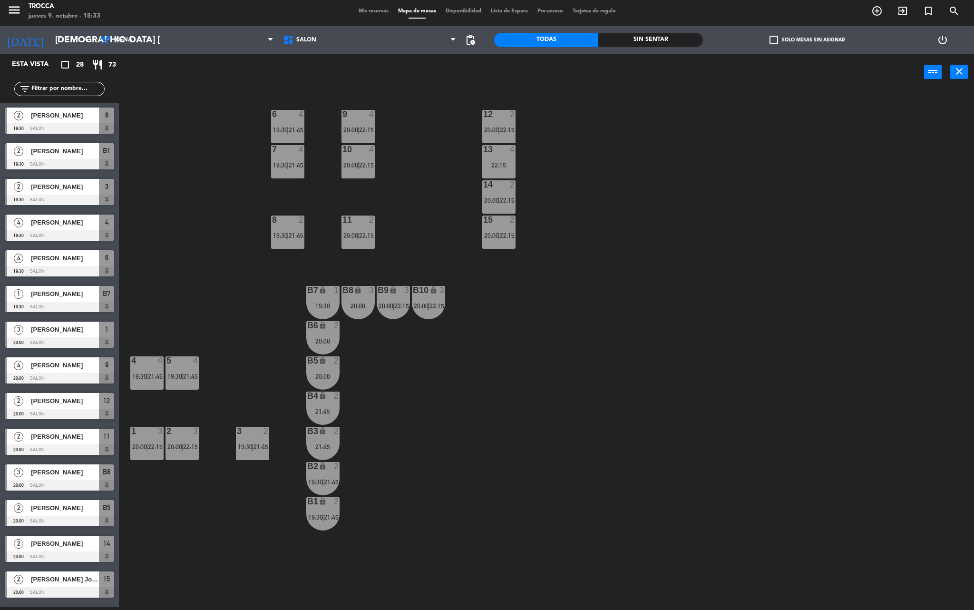
click at [323, 367] on div "B5 lock 2 20:00" at bounding box center [322, 372] width 33 height 33
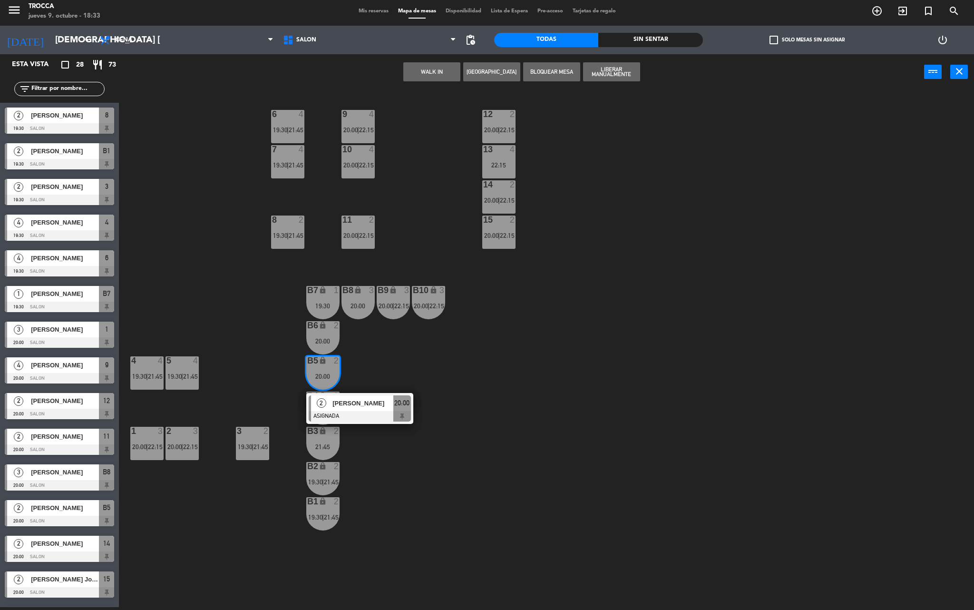
click at [316, 343] on div "20:00" at bounding box center [322, 341] width 33 height 7
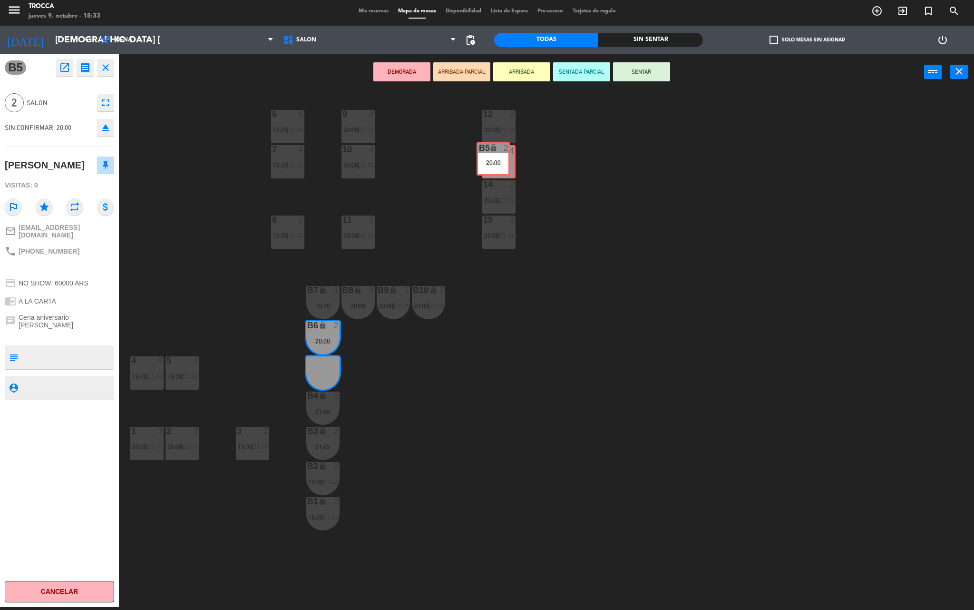
drag, startPoint x: 328, startPoint y: 378, endPoint x: 498, endPoint y: 164, distance: 274.2
click at [498, 164] on div "9 4 20:00 | 22:15 12 2 20:00 | 22:15 6 4 19:30 | 21:45 7 4 19:30 | 21:45 10 4 2…" at bounding box center [550, 351] width 845 height 517
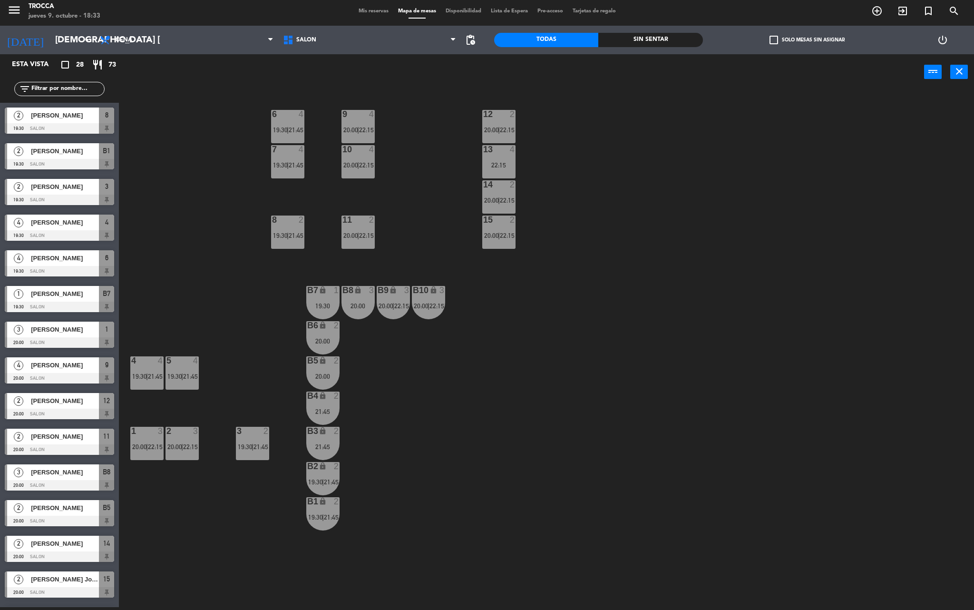
click at [493, 126] on span "20:00" at bounding box center [491, 130] width 15 height 8
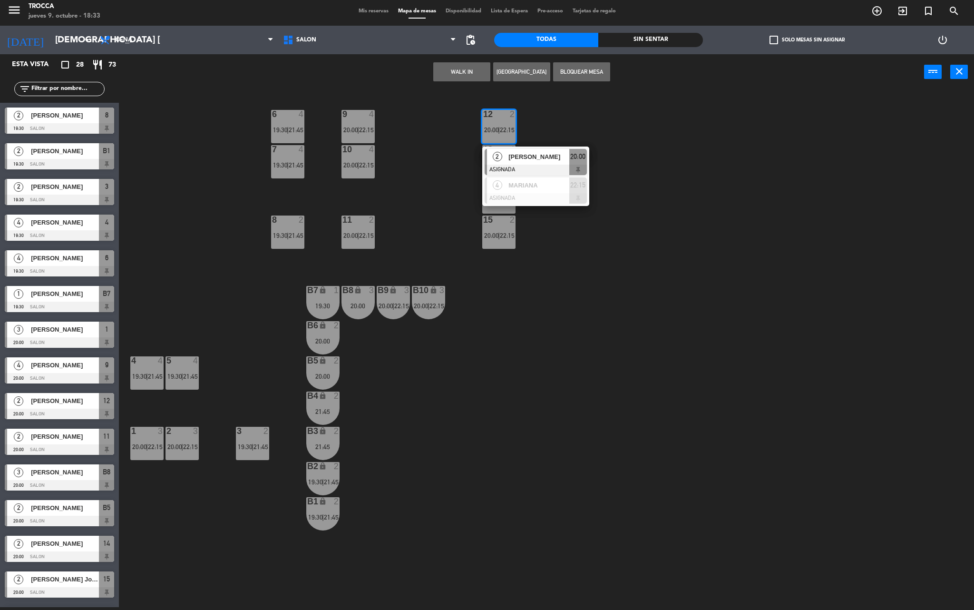
click at [548, 307] on div "9 4 20:00 | 22:15 12 2 20:00 | 22:15 2 [PERSON_NAME] ASIGNADA 20:00 4 [PERSON_N…" at bounding box center [550, 351] width 845 height 517
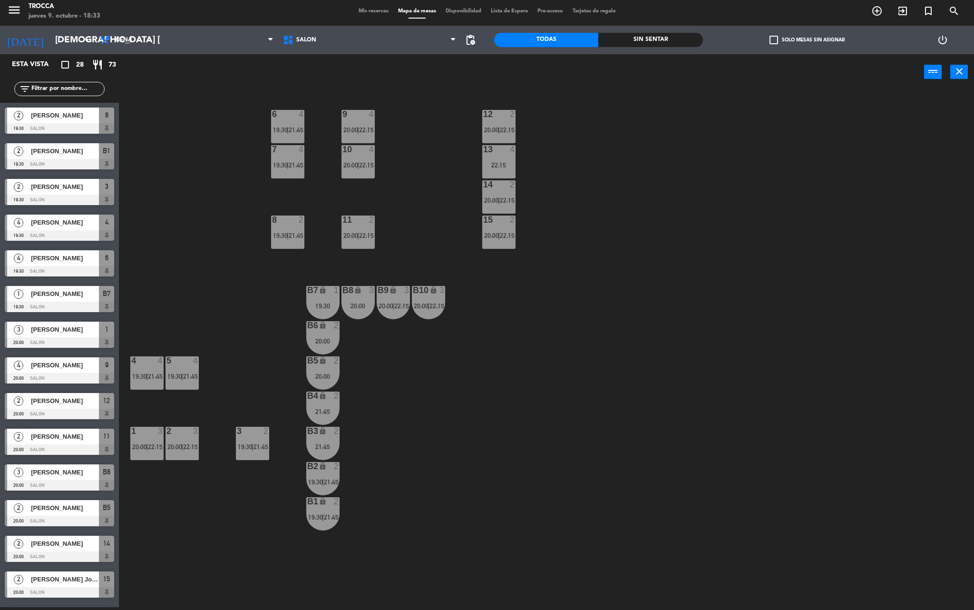
click at [331, 515] on span "21:45" at bounding box center [331, 517] width 15 height 8
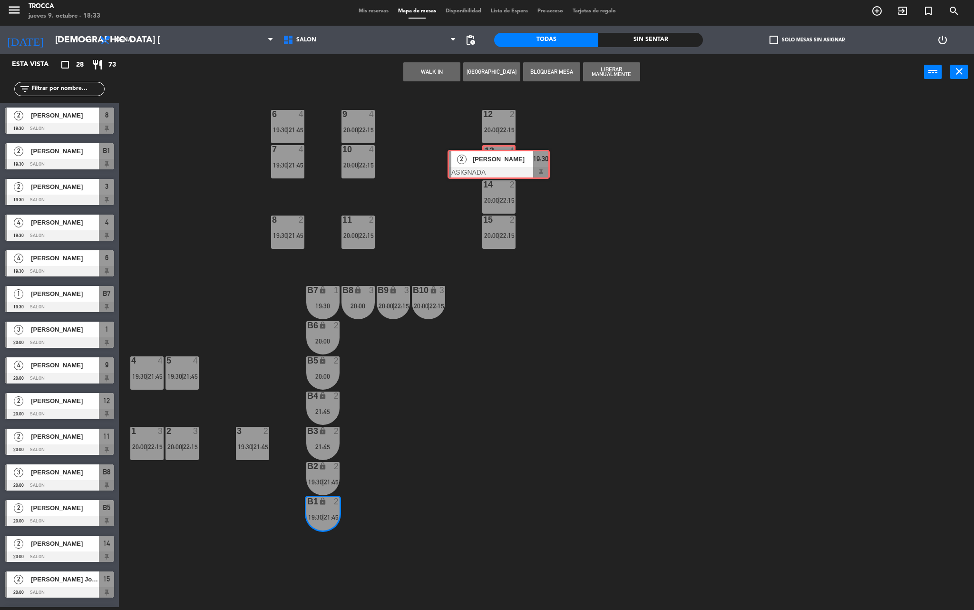
drag, startPoint x: 350, startPoint y: 549, endPoint x: 489, endPoint y: 163, distance: 410.3
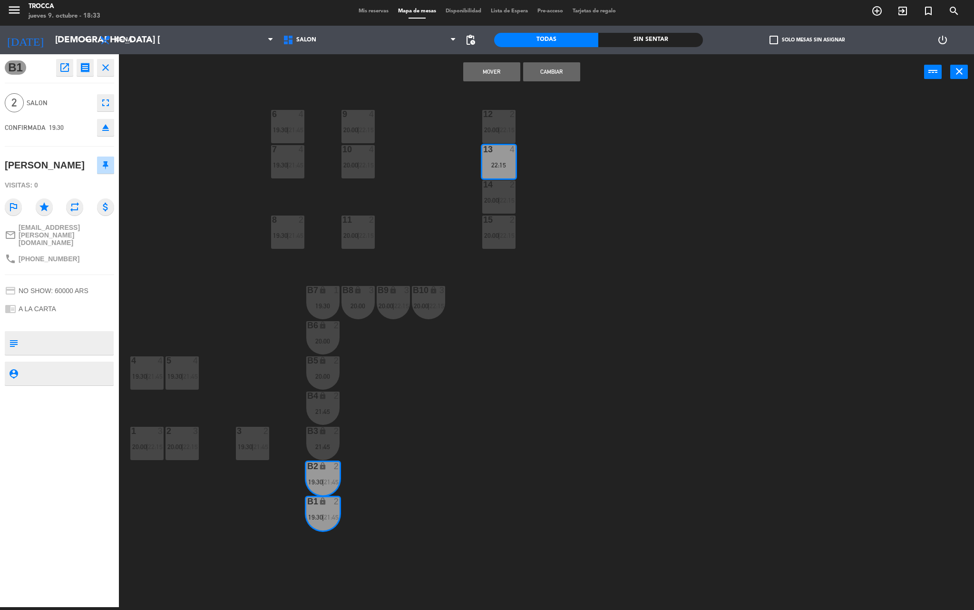
click at [499, 73] on button "Mover" at bounding box center [491, 71] width 57 height 19
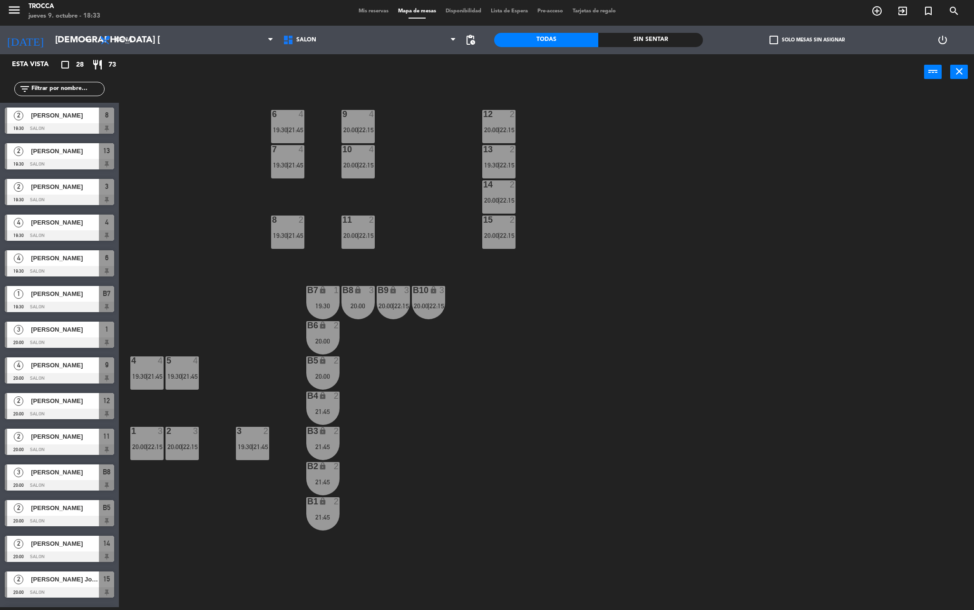
click at [377, 10] on span "Mis reservas" at bounding box center [373, 11] width 39 height 5
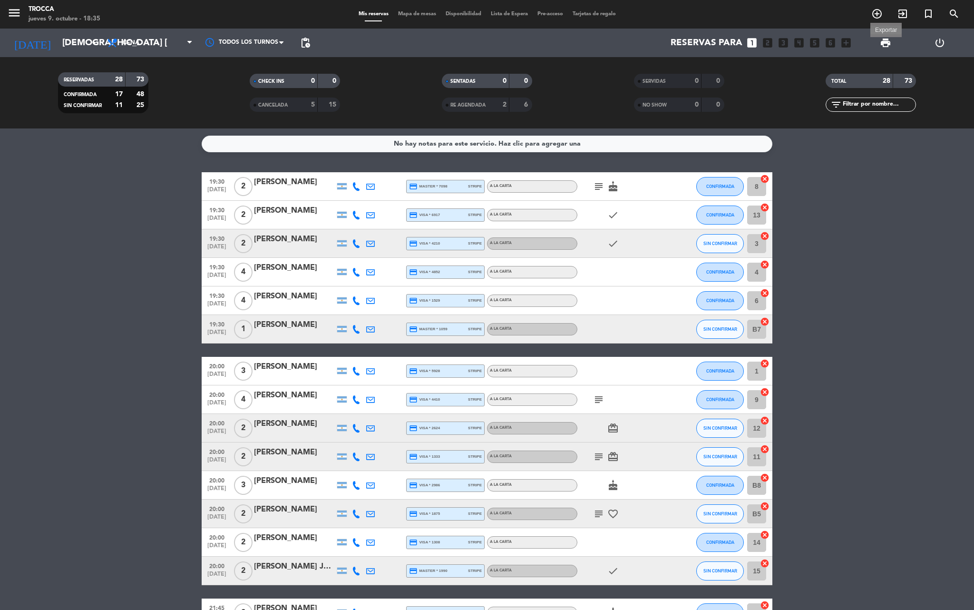
click at [887, 41] on span "print" at bounding box center [885, 42] width 11 height 11
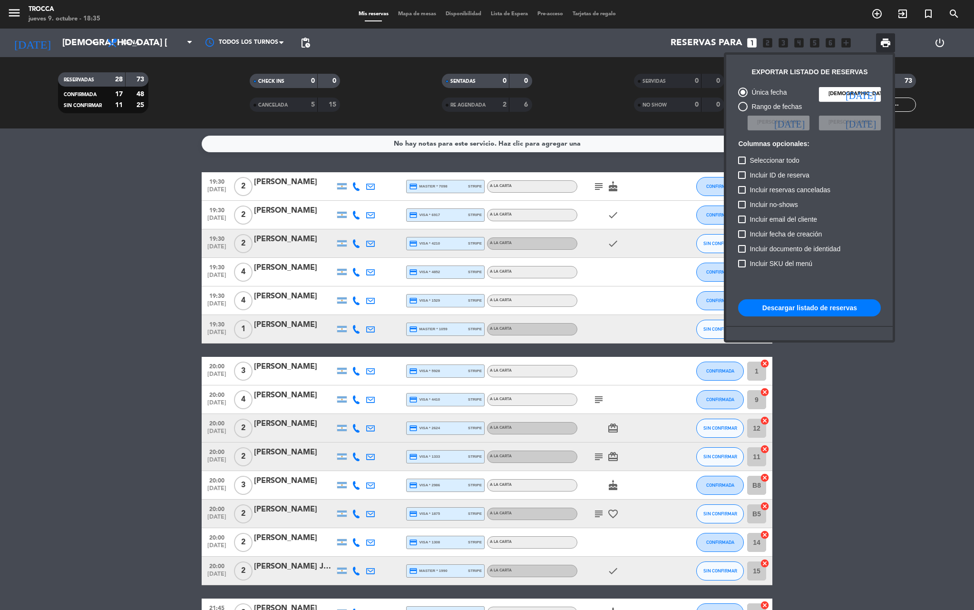
click at [817, 309] on button "Descargar listado de reservas" at bounding box center [809, 307] width 143 height 17
click at [81, 515] on div at bounding box center [487, 305] width 974 height 610
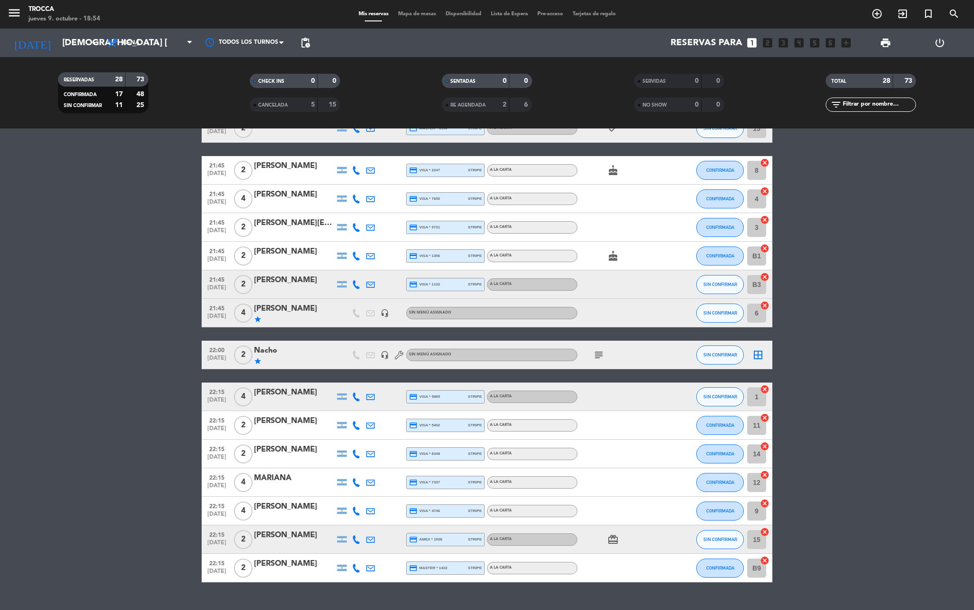
scroll to position [462, 0]
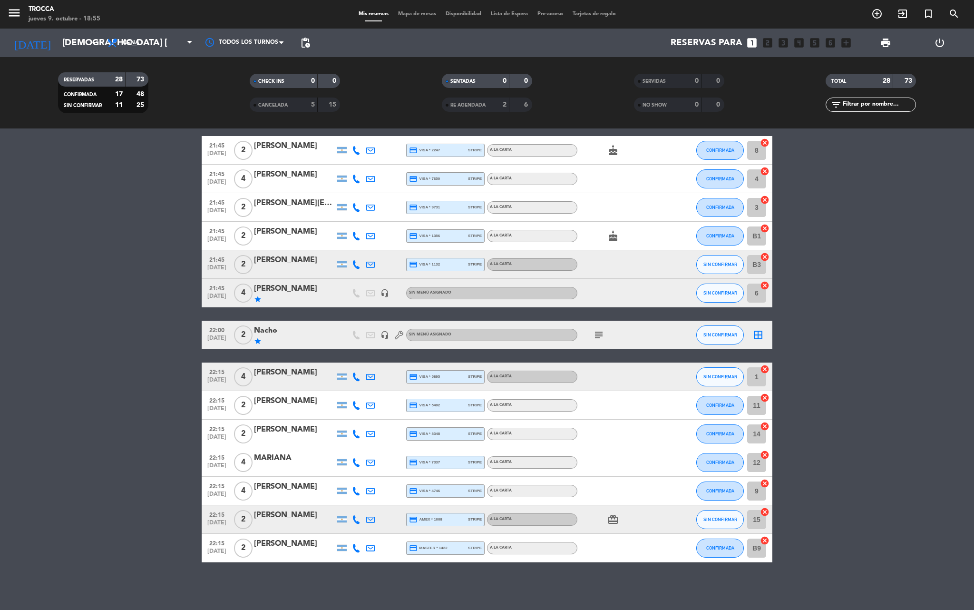
click at [406, 12] on span "Mapa de mesas" at bounding box center [417, 13] width 48 height 5
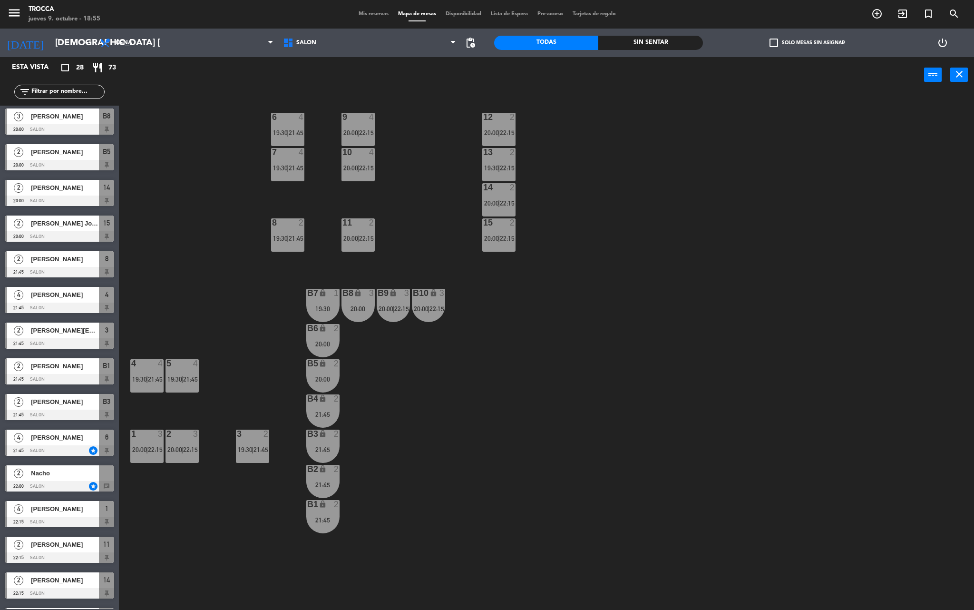
scroll to position [495, 0]
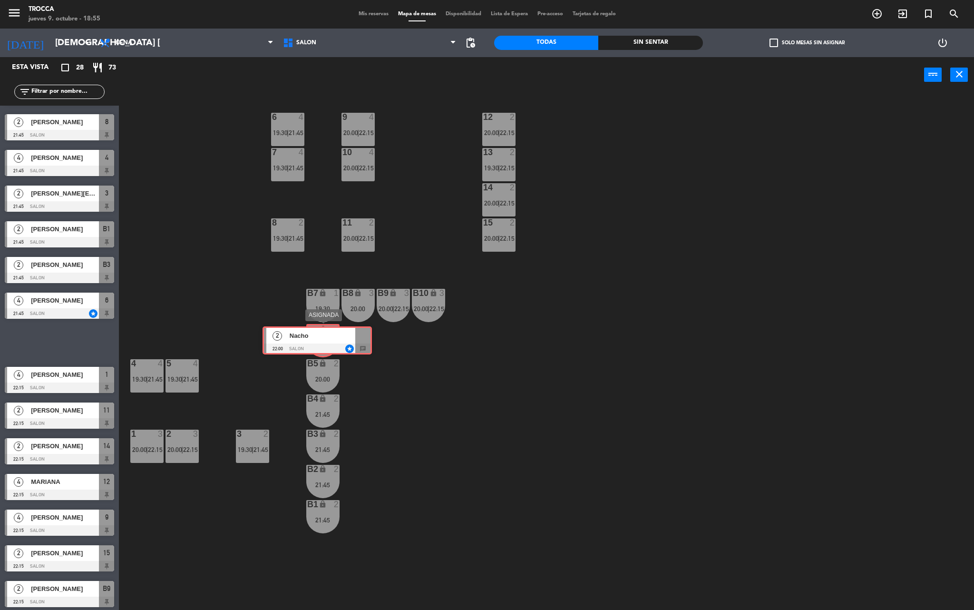
drag, startPoint x: 75, startPoint y: 339, endPoint x: 332, endPoint y: 338, distance: 256.8
click at [333, 337] on div "Esta vista crop_square 28 restaurant 73 filter_list 2 [PERSON_NAME] 19:30 SALON…" at bounding box center [487, 334] width 974 height 555
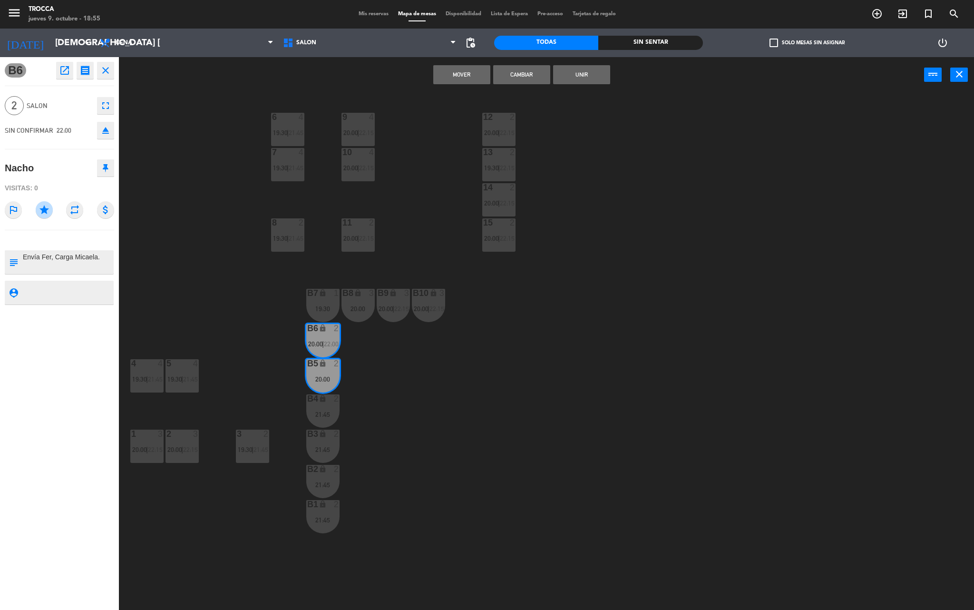
click at [567, 75] on button "Unir" at bounding box center [581, 74] width 57 height 19
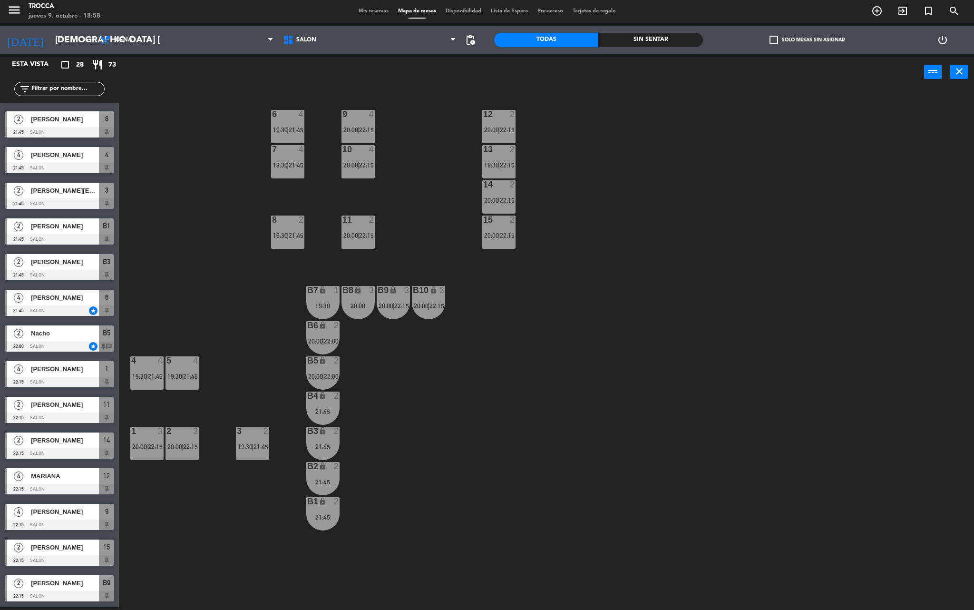
click at [374, 12] on span "Mis reservas" at bounding box center [373, 11] width 39 height 5
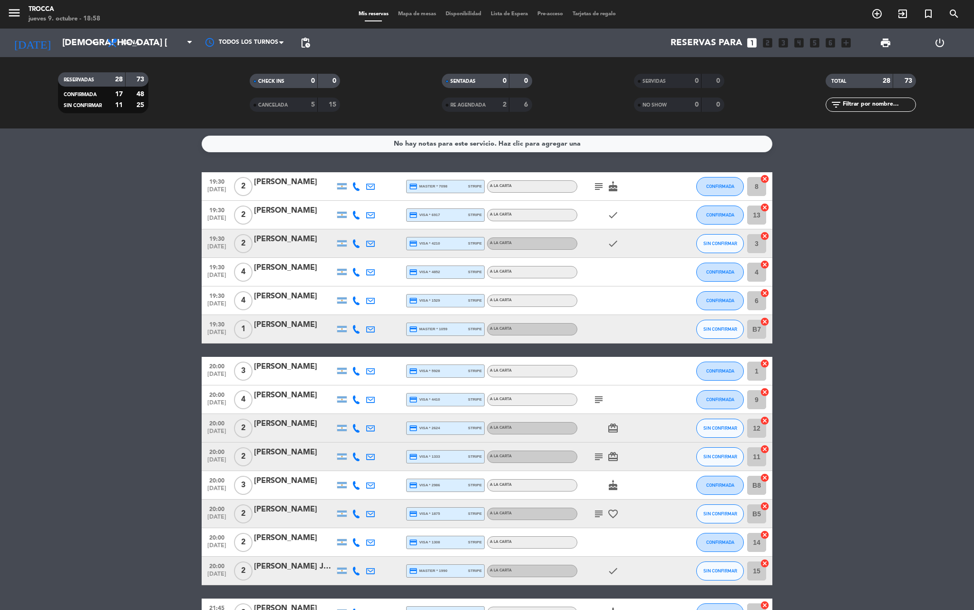
click at [594, 190] on icon "subject" at bounding box center [598, 186] width 11 height 11
click at [613, 188] on icon "cake" at bounding box center [612, 186] width 11 height 11
click at [593, 189] on icon "subject" at bounding box center [598, 186] width 11 height 11
click at [595, 396] on icon "subject" at bounding box center [598, 399] width 11 height 11
click at [611, 429] on icon "card_giftcard" at bounding box center [612, 427] width 11 height 11
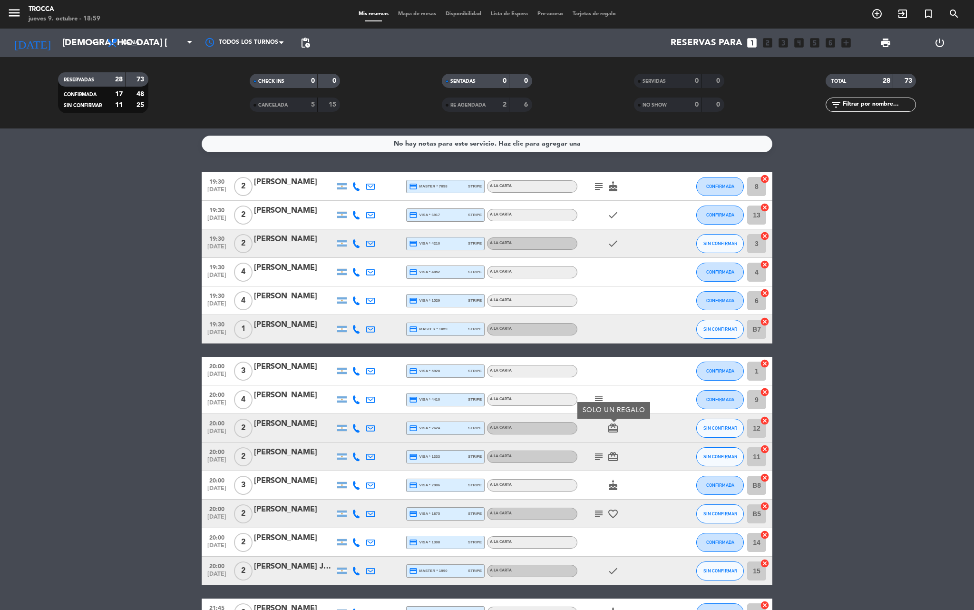
click at [601, 461] on icon "subject" at bounding box center [598, 456] width 11 height 11
click at [603, 518] on div "subject favorite_border" at bounding box center [620, 513] width 86 height 28
click at [599, 514] on icon "subject" at bounding box center [598, 513] width 11 height 11
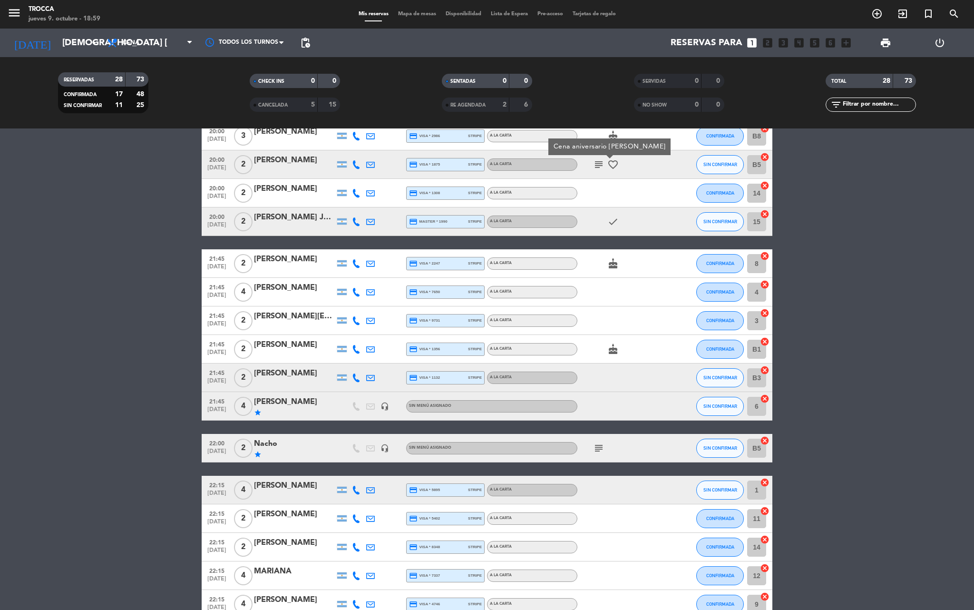
scroll to position [380, 0]
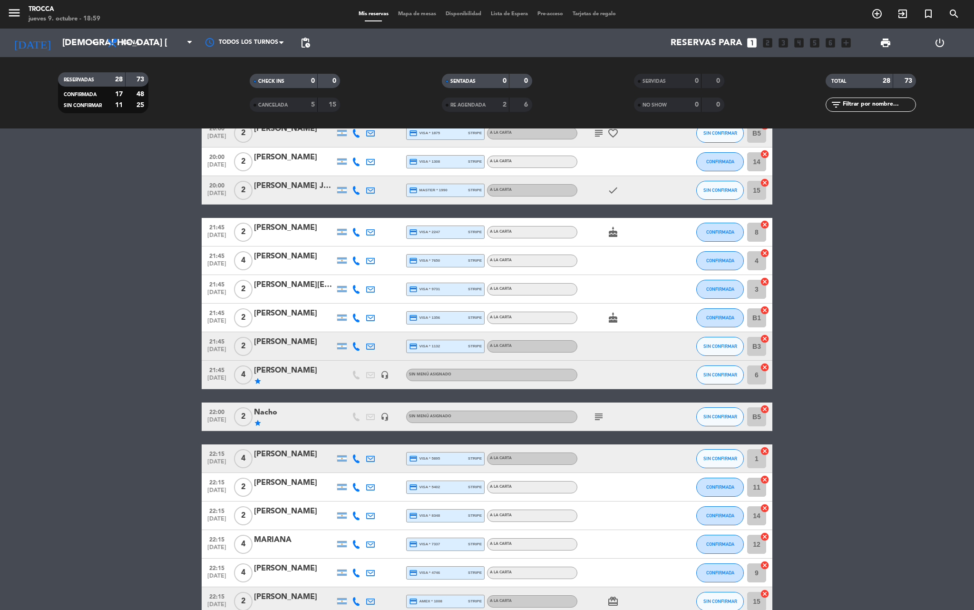
click at [614, 317] on icon "cake" at bounding box center [612, 317] width 11 height 11
click at [619, 234] on span "cake" at bounding box center [613, 231] width 14 height 11
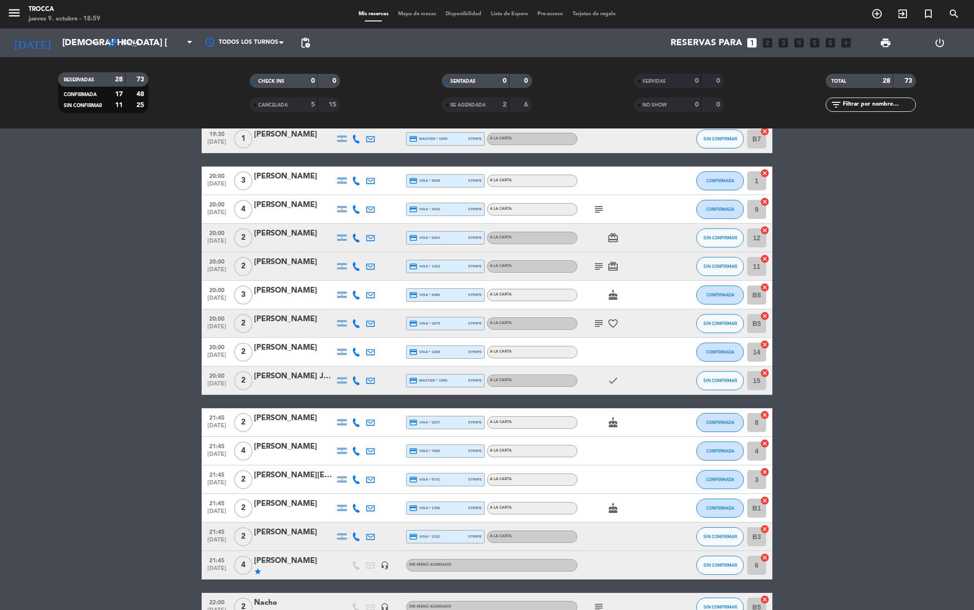
click at [612, 292] on icon "cake" at bounding box center [612, 294] width 11 height 11
click at [616, 425] on icon "cake" at bounding box center [612, 422] width 11 height 11
click at [616, 508] on icon "cake" at bounding box center [612, 507] width 11 height 11
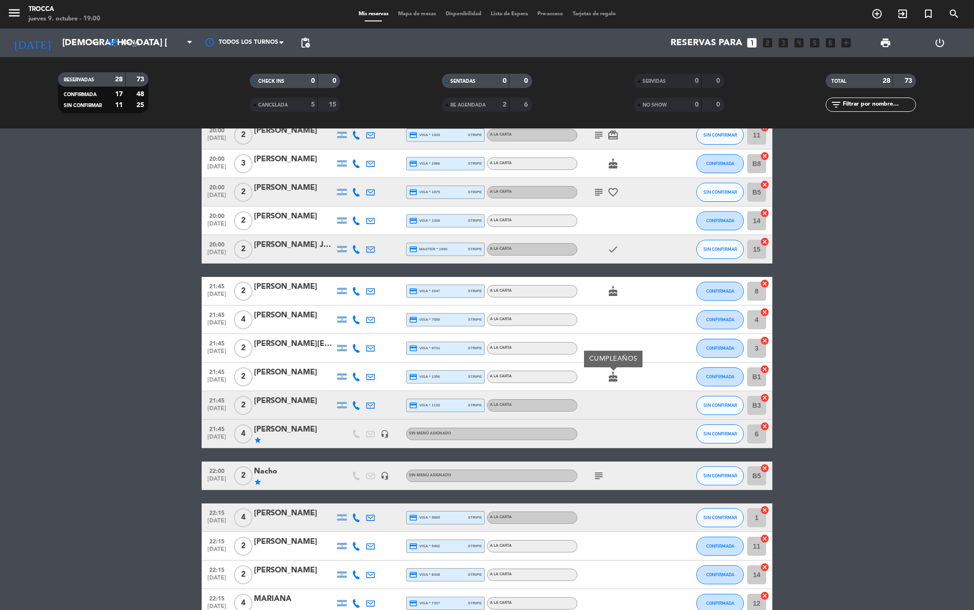
scroll to position [380, 0]
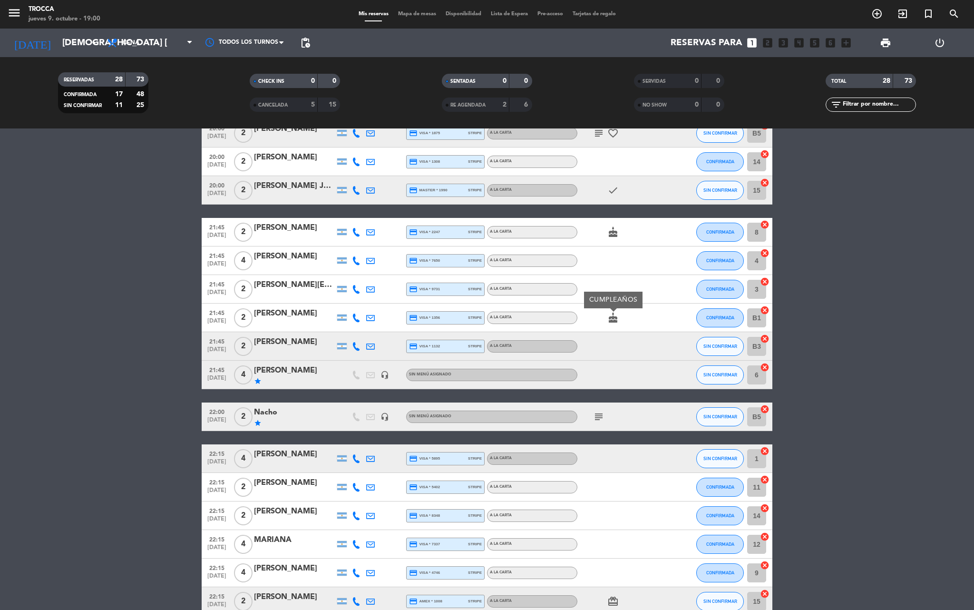
click at [601, 415] on icon "subject" at bounding box center [598, 416] width 11 height 11
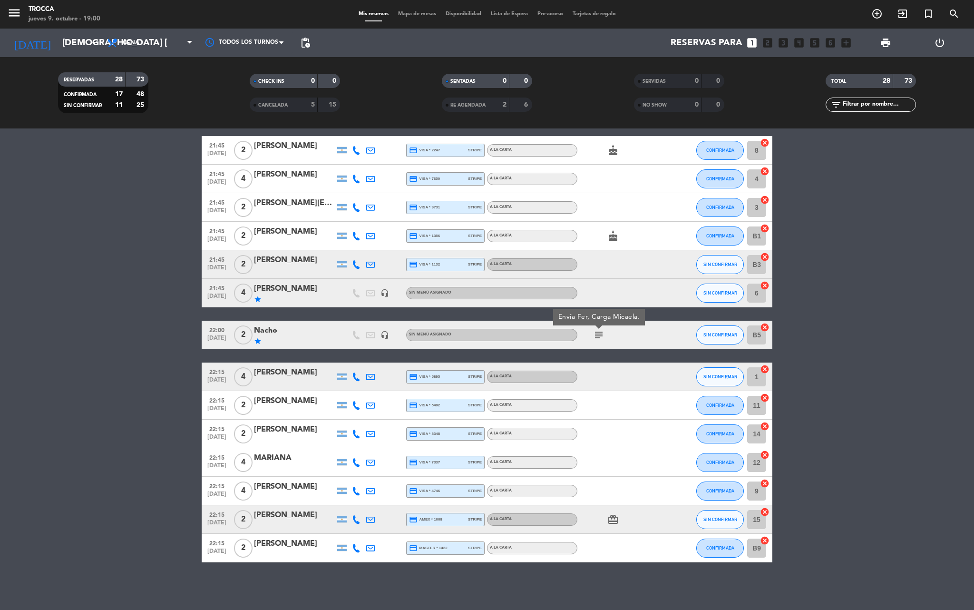
click at [609, 528] on div "card_giftcard" at bounding box center [620, 519] width 86 height 28
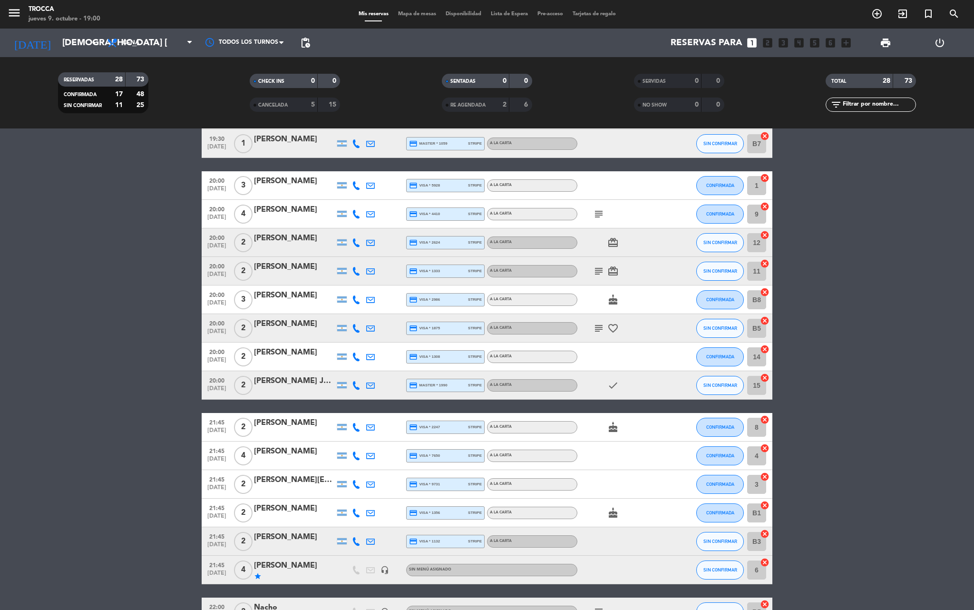
scroll to position [0, 0]
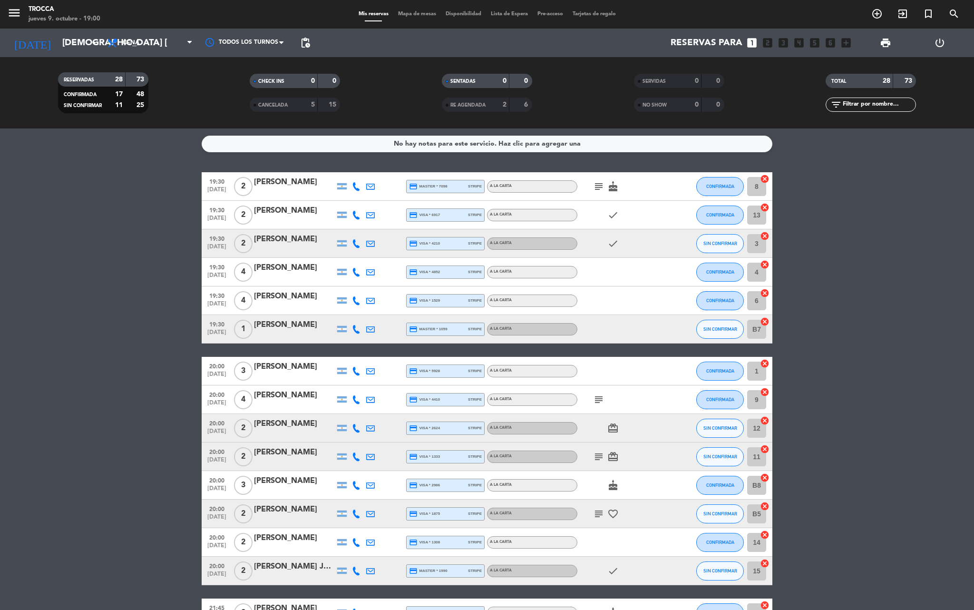
click at [411, 17] on div "Mis reservas Mapa de mesas Disponibilidad Lista de Espera Pre-acceso Tarjetas d…" at bounding box center [487, 14] width 267 height 9
click at [411, 11] on span "Mapa de mesas" at bounding box center [417, 13] width 48 height 5
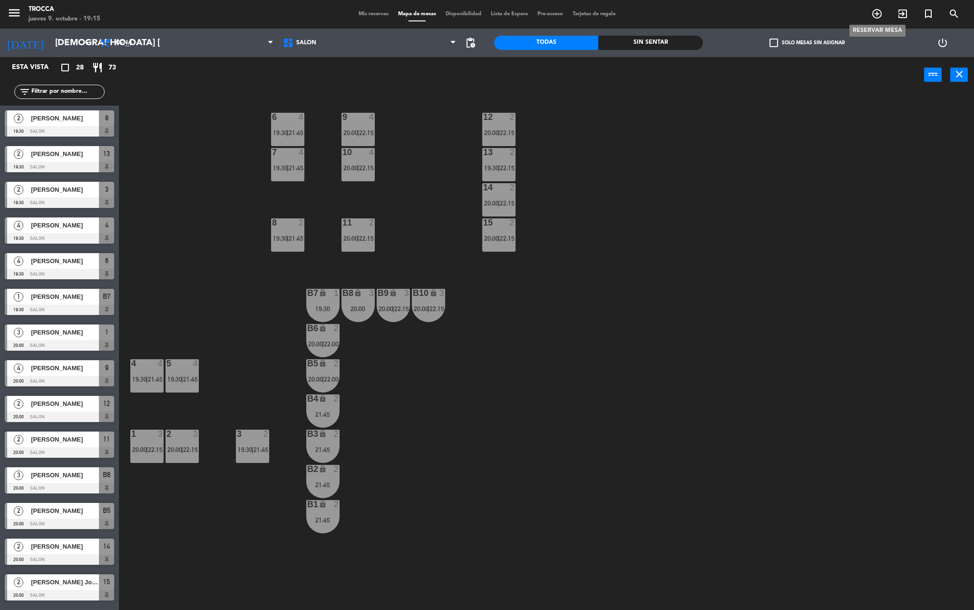
click at [880, 9] on icon "add_circle_outline" at bounding box center [876, 13] width 11 height 11
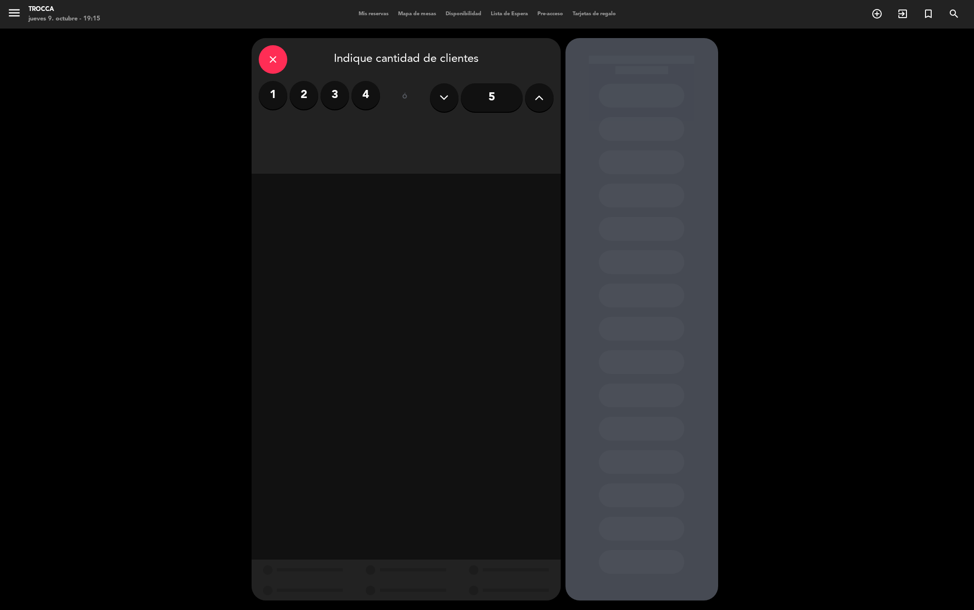
click at [301, 102] on label "2" at bounding box center [304, 95] width 29 height 29
click at [465, 132] on div "Cena" at bounding box center [480, 130] width 146 height 19
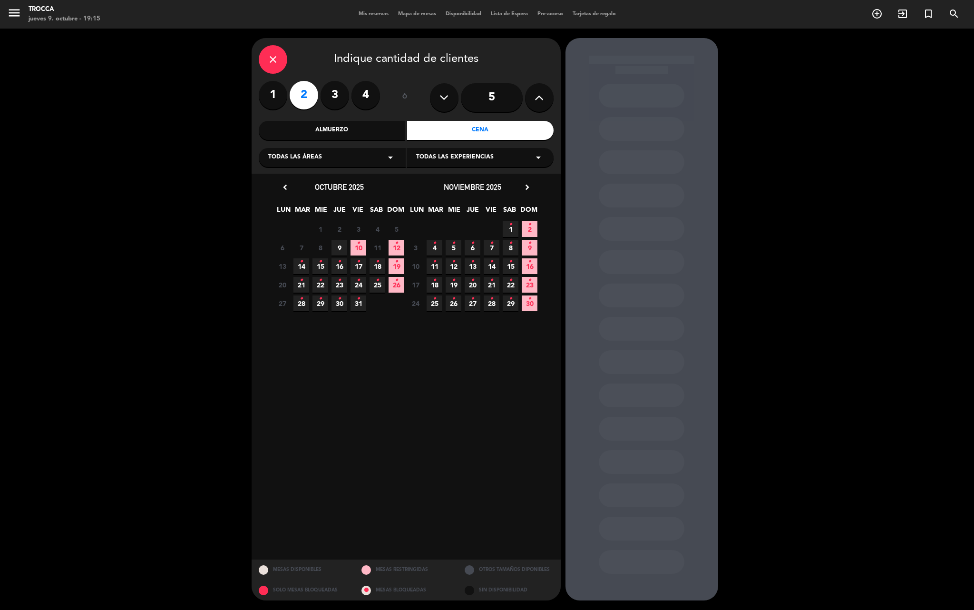
click at [301, 261] on icon "•" at bounding box center [301, 261] width 3 height 15
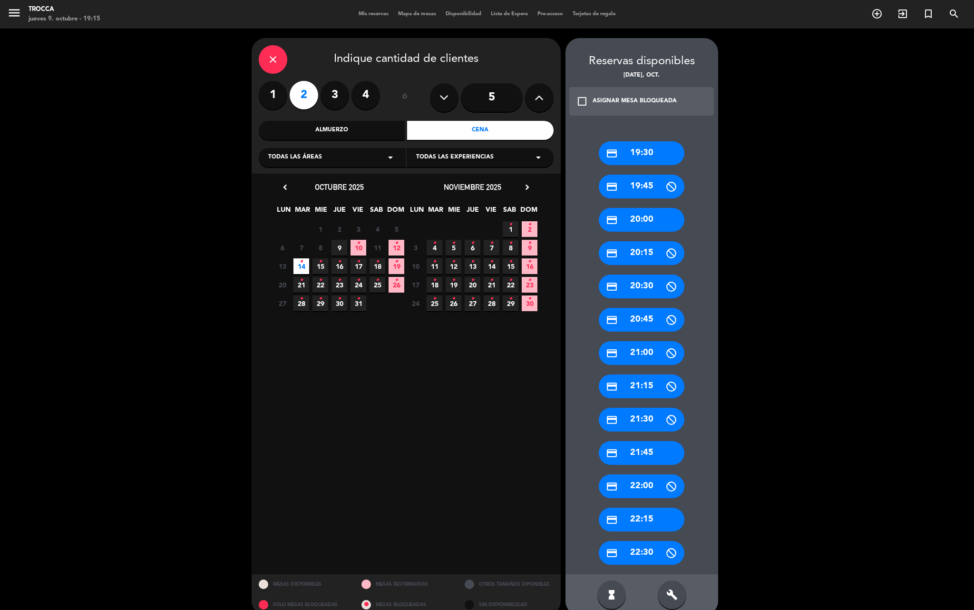
click at [636, 224] on div "credit_card 20:00" at bounding box center [642, 220] width 86 height 24
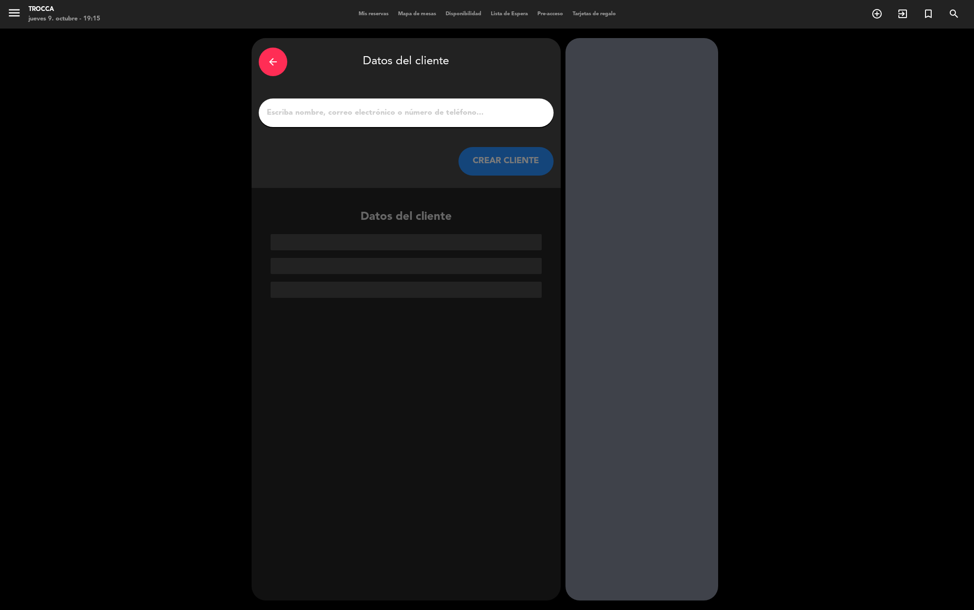
click at [401, 118] on input "1" at bounding box center [406, 112] width 281 height 13
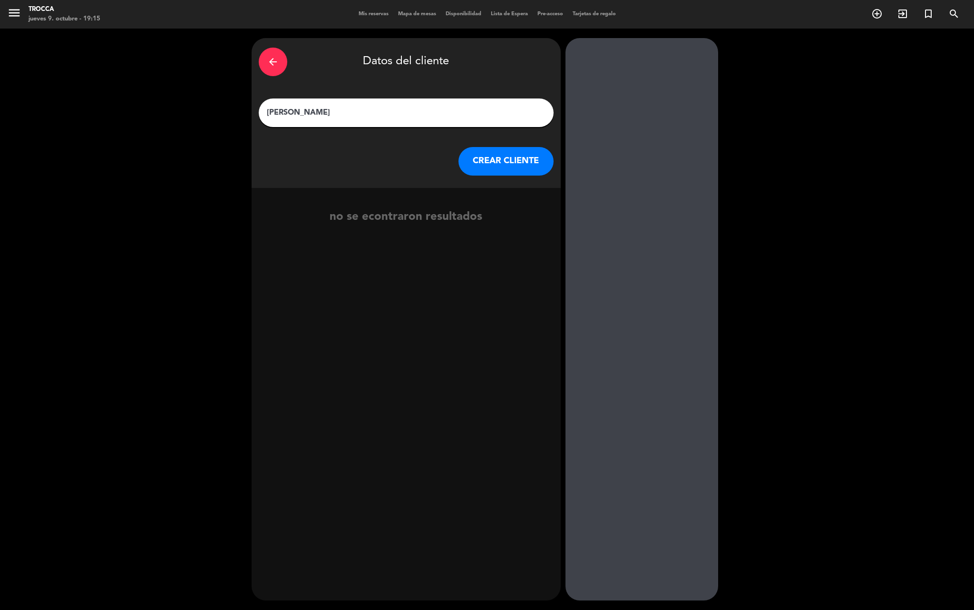
type input "[PERSON_NAME]"
click at [513, 163] on button "CREAR CLIENTE" at bounding box center [505, 161] width 95 height 29
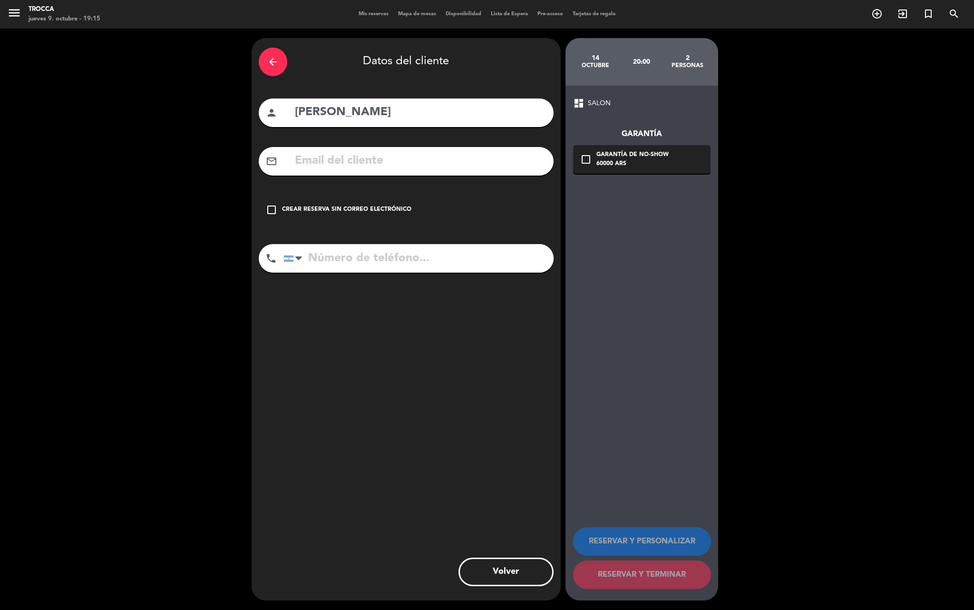
click at [359, 213] on div "Crear reserva sin correo electrónico" at bounding box center [346, 210] width 129 height 10
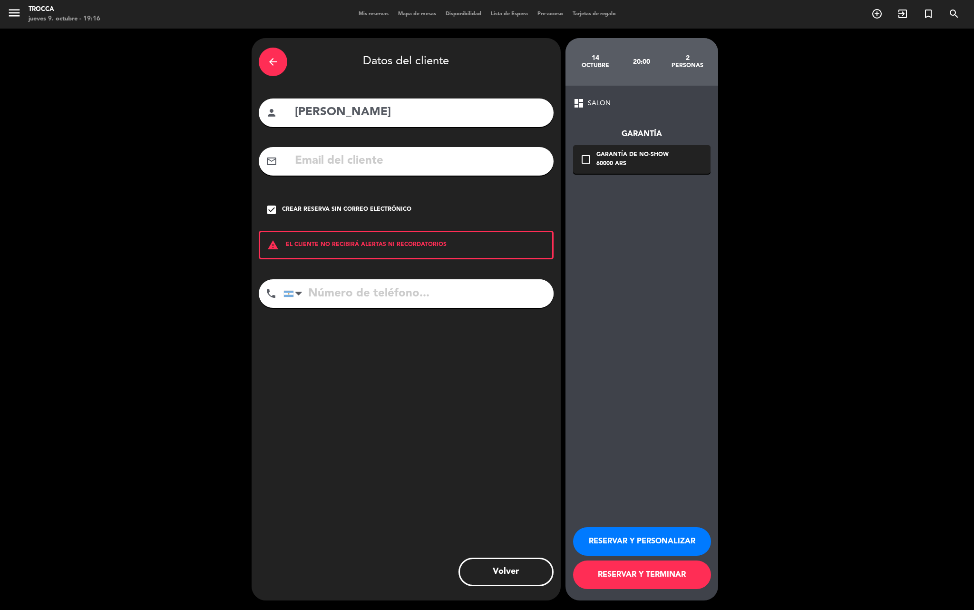
click at [671, 539] on button "RESERVAR Y PERSONALIZAR" at bounding box center [642, 541] width 138 height 29
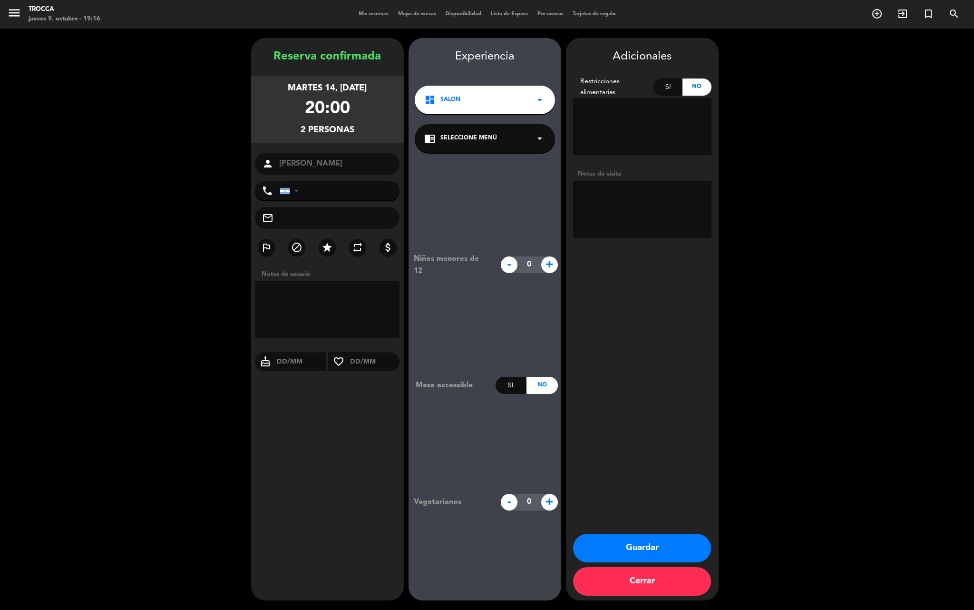
click at [324, 254] on label "star" at bounding box center [327, 247] width 17 height 17
click at [591, 230] on textarea at bounding box center [642, 209] width 138 height 57
type textarea "e"
type textarea "Envía Fer, Carga Micaela."
click at [650, 551] on button "Guardar" at bounding box center [642, 548] width 138 height 29
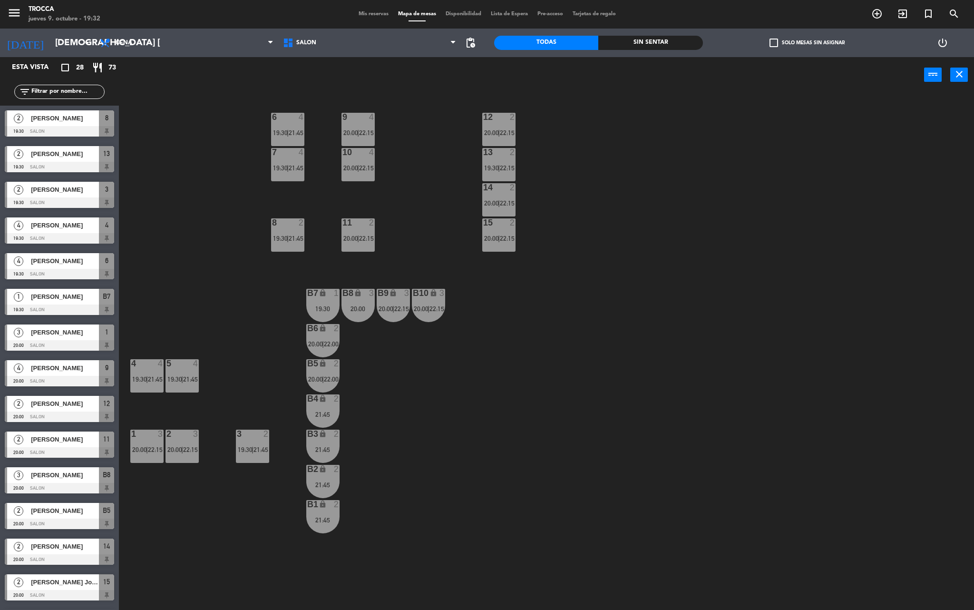
click at [366, 15] on span "Mis reservas" at bounding box center [373, 13] width 39 height 5
